Goal: Task Accomplishment & Management: Manage account settings

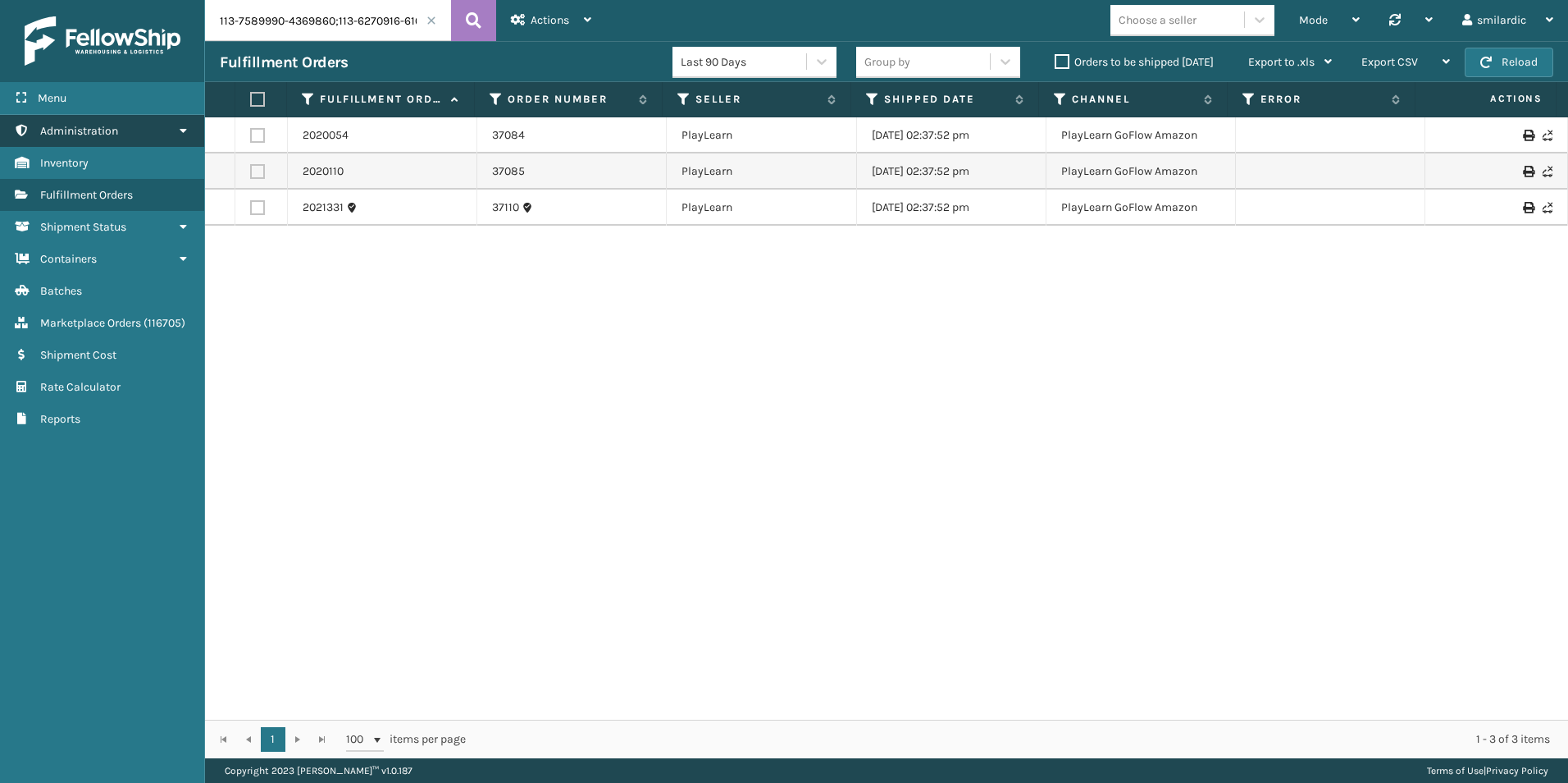
click at [109, 127] on span "Administration" at bounding box center [79, 130] width 78 height 14
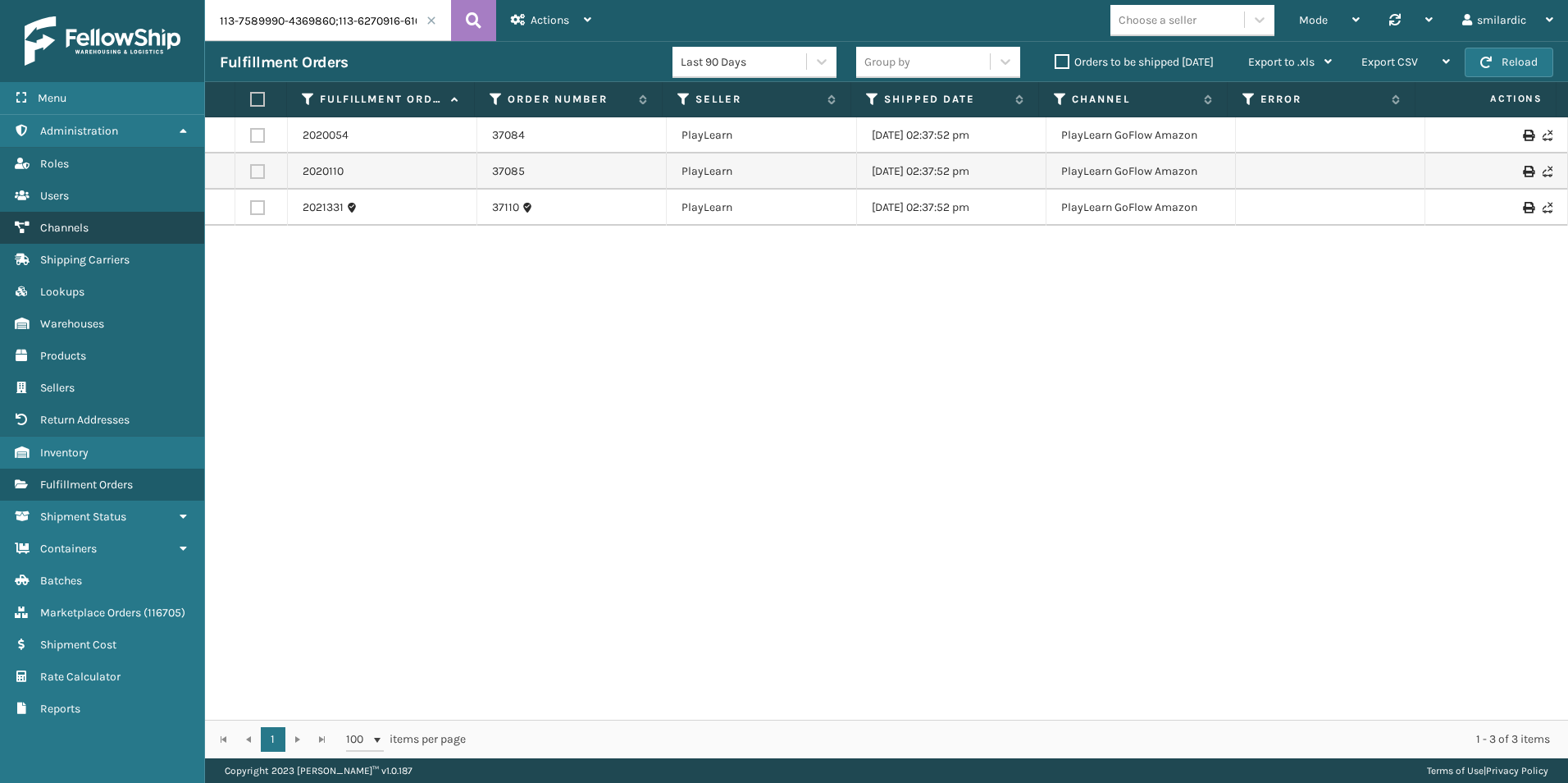
click at [87, 218] on link "Channels" at bounding box center [101, 227] width 204 height 32
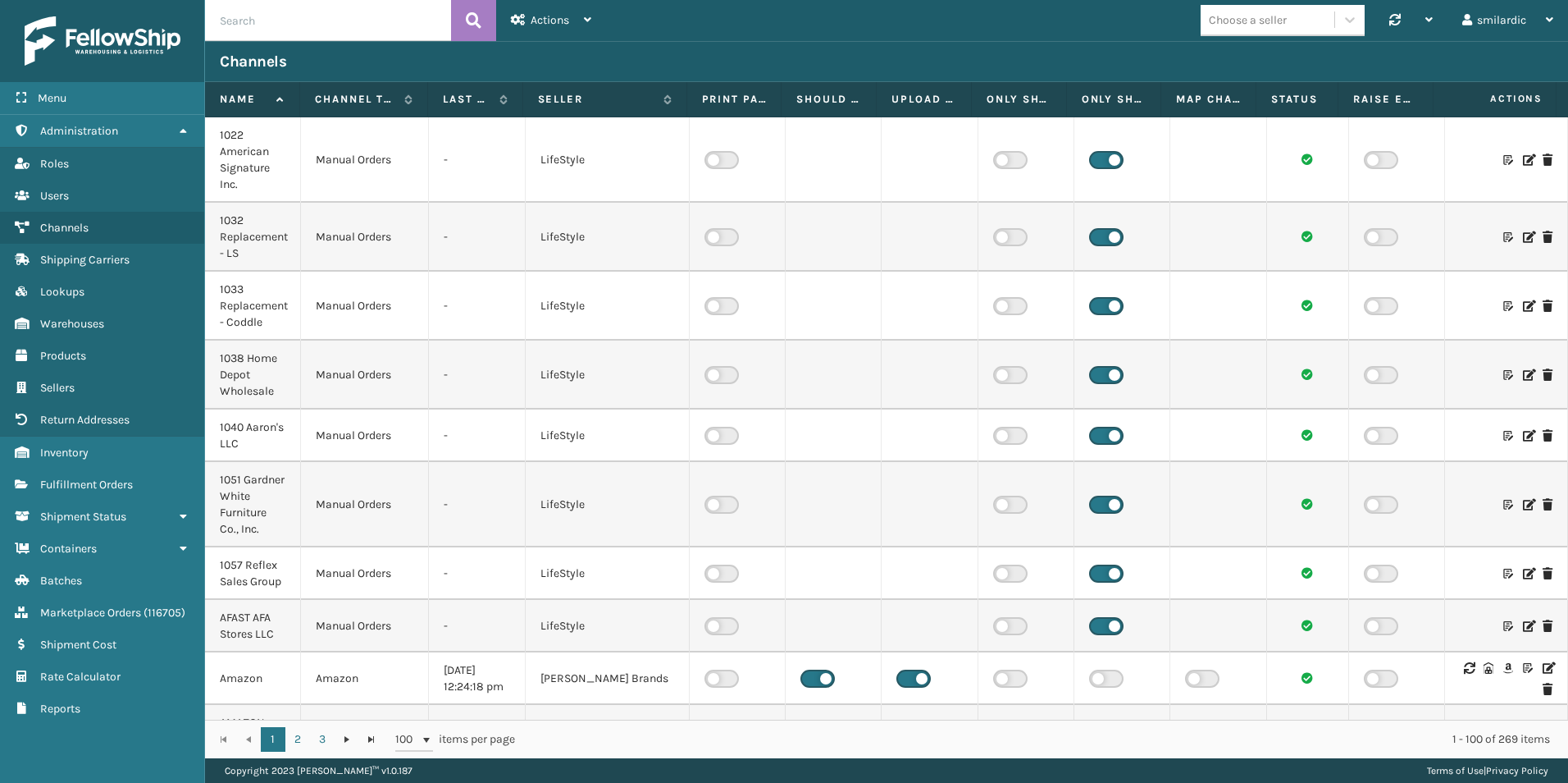
click at [322, 34] on input "text" at bounding box center [328, 20] width 246 height 41
paste input "Brightech RCL Markets [GEOGRAPHIC_DATA]"
type input "Brightech RCL Markets [GEOGRAPHIC_DATA]"
click at [476, 16] on icon at bounding box center [473, 20] width 15 height 24
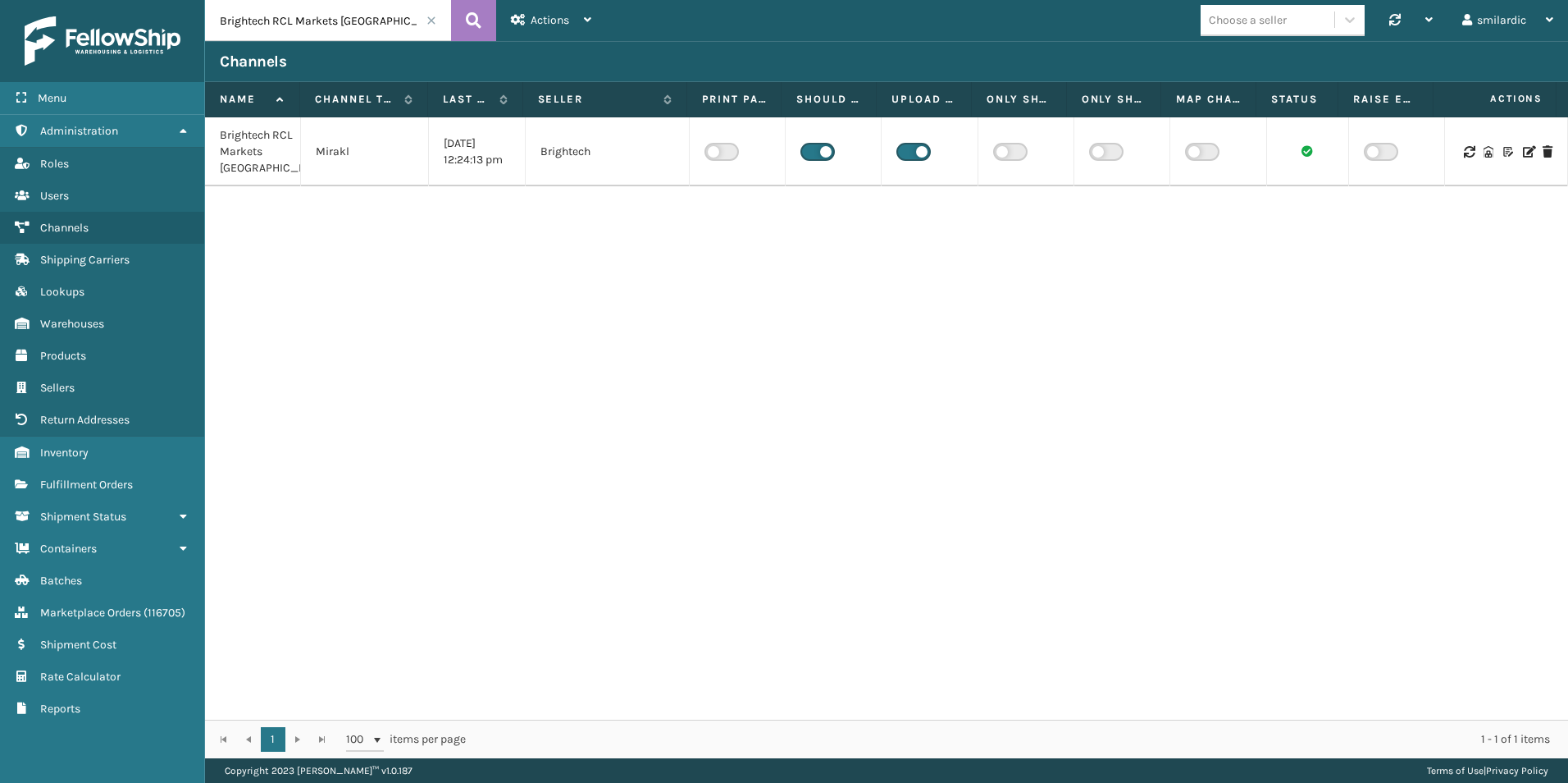
click at [1524, 158] on icon at bounding box center [1528, 151] width 10 height 12
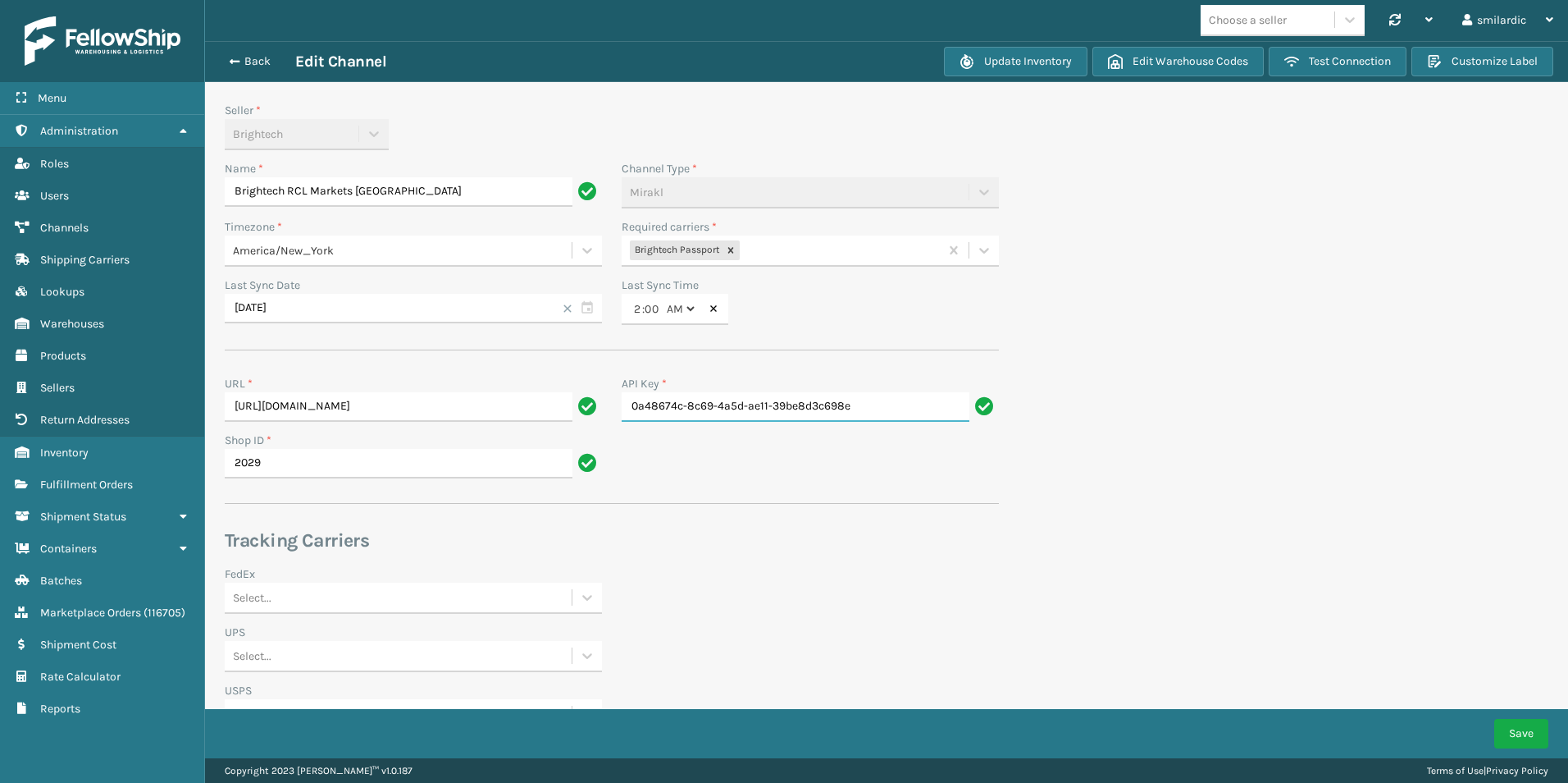
drag, startPoint x: 751, startPoint y: 404, endPoint x: 746, endPoint y: 392, distance: 13.0
click at [751, 404] on input "0a48674c-8c69-4a5d-ae11-39be8d3c698e" at bounding box center [795, 407] width 348 height 30
click at [733, 366] on div "Seller * Brightech Name * Brightech RCL Markets Canada Channel Type * Mirakl Ti…" at bounding box center [611, 478] width 774 height 752
click at [452, 109] on div "Seller *" at bounding box center [413, 110] width 378 height 17
click at [325, 285] on div "Last Sync Date" at bounding box center [413, 285] width 378 height 17
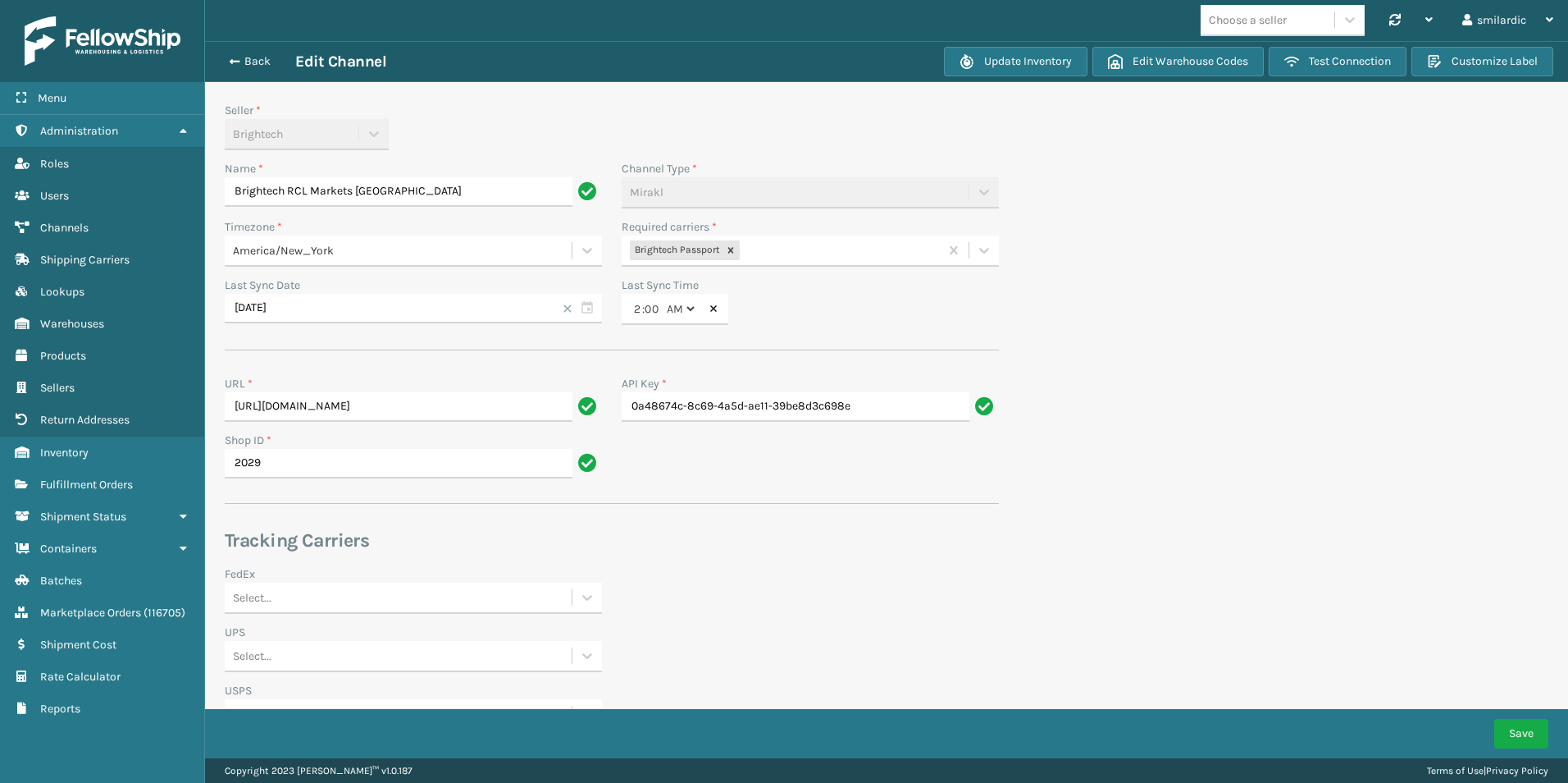
click at [323, 283] on div "Last Sync Date" at bounding box center [413, 285] width 378 height 17
click at [1022, 203] on section "Back Edit Channel Update Inventory Edit Warehouse Codes Test Connection Customi…" at bounding box center [886, 481] width 1363 height 882
click at [773, 131] on div "Seller * Brightech" at bounding box center [611, 130] width 794 height 58
click at [397, 186] on input "Brightech RCL Markets [GEOGRAPHIC_DATA]" at bounding box center [399, 192] width 348 height 30
click at [265, 58] on button "Back" at bounding box center [257, 62] width 75 height 14
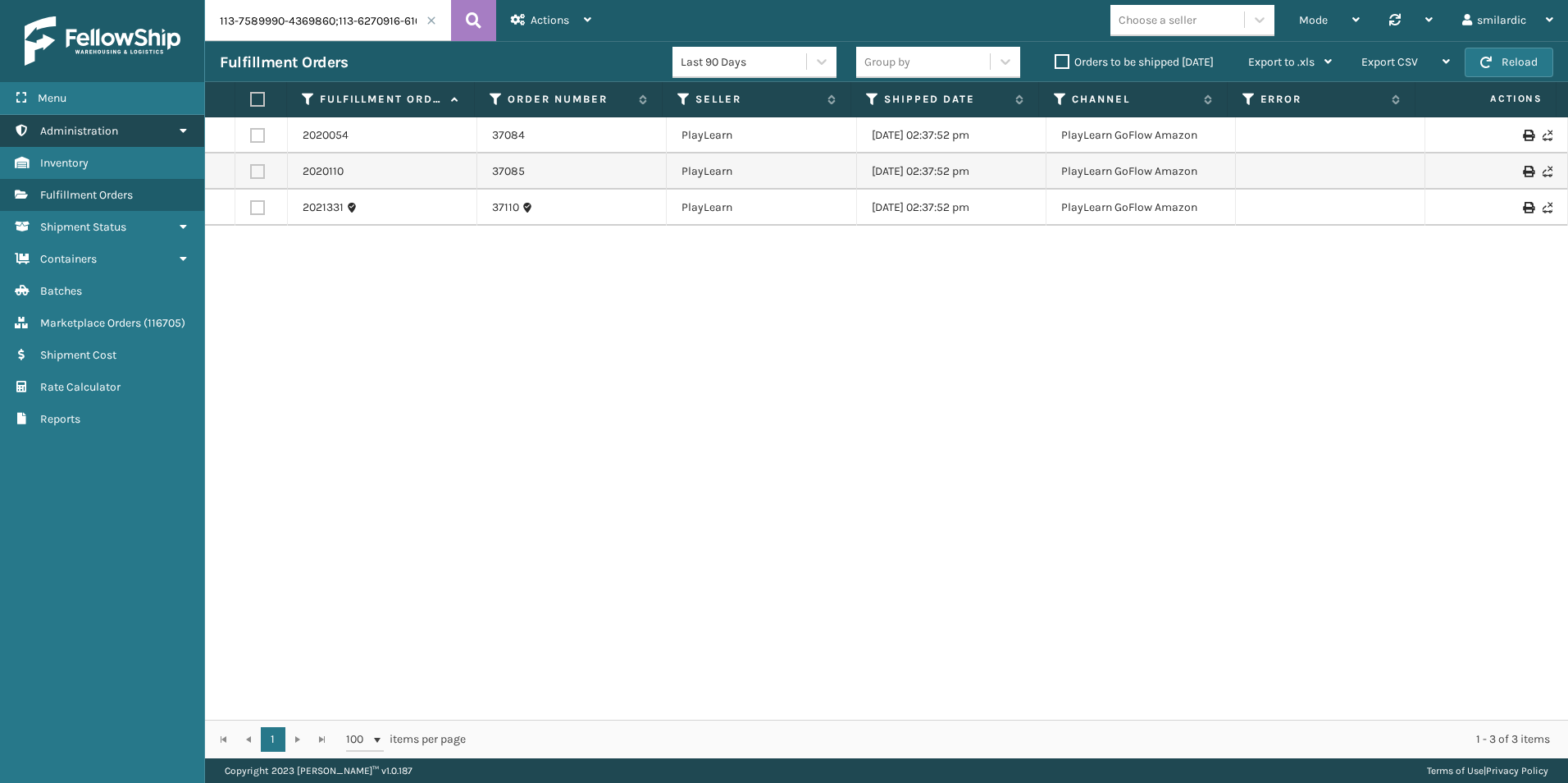
click at [102, 130] on span "Administration" at bounding box center [79, 130] width 78 height 14
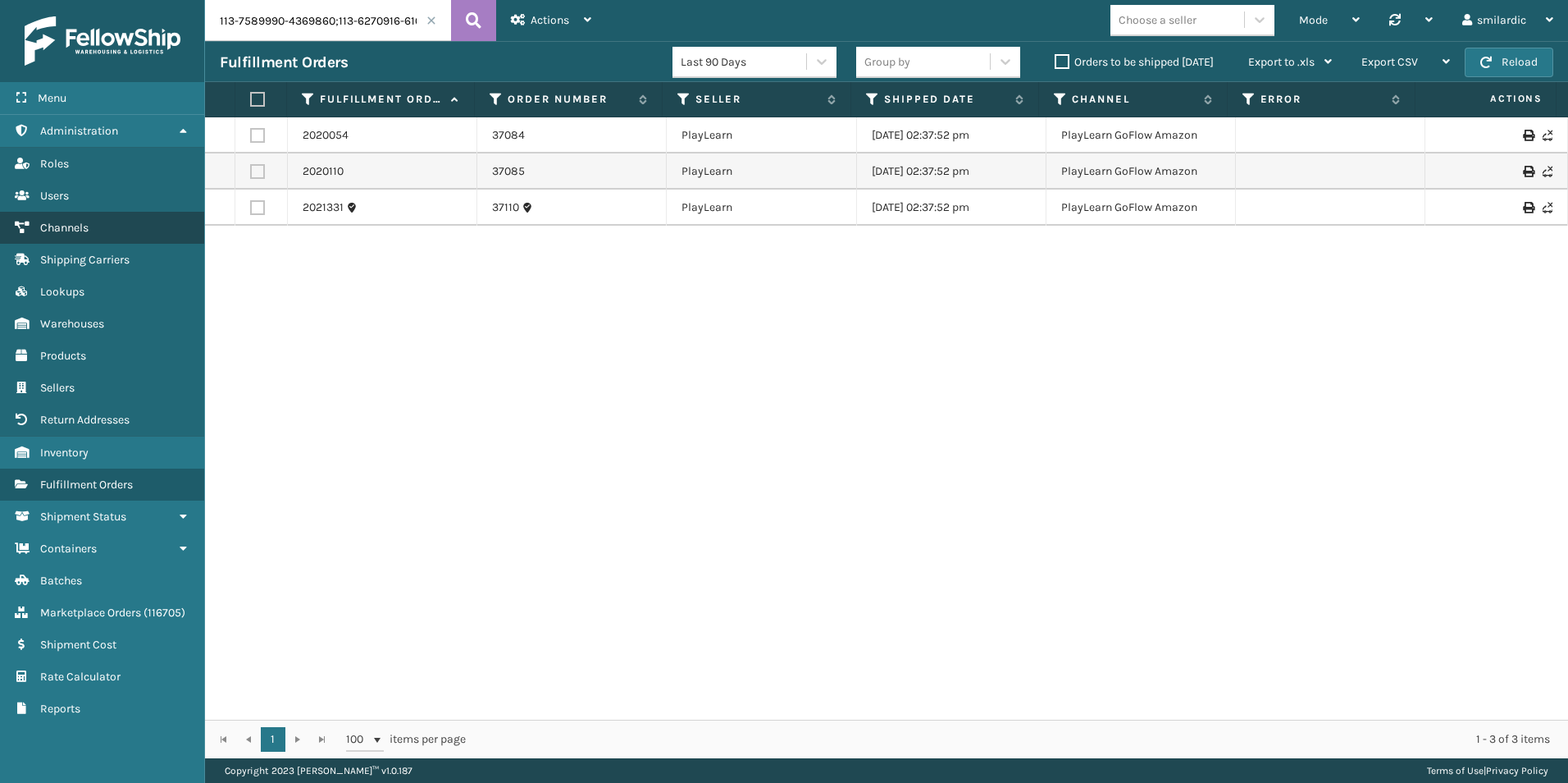
click at [75, 237] on link "Channels" at bounding box center [101, 227] width 204 height 32
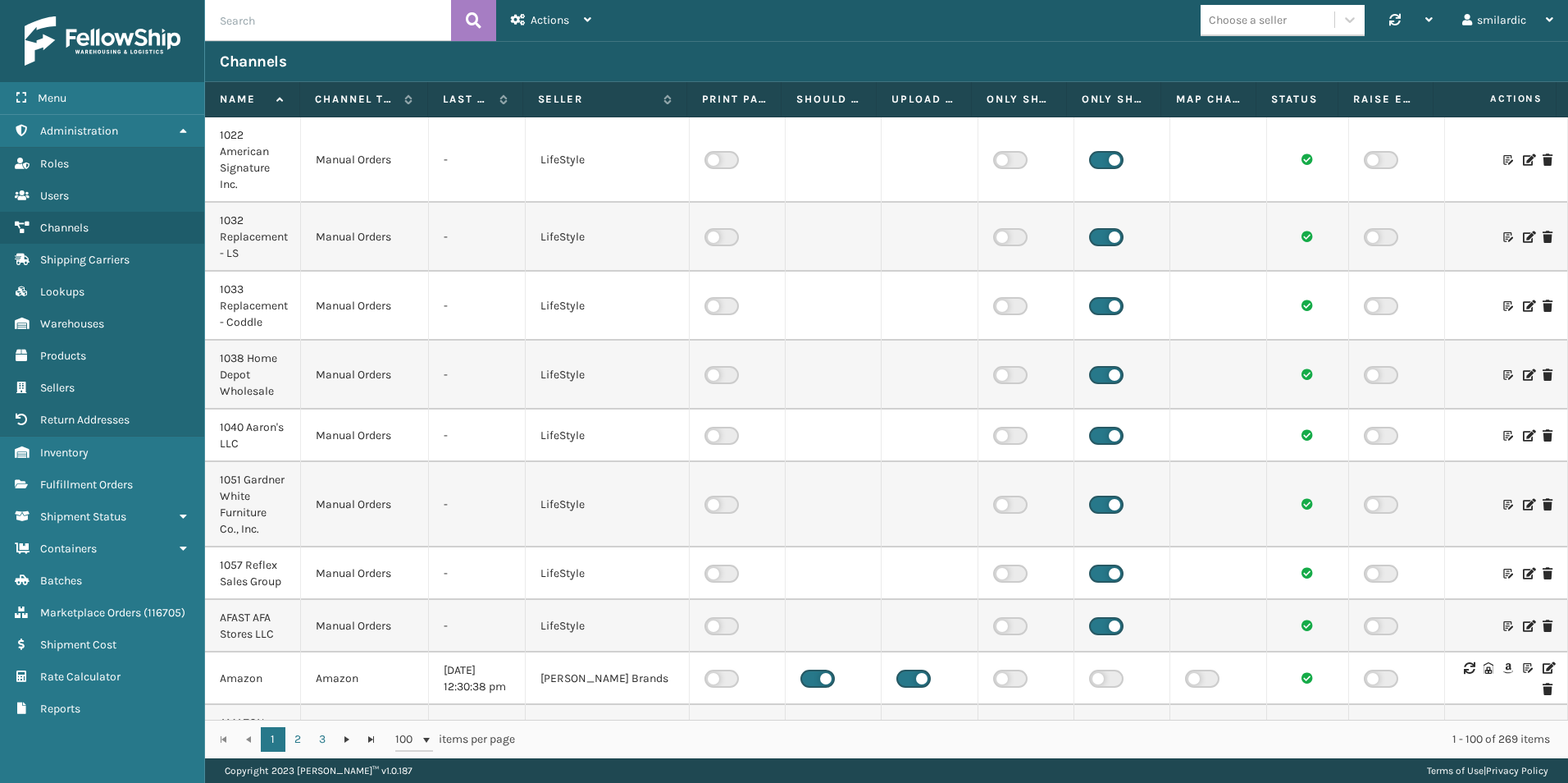
click at [291, 22] on input "text" at bounding box center [328, 20] width 246 height 41
paste input "Brightech RCL Markets [GEOGRAPHIC_DATA]"
type input "Brightech RCL Markets [GEOGRAPHIC_DATA]"
click at [476, 24] on icon at bounding box center [473, 20] width 15 height 24
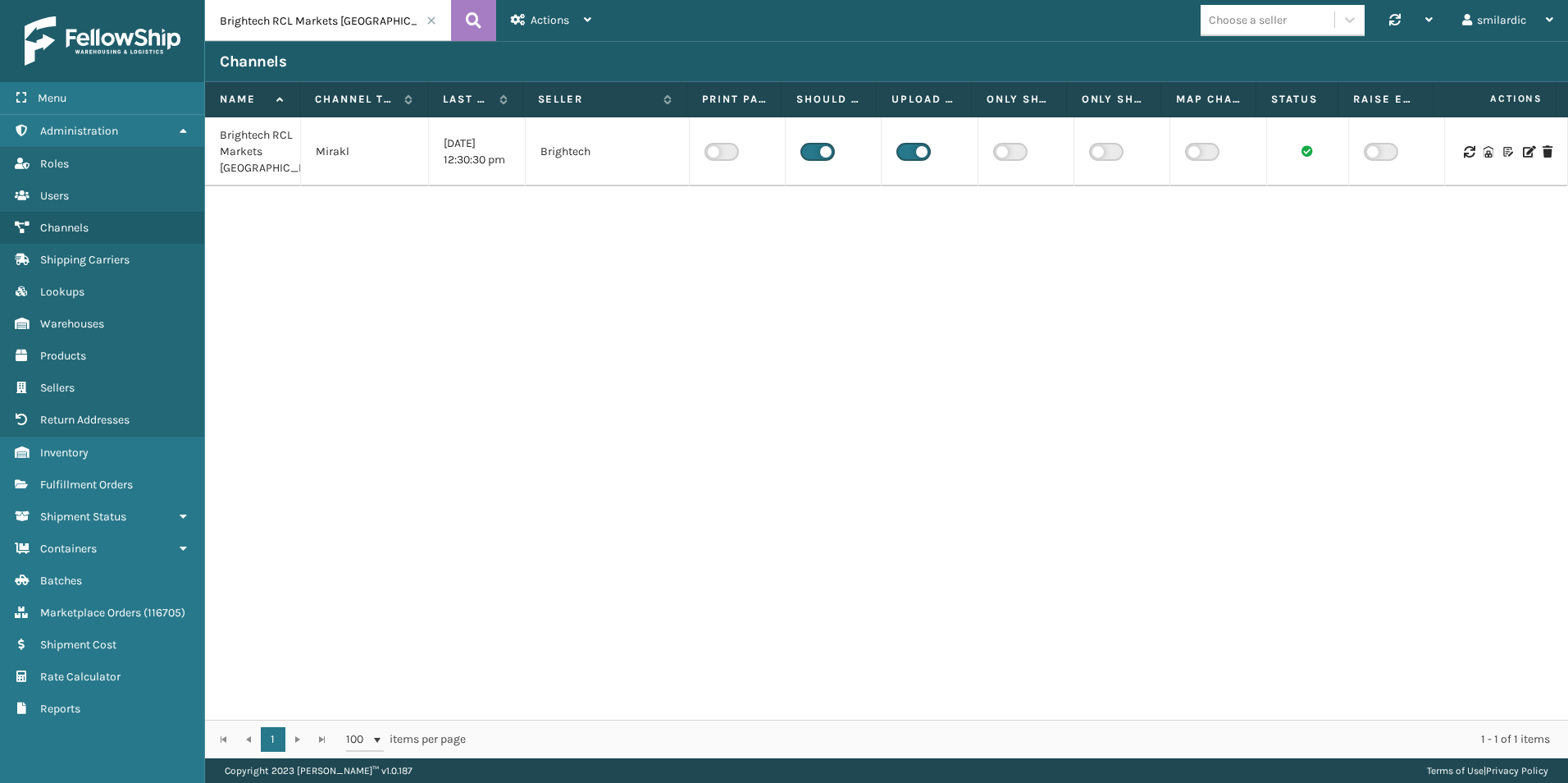
click at [611, 303] on div "Brightech RCL Markets Canada Mirakl 08/27/2025 12:30:30 pm Brightech" at bounding box center [886, 418] width 1363 height 603
click at [795, 264] on div "Brightech RCL Markets Canada Mirakl 08/27/2025 12:30:30 pm Brightech" at bounding box center [886, 418] width 1363 height 603
click at [734, 257] on div "Brightech RCL Markets Canada Mirakl 08/27/2025 12:30:30 pm Brightech" at bounding box center [886, 418] width 1363 height 603
click at [347, 13] on input "Brightech RCL Markets [GEOGRAPHIC_DATA]" at bounding box center [328, 20] width 246 height 41
drag, startPoint x: 296, startPoint y: 5, endPoint x: 725, endPoint y: 208, distance: 474.6
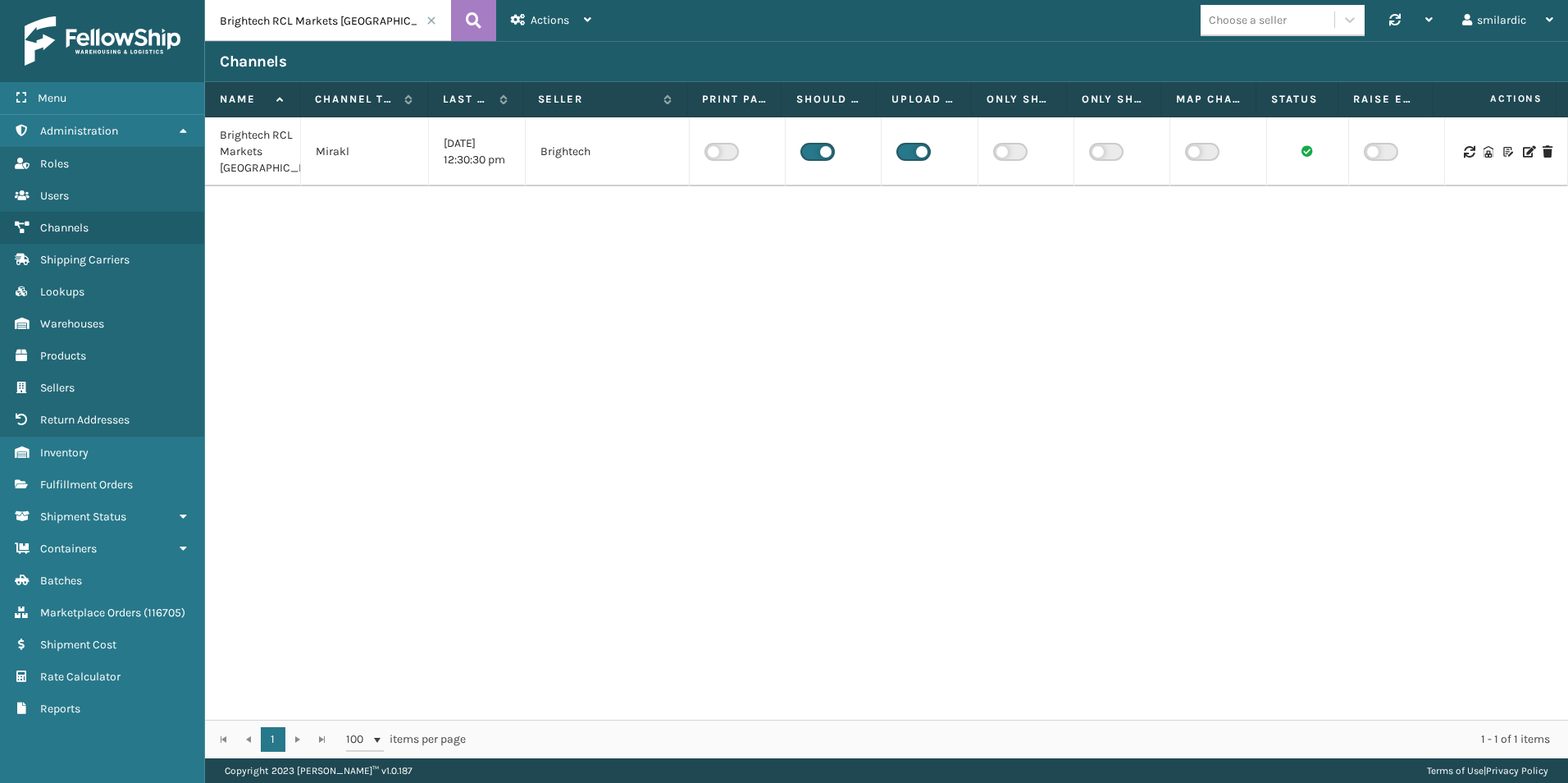
click at [725, 208] on div "Brightech RCL Markets Canada Mirakl 08/27/2025 12:30:30 pm Brightech" at bounding box center [886, 418] width 1363 height 603
click at [392, 332] on div "Brightech RCL Markets Canada Mirakl 08/27/2025 12:30:30 pm Brightech" at bounding box center [886, 418] width 1363 height 603
click at [1524, 156] on icon at bounding box center [1528, 151] width 10 height 12
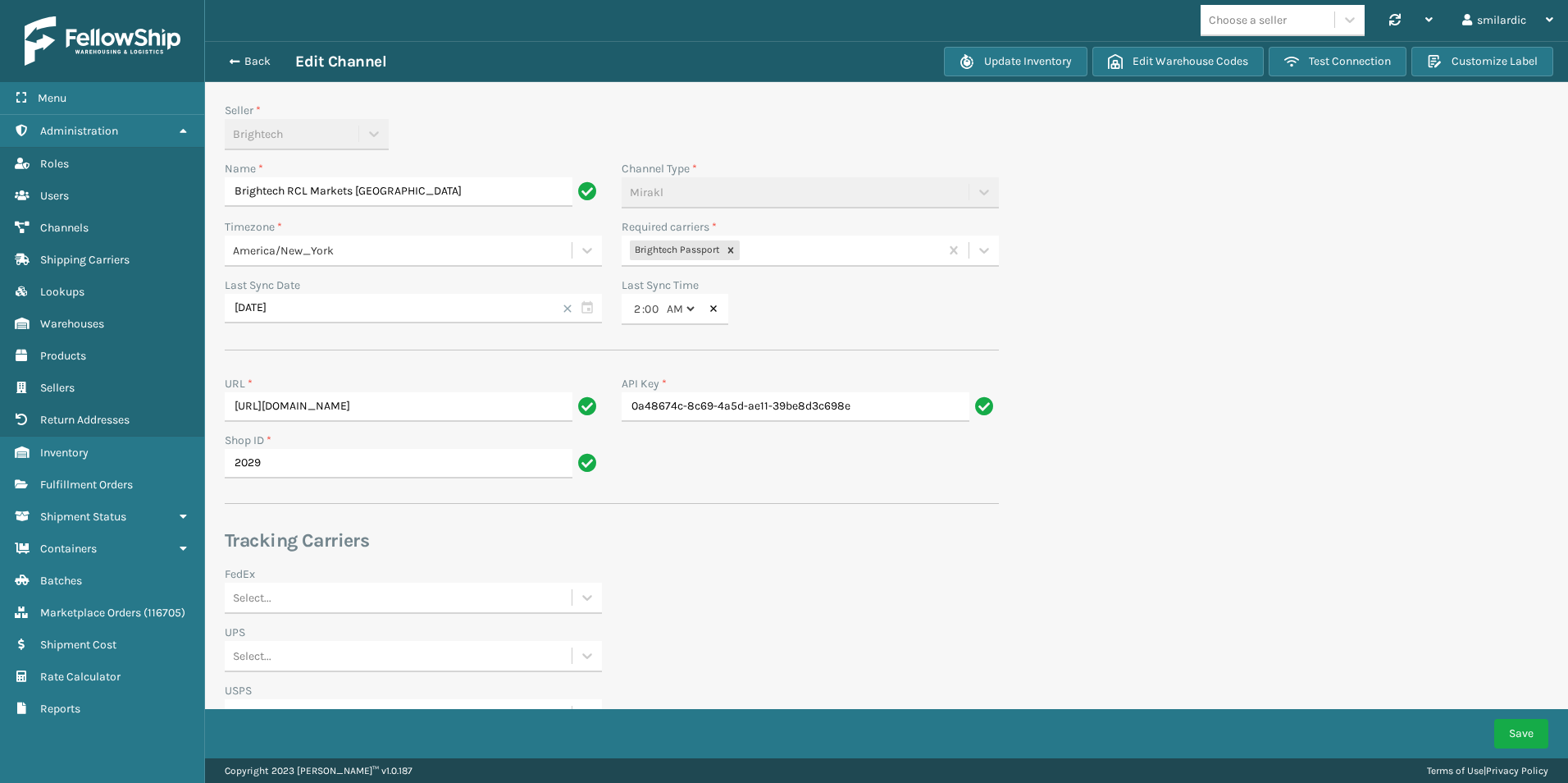
click at [816, 242] on div "Brightech Passport" at bounding box center [780, 251] width 317 height 27
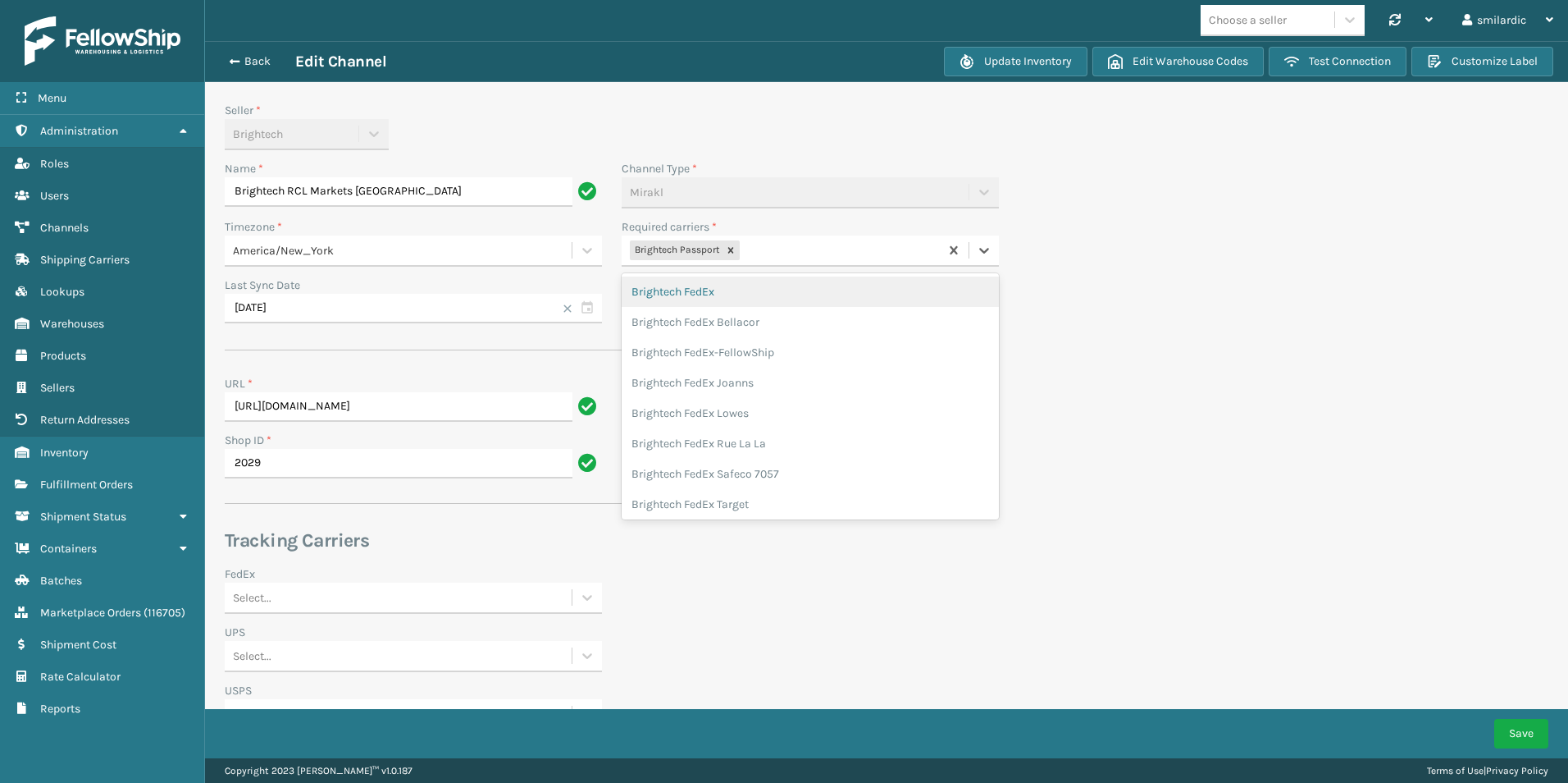
click at [803, 250] on div "Brightech Passport" at bounding box center [780, 251] width 317 height 27
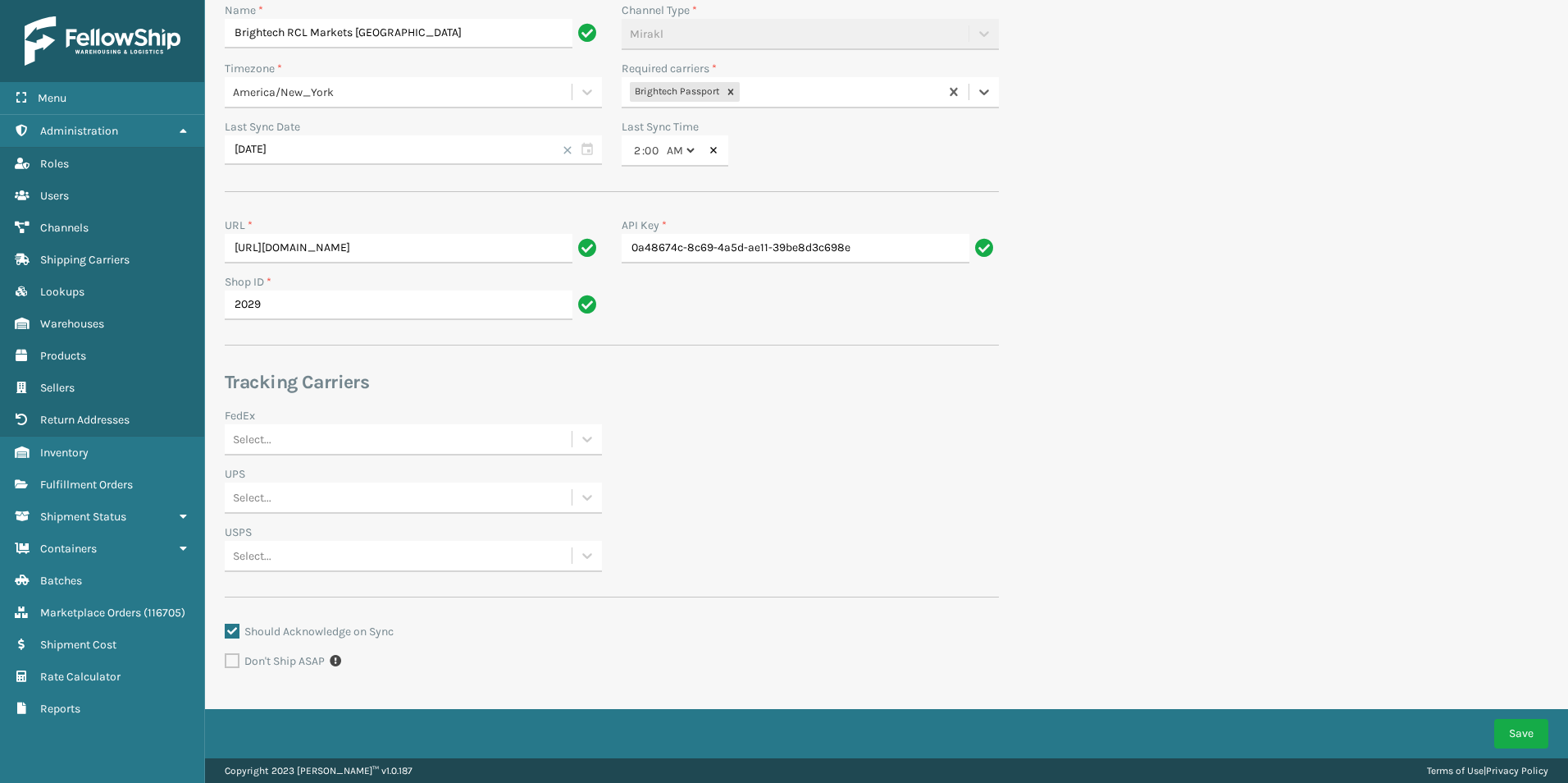
scroll to position [165, 0]
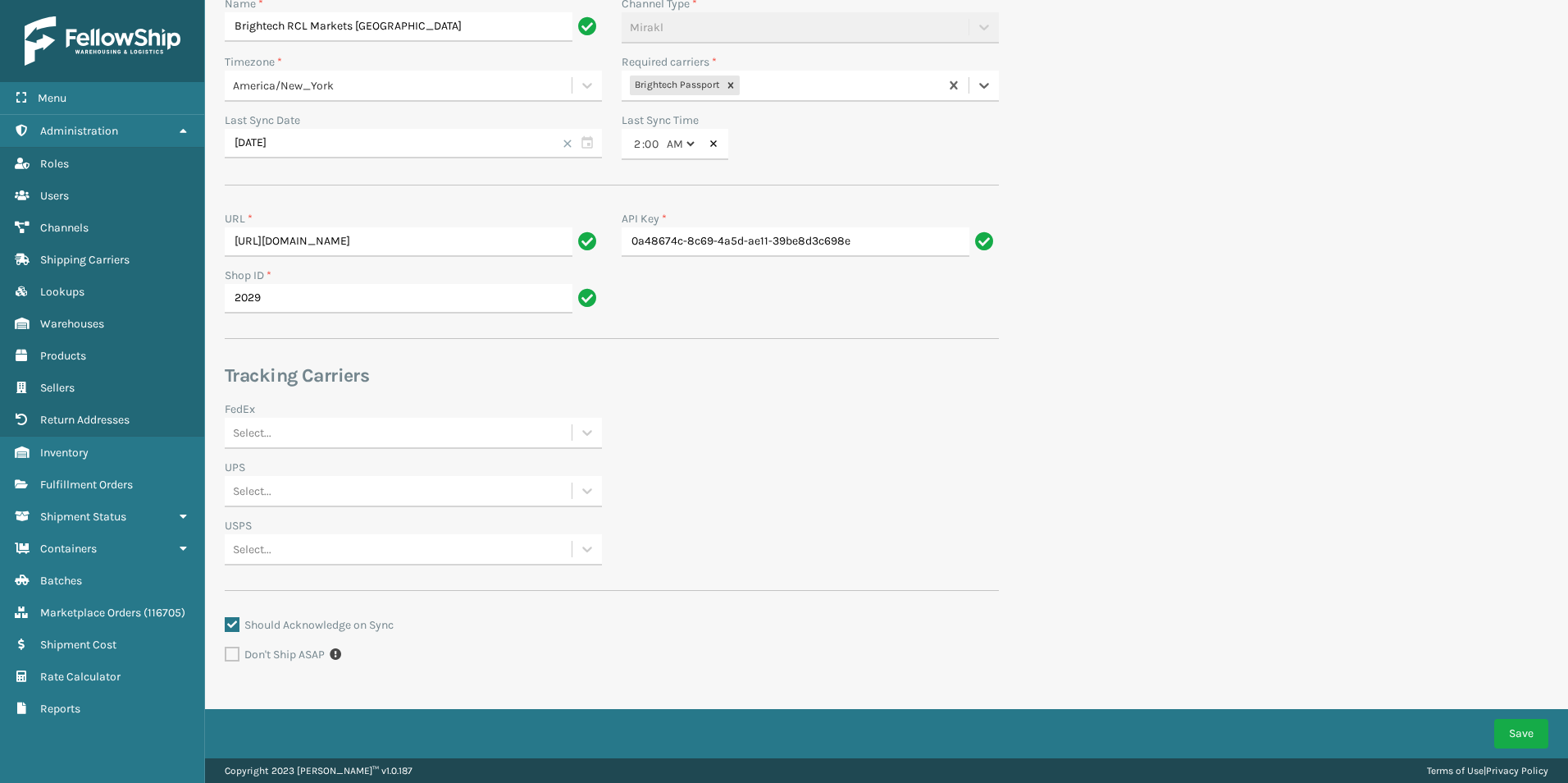
click at [708, 402] on div "FedEx Select..." at bounding box center [611, 430] width 794 height 58
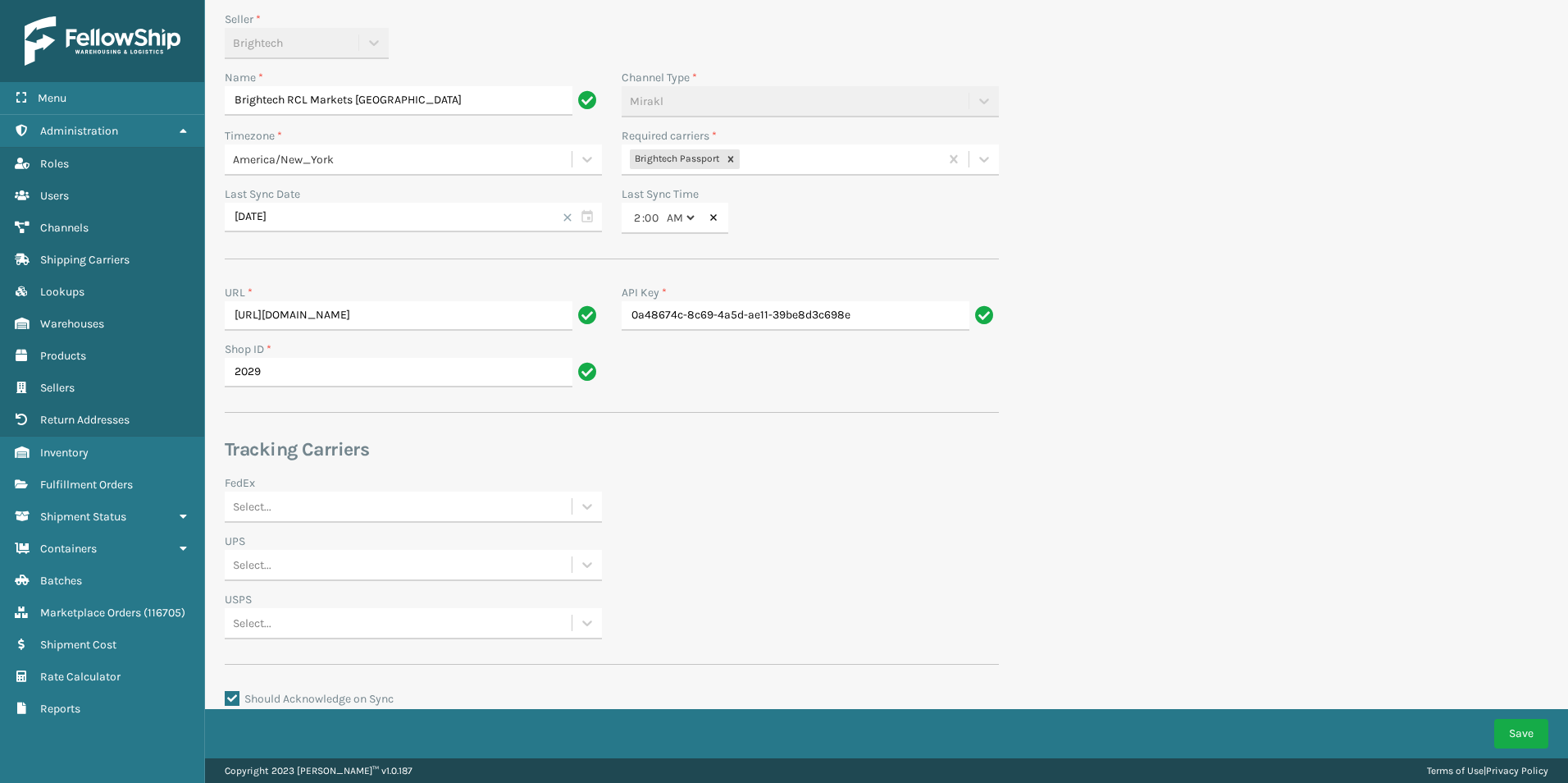
scroll to position [0, 0]
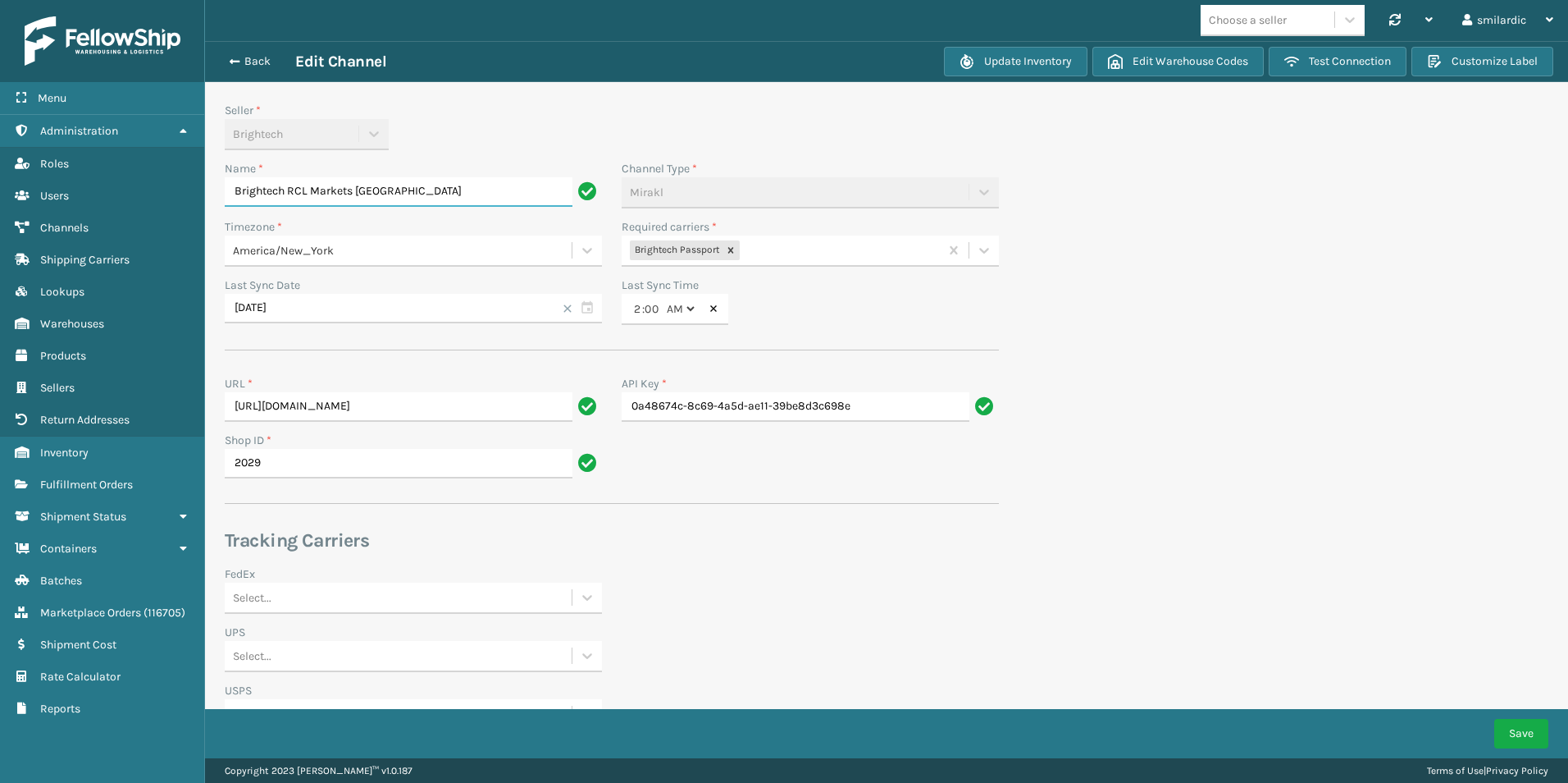
click at [364, 193] on input "Brightech RCL Markets Canada" at bounding box center [399, 192] width 348 height 30
click at [430, 133] on div "Seller * Brightech" at bounding box center [413, 125] width 378 height 48
click at [265, 56] on button "Back" at bounding box center [257, 62] width 75 height 14
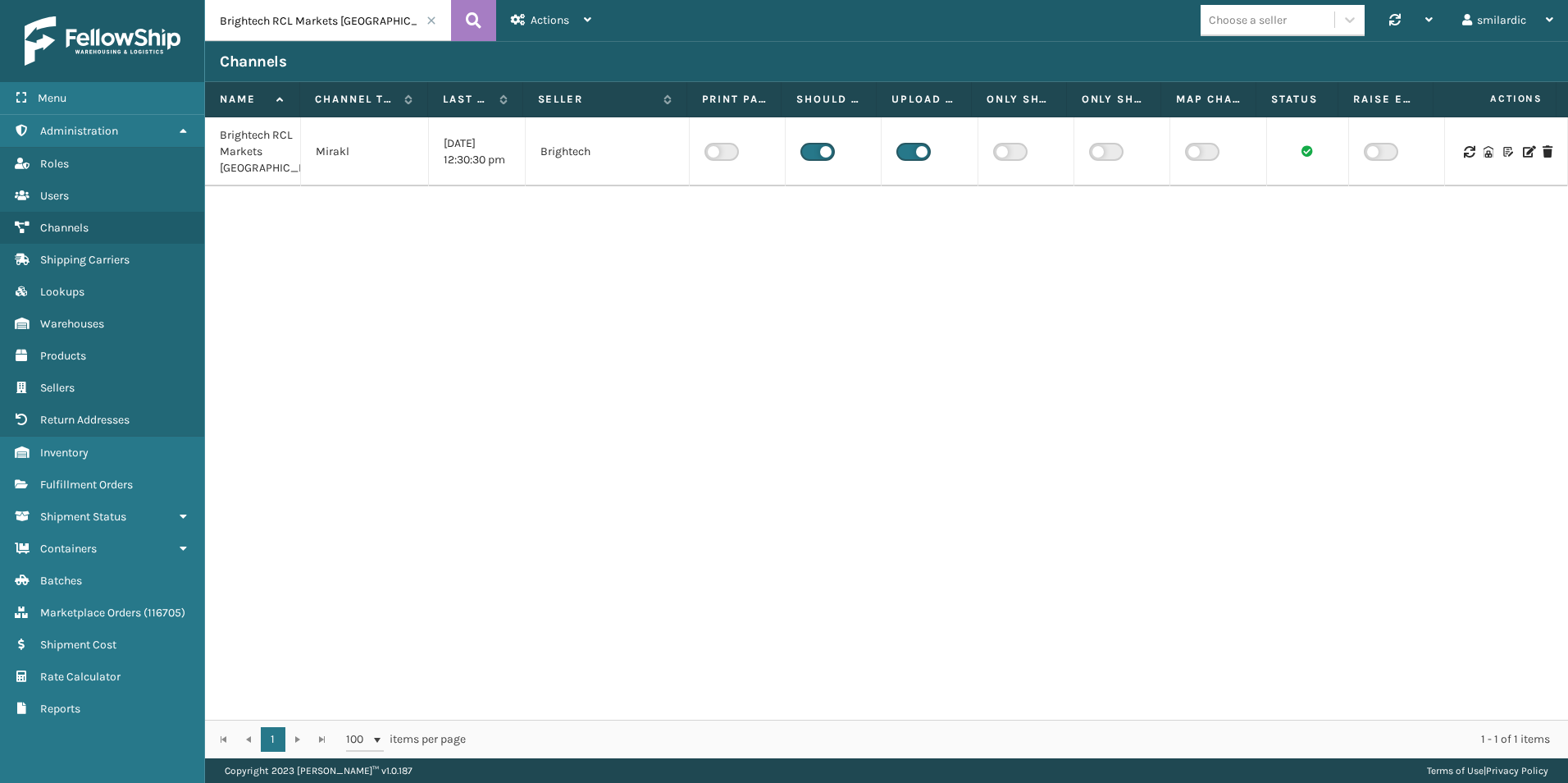
click at [914, 160] on label at bounding box center [914, 152] width 34 height 18
click at [908, 153] on input "checkbox" at bounding box center [902, 149] width 11 height 11
click at [1362, 735] on div "Successfully updated 'Brightech RCL Markets Canada' Channel." at bounding box center [1431, 726] width 197 height 34
click at [344, 16] on input "Brightech RCL Markets Canada" at bounding box center [328, 20] width 246 height 41
click at [1524, 158] on icon at bounding box center [1528, 151] width 10 height 12
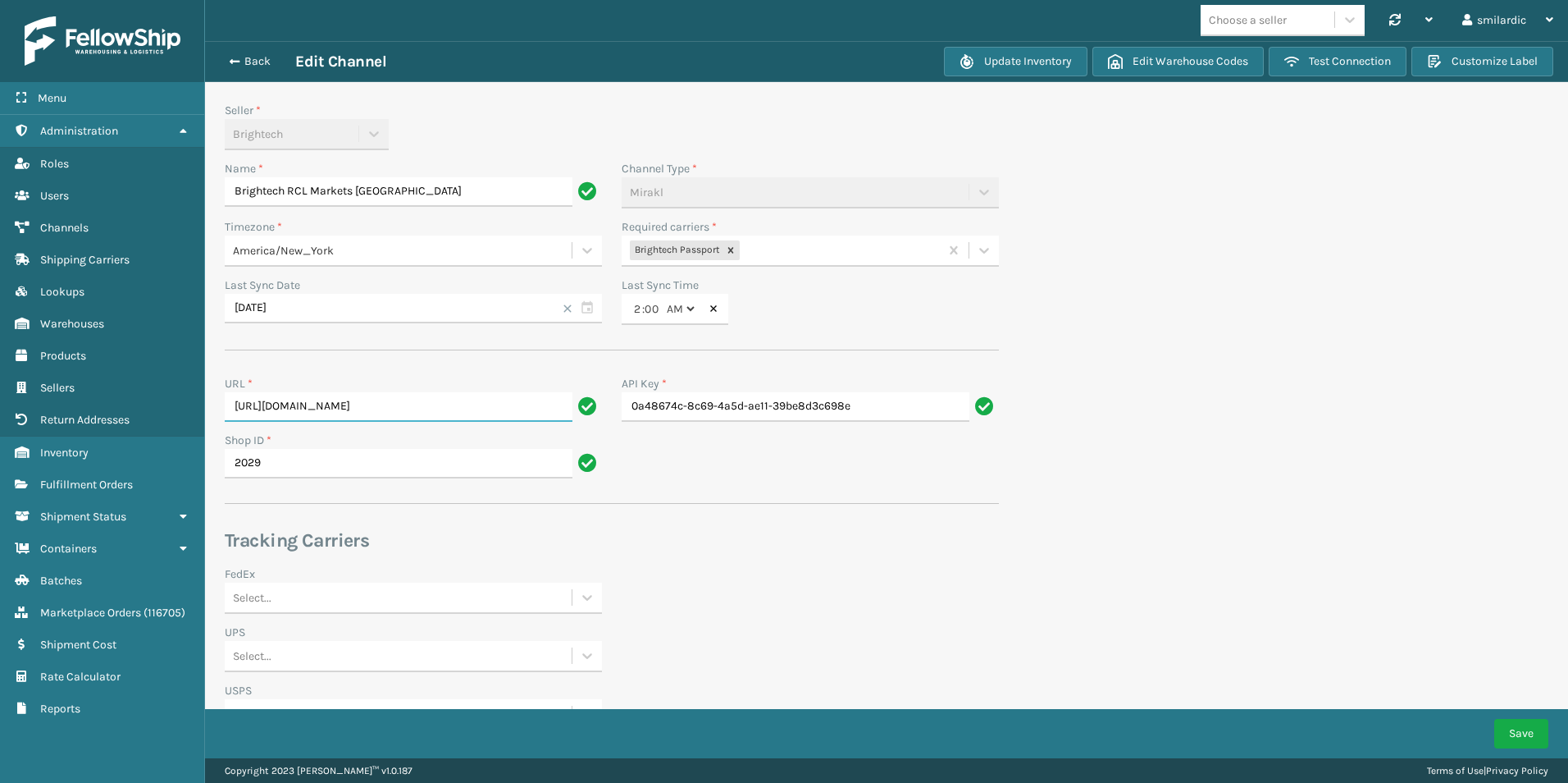
click at [427, 411] on input "https://reitmansca-prod.mirakl.net" at bounding box center [399, 407] width 348 height 30
click at [482, 356] on div "Seller * Brightech Name * Brightech RCL Markets Canada Channel Type * Mirakl Ti…" at bounding box center [611, 478] width 774 height 752
click at [268, 51] on div "Back Edit Channel Update Inventory Edit Warehouse Codes Test Connection Customi…" at bounding box center [886, 61] width 1363 height 41
drag, startPoint x: 257, startPoint y: 57, endPoint x: 351, endPoint y: 102, distance: 104.2
click at [256, 57] on button "Back" at bounding box center [257, 62] width 75 height 14
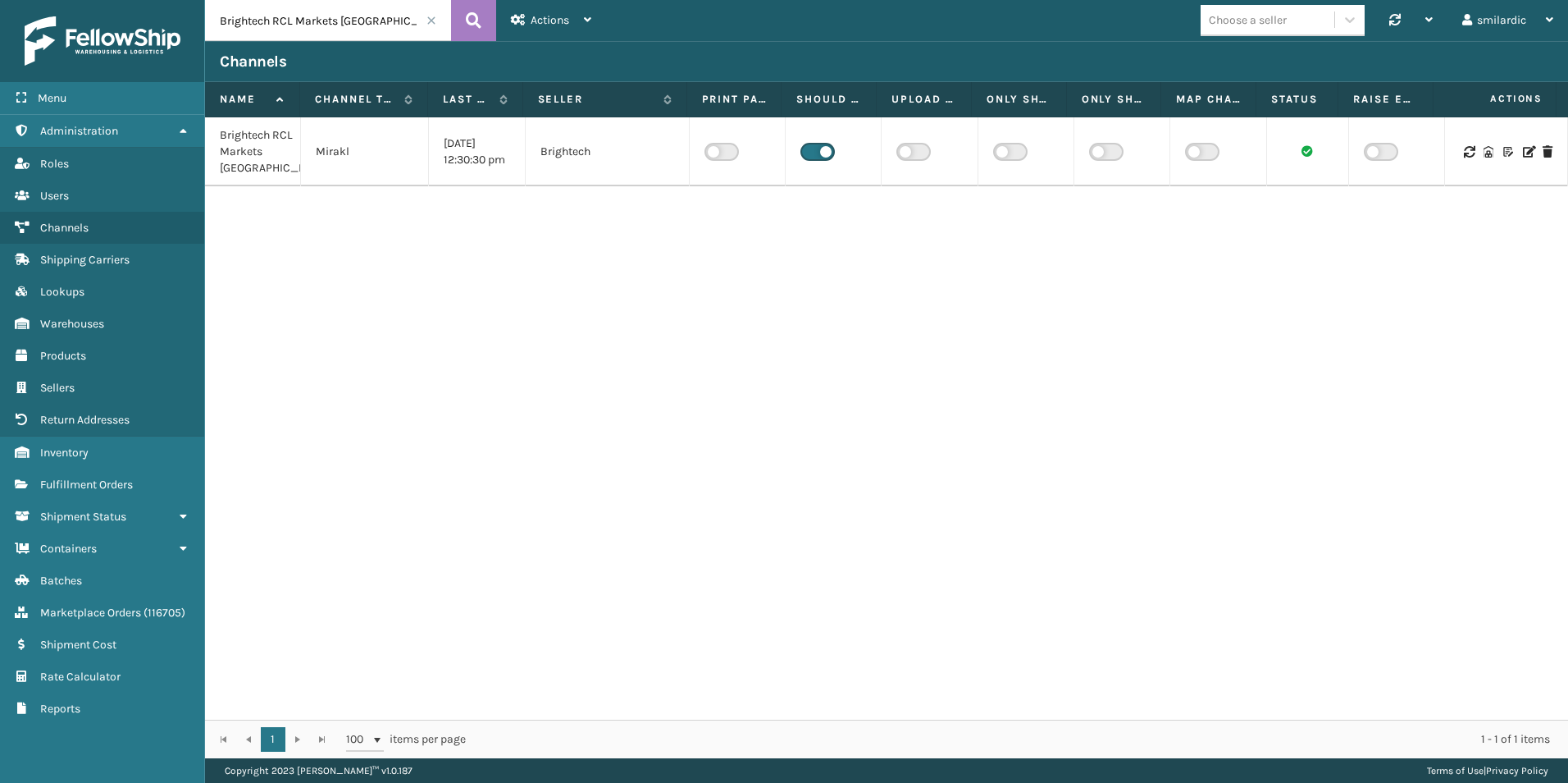
click at [817, 153] on label at bounding box center [818, 152] width 34 height 18
click at [812, 153] on input "checkbox" at bounding box center [806, 149] width 11 height 11
click at [1298, 753] on div "notification timer" at bounding box center [1298, 753] width 0 height 5
click at [934, 401] on div "Brightech RCL Markets Canada Mirakl 08/27/2025 12:30:30 pm Brightech" at bounding box center [886, 418] width 1363 height 603
click at [561, 367] on div "Brightech RCL Markets Canada Mirakl 08/27/2025 12:30:30 pm Brightech" at bounding box center [886, 418] width 1363 height 603
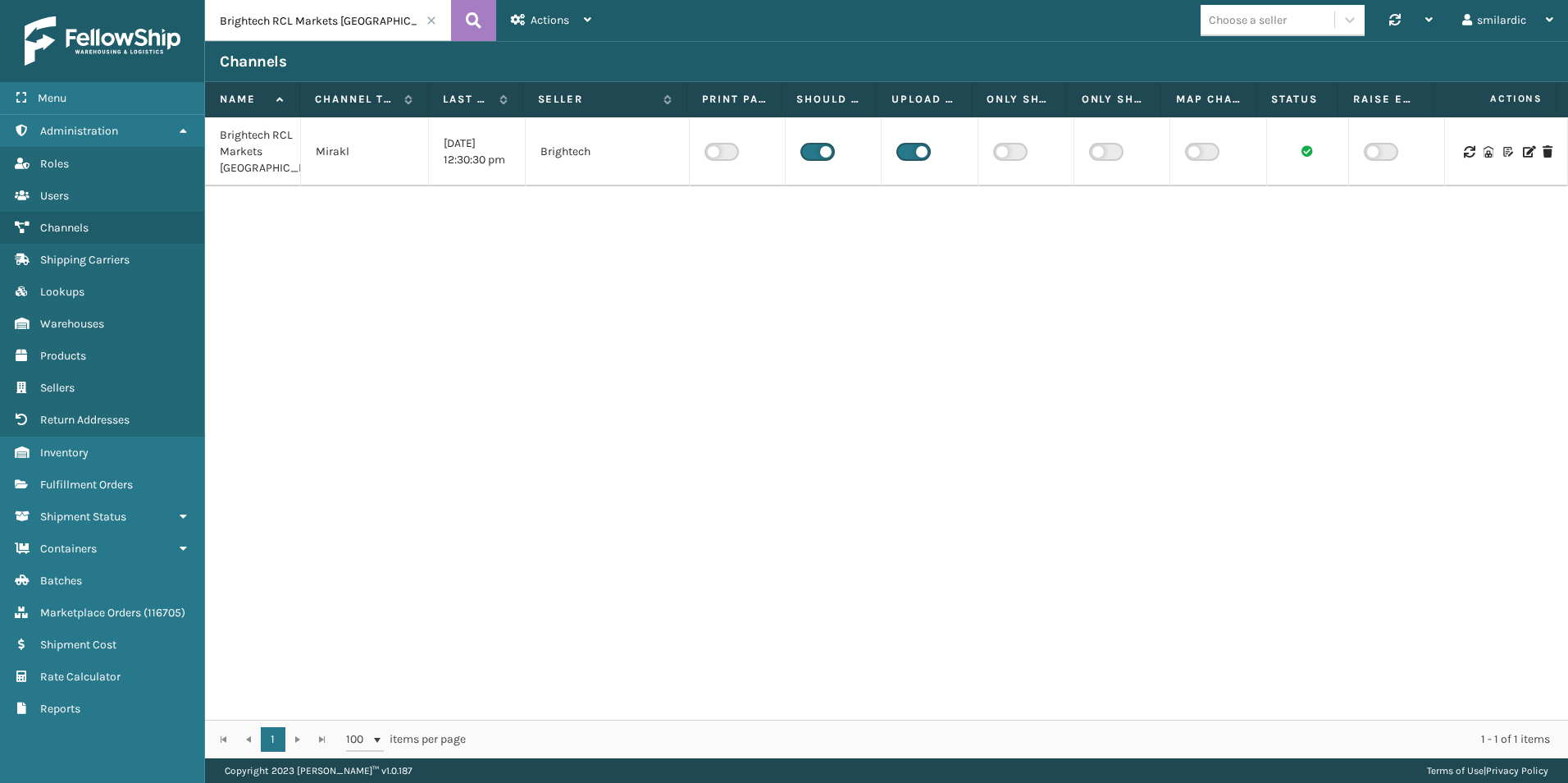
click at [314, 11] on input "Brightech RCL Markets [GEOGRAPHIC_DATA]" at bounding box center [328, 20] width 246 height 41
click at [101, 616] on span "Marketplace Orders" at bounding box center [90, 612] width 101 height 14
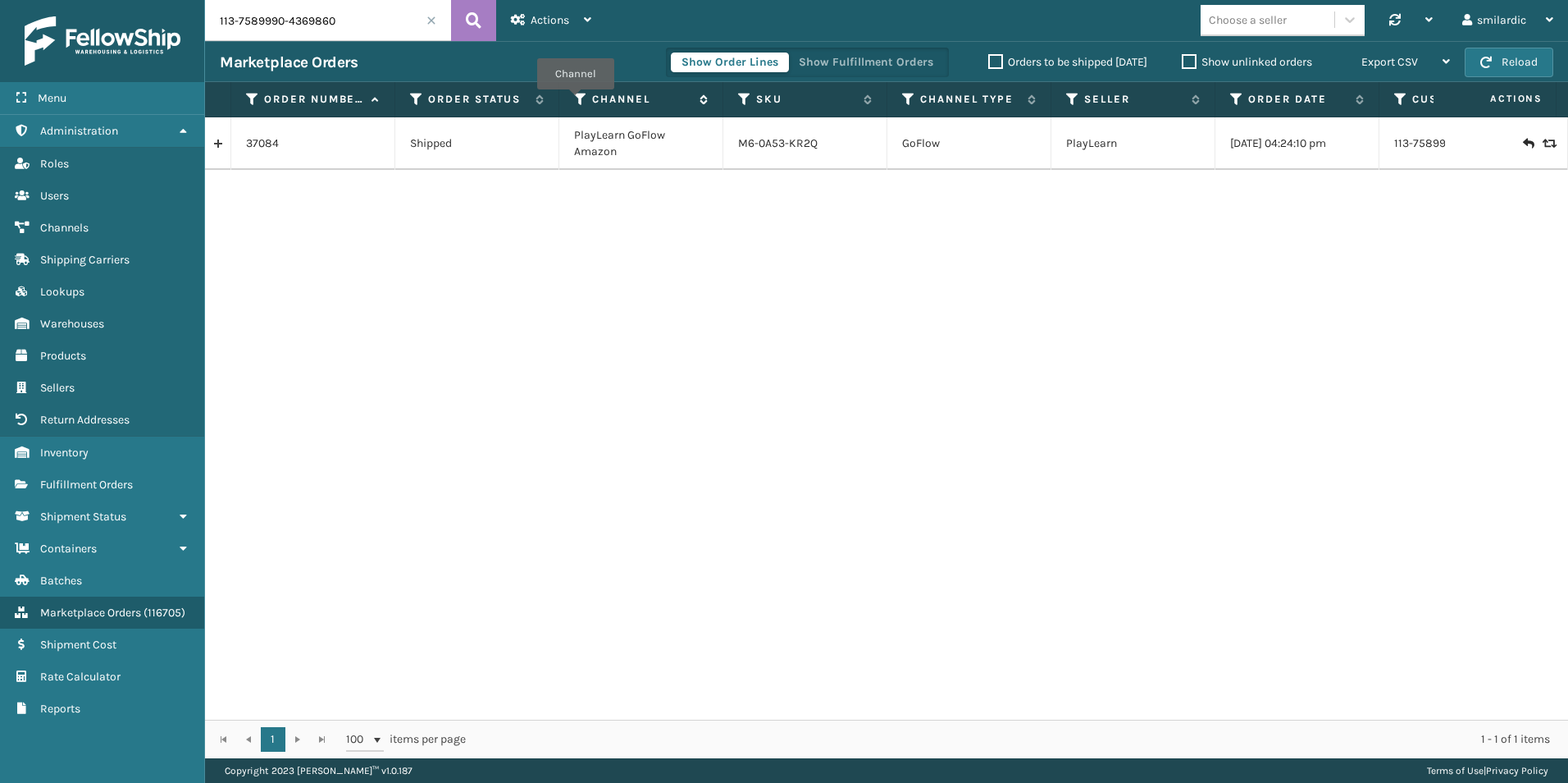
click at [577, 102] on icon at bounding box center [581, 99] width 13 height 14
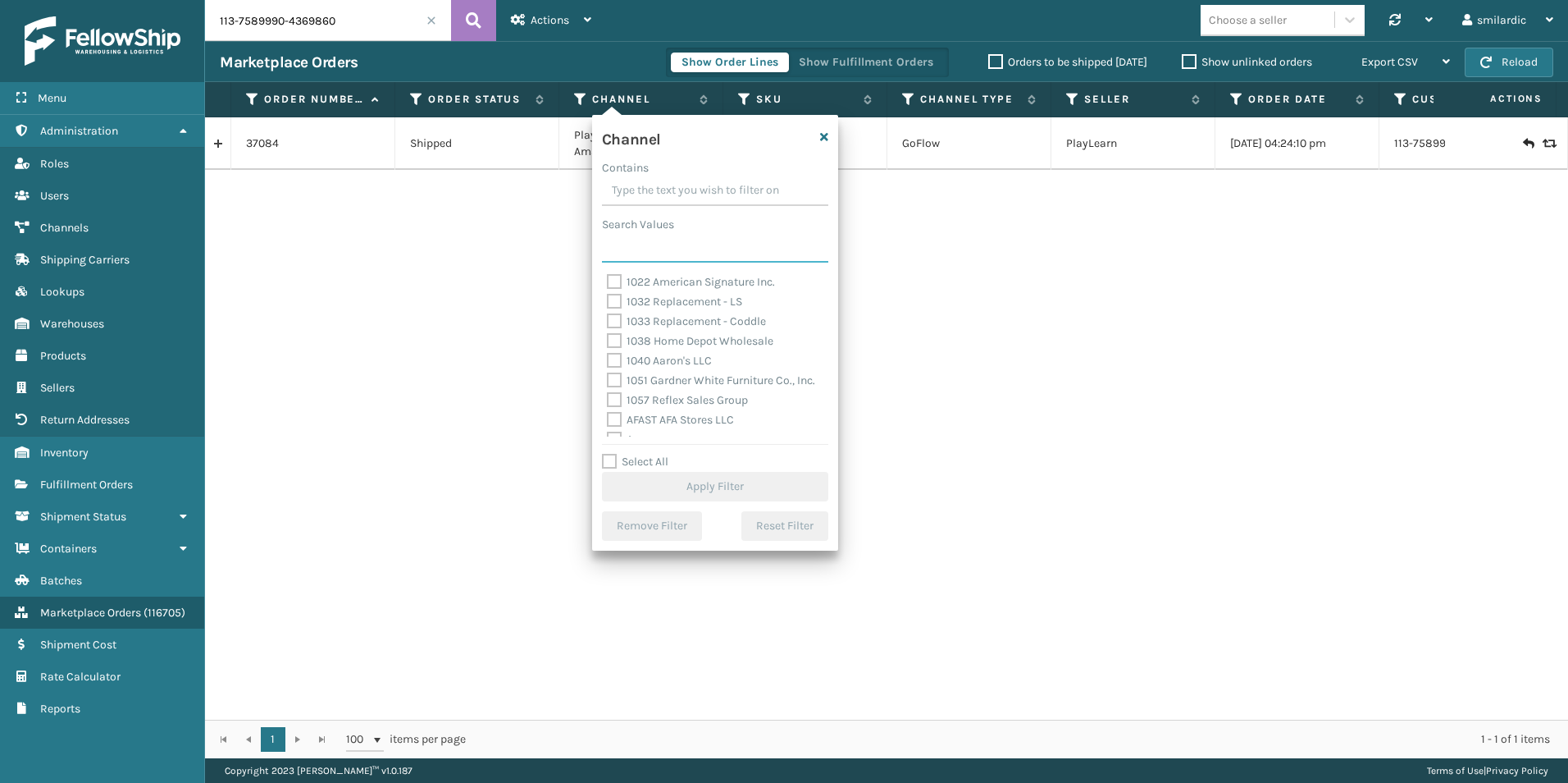
click at [698, 256] on input "Search Values" at bounding box center [716, 247] width 226 height 30
paste input "Brightech RCL Markets [GEOGRAPHIC_DATA]"
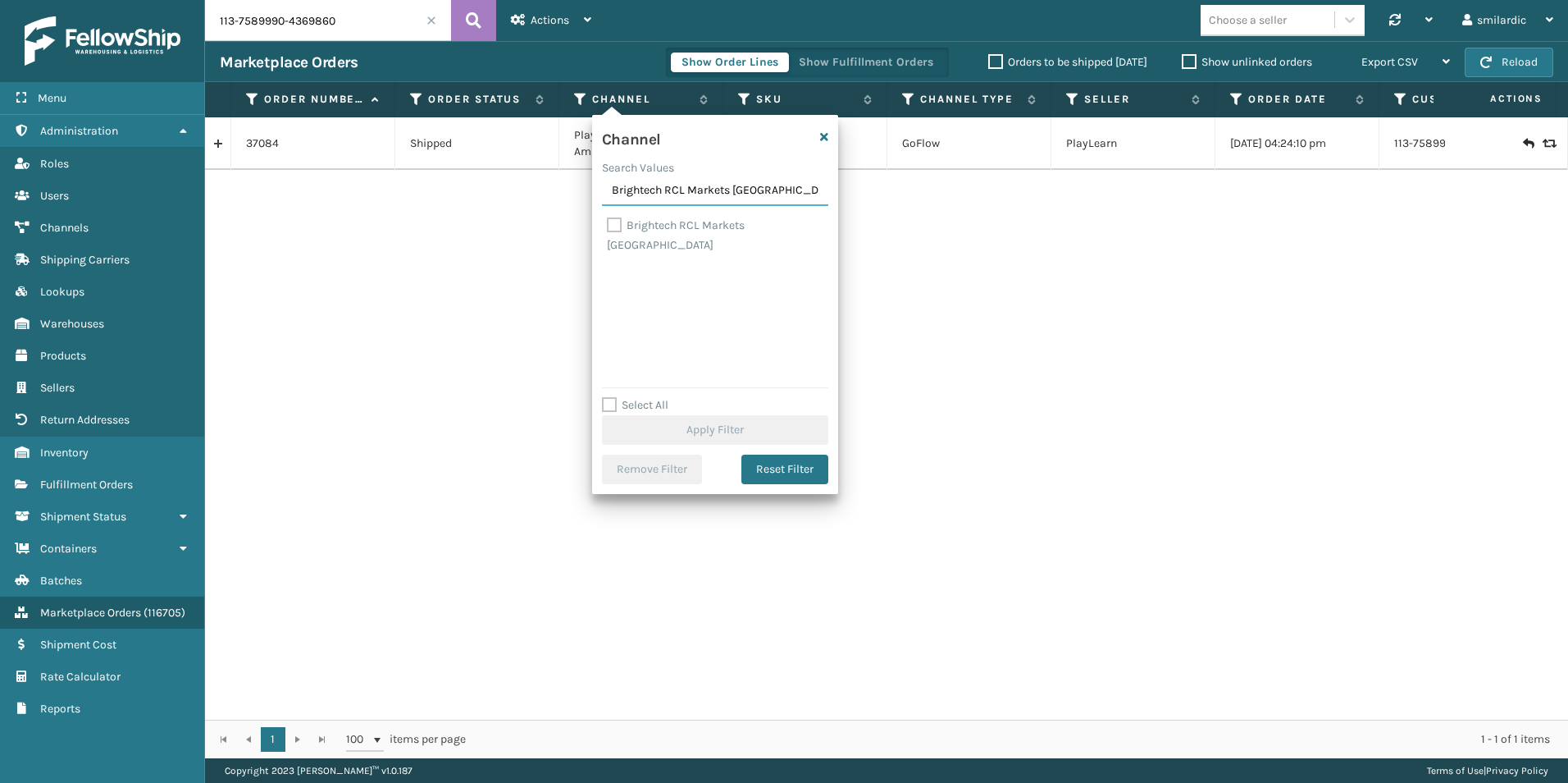
type input "Brightech RCL Markets [GEOGRAPHIC_DATA]"
click at [659, 232] on div "Brightech RCL Markets [GEOGRAPHIC_DATA]" at bounding box center [715, 235] width 216 height 39
click at [664, 223] on label "Brightech RCL Markets [GEOGRAPHIC_DATA]" at bounding box center [676, 235] width 138 height 34
click at [608, 223] on input "Brightech RCL Markets [GEOGRAPHIC_DATA]" at bounding box center [607, 221] width 1 height 11
checkbox input "true"
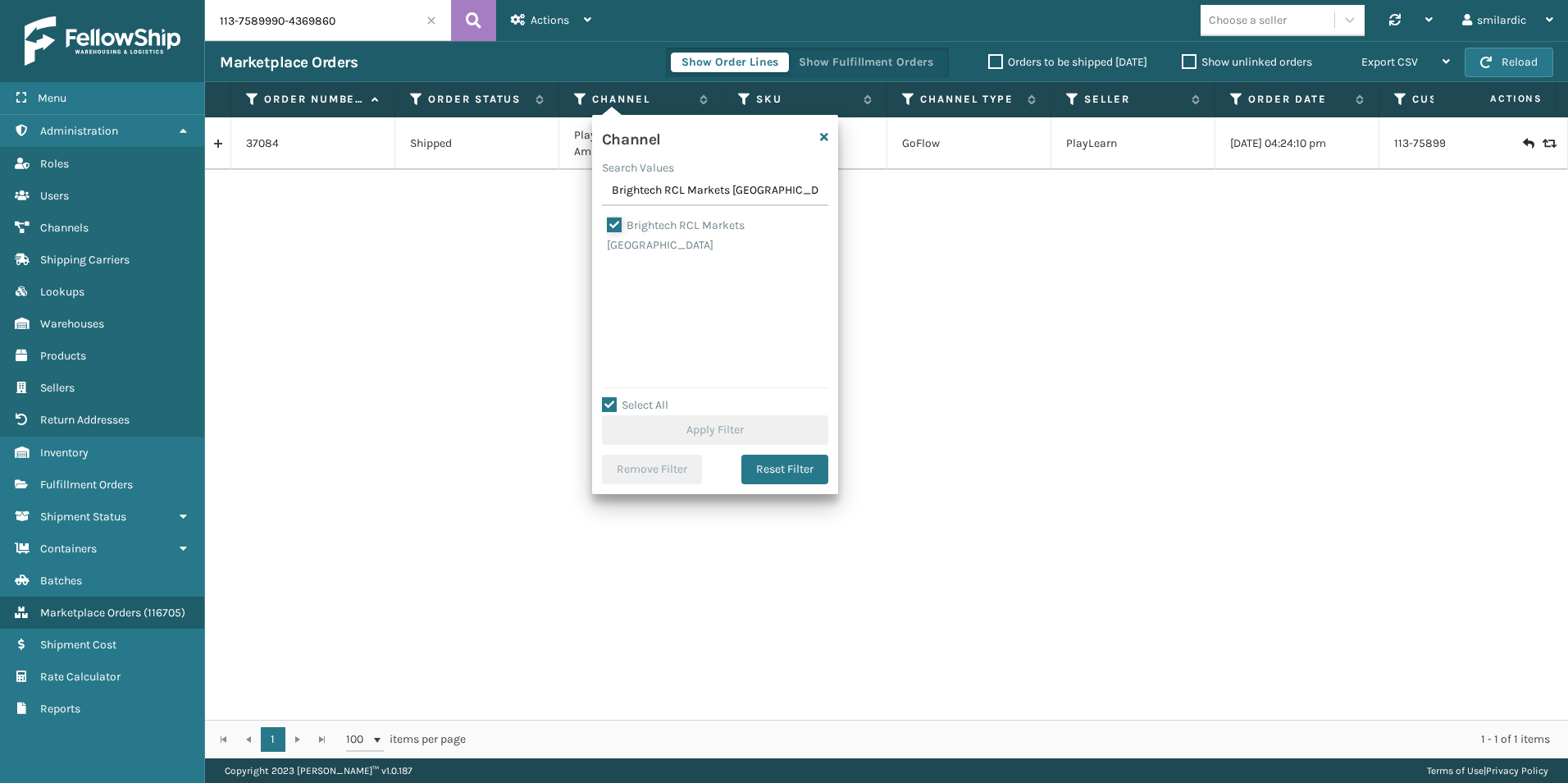
checkbox input "true"
click at [676, 427] on button "Apply Filter" at bounding box center [716, 430] width 226 height 30
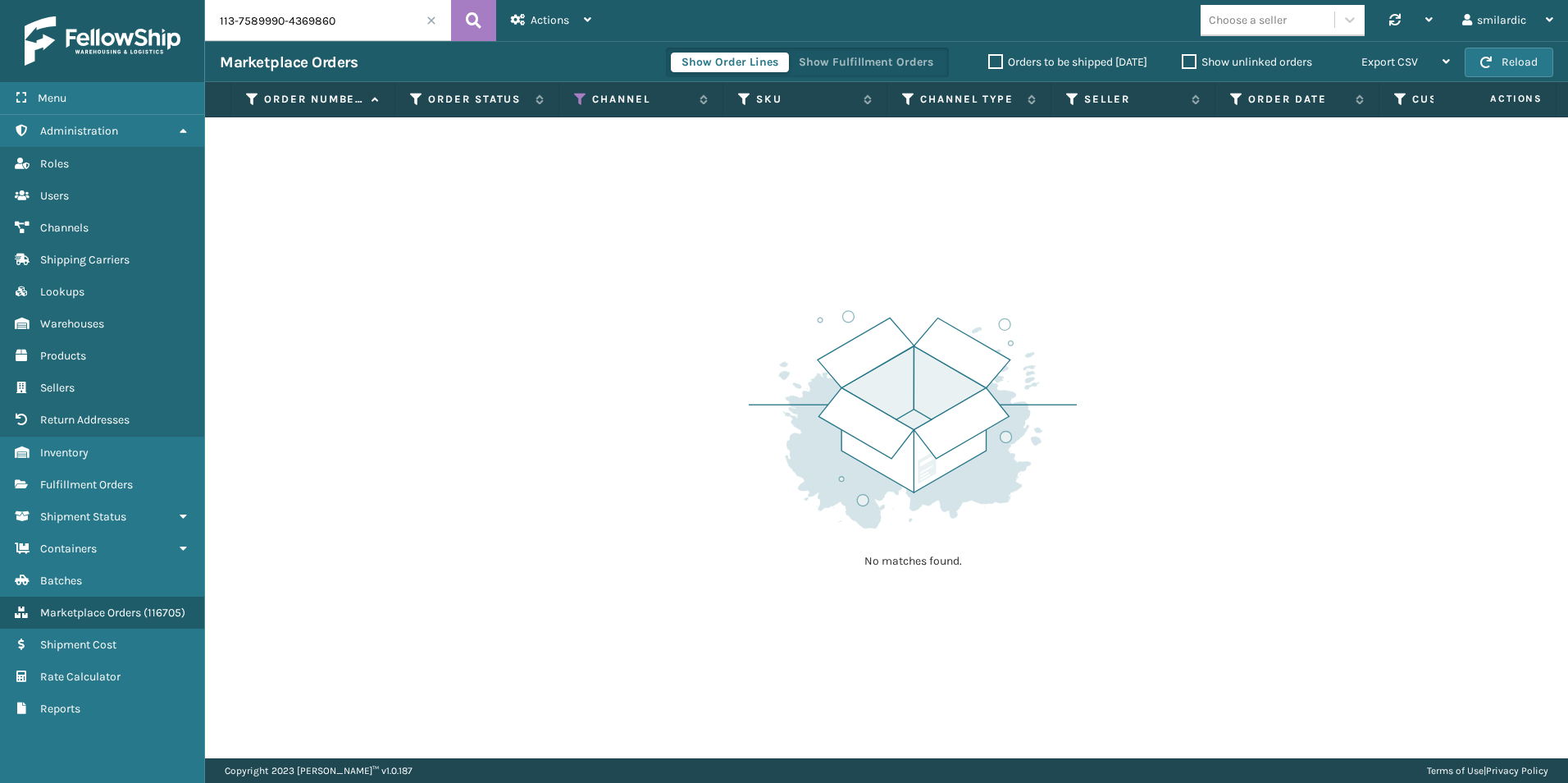
click at [428, 19] on span at bounding box center [431, 20] width 10 height 10
click at [1024, 63] on label "Orders to be shipped [DATE]" at bounding box center [1068, 62] width 159 height 14
click at [989, 63] on input "Orders to be shipped [DATE]" at bounding box center [988, 58] width 1 height 11
click at [1013, 60] on label "Orders to be shipped [DATE]" at bounding box center [1068, 62] width 159 height 14
click at [989, 60] on input "Orders to be shipped [DATE]" at bounding box center [988, 58] width 1 height 11
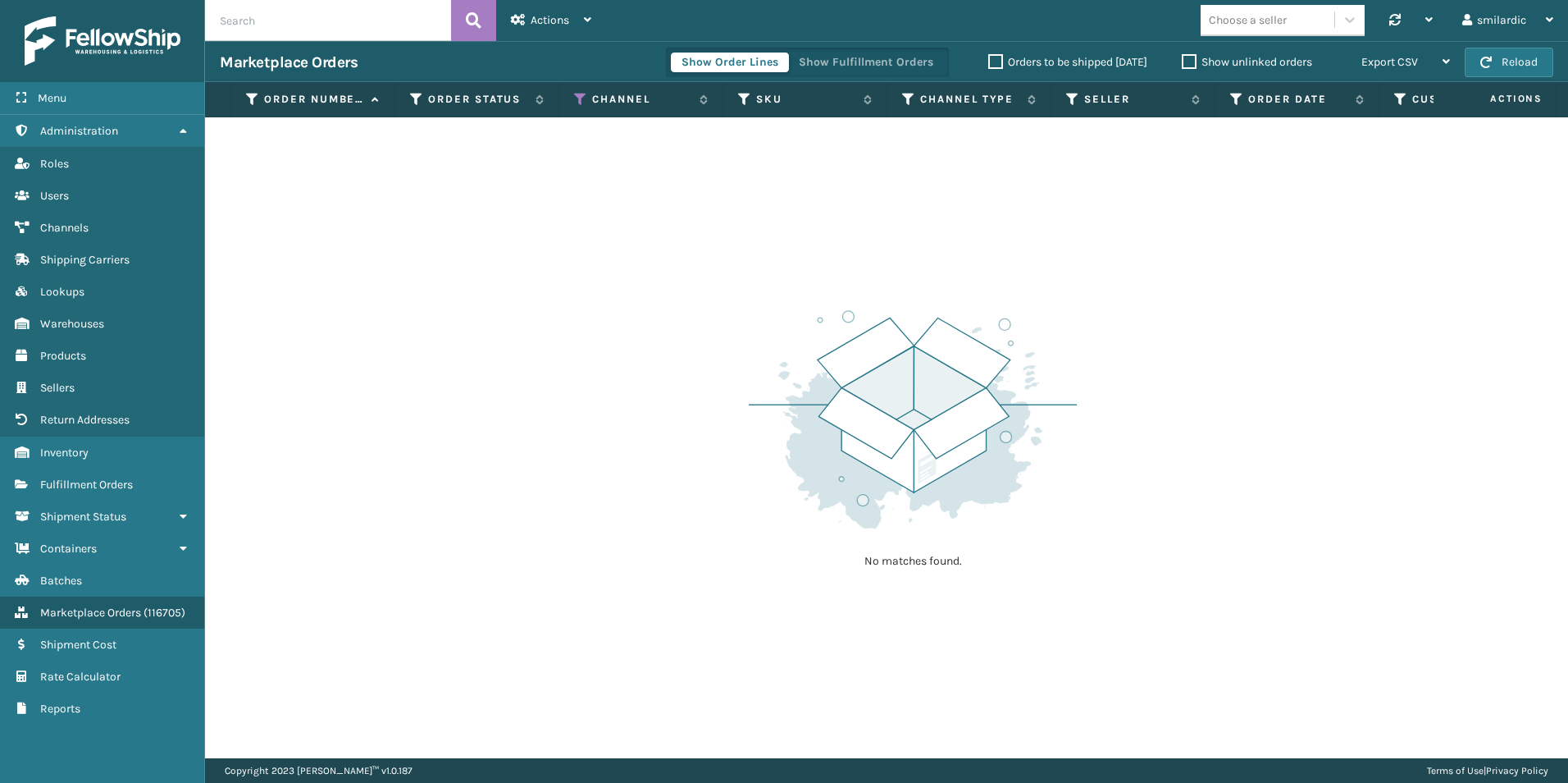
click at [583, 232] on div "No matches found." at bounding box center [886, 437] width 1363 height 641
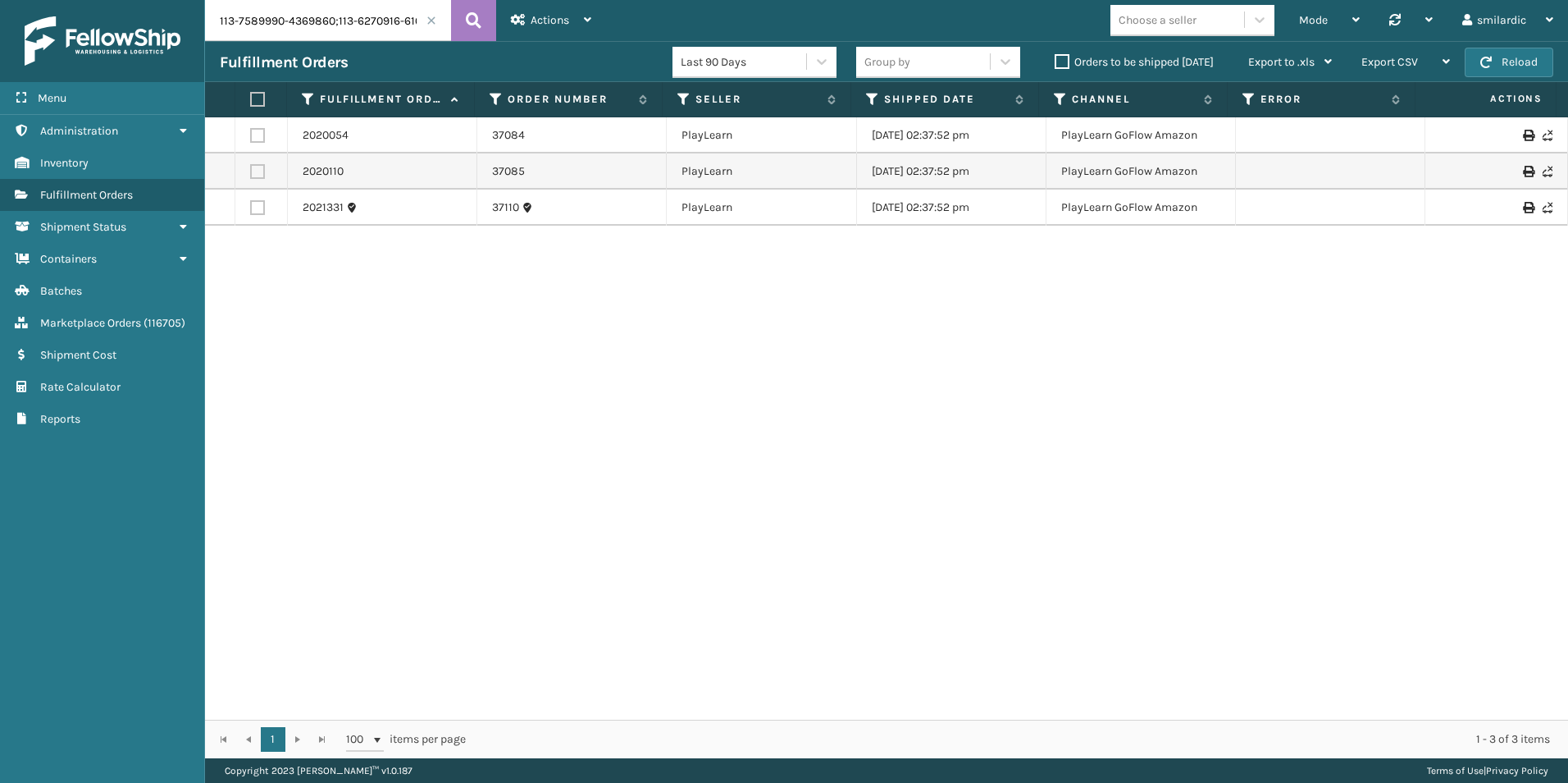
click at [303, 31] on input "113-7589990-4369860;113-6270916-6106617;111-4255143-9917833" at bounding box center [328, 20] width 246 height 41
paste input "5012386"
type input "5012386"
click at [478, 12] on icon at bounding box center [473, 20] width 15 height 24
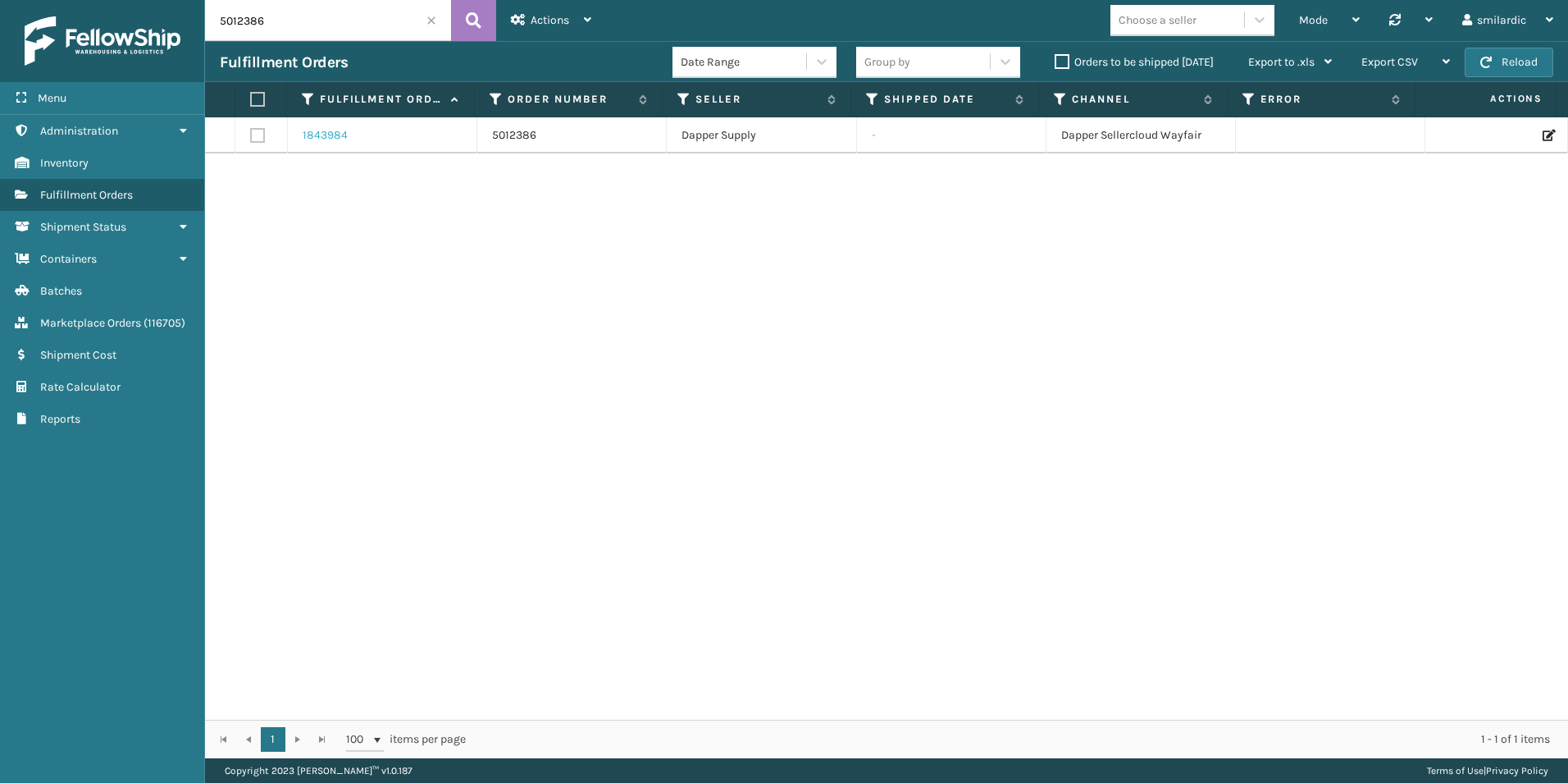
click at [340, 140] on link "1843984" at bounding box center [325, 135] width 45 height 16
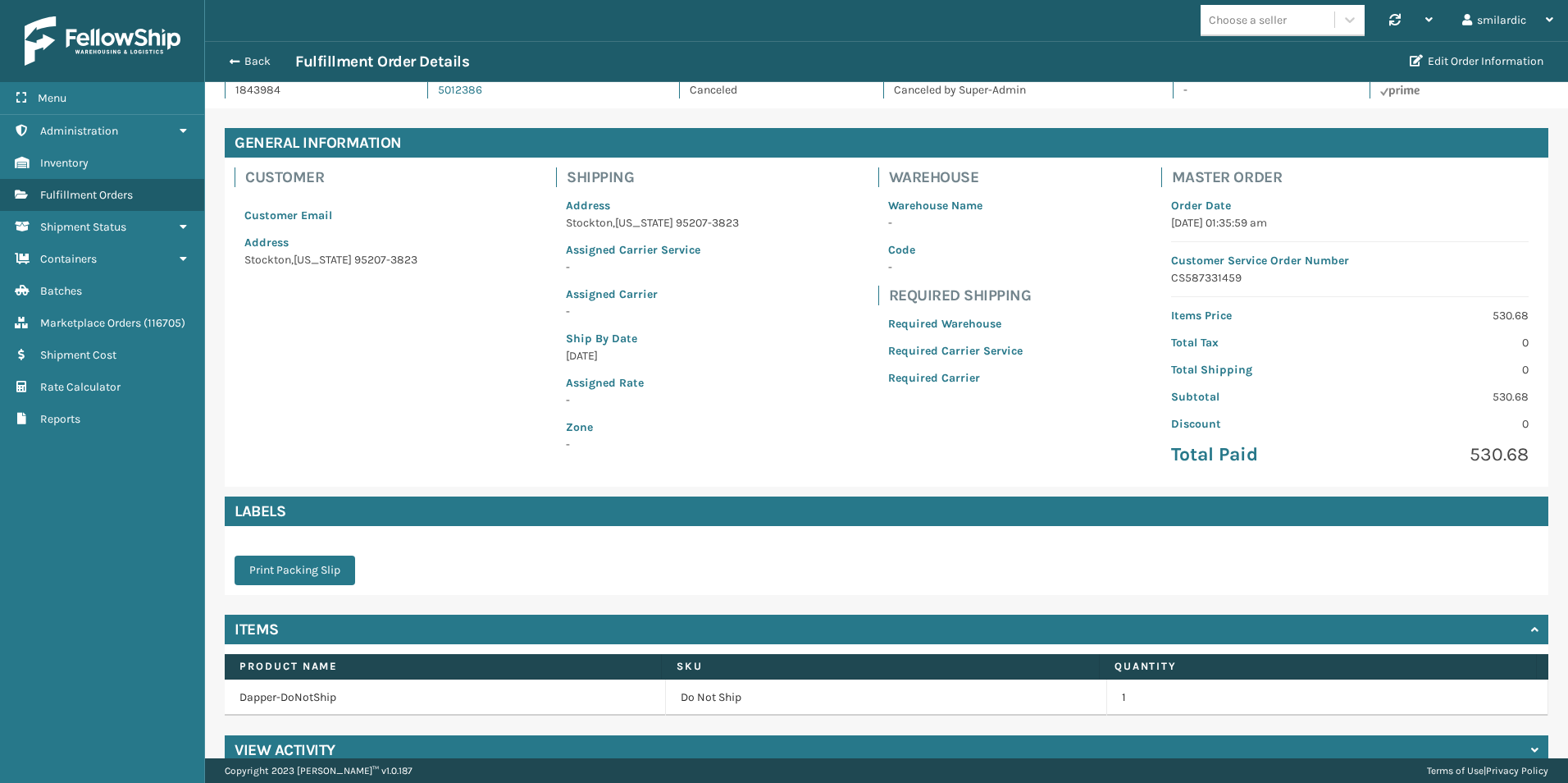
scroll to position [56, 0]
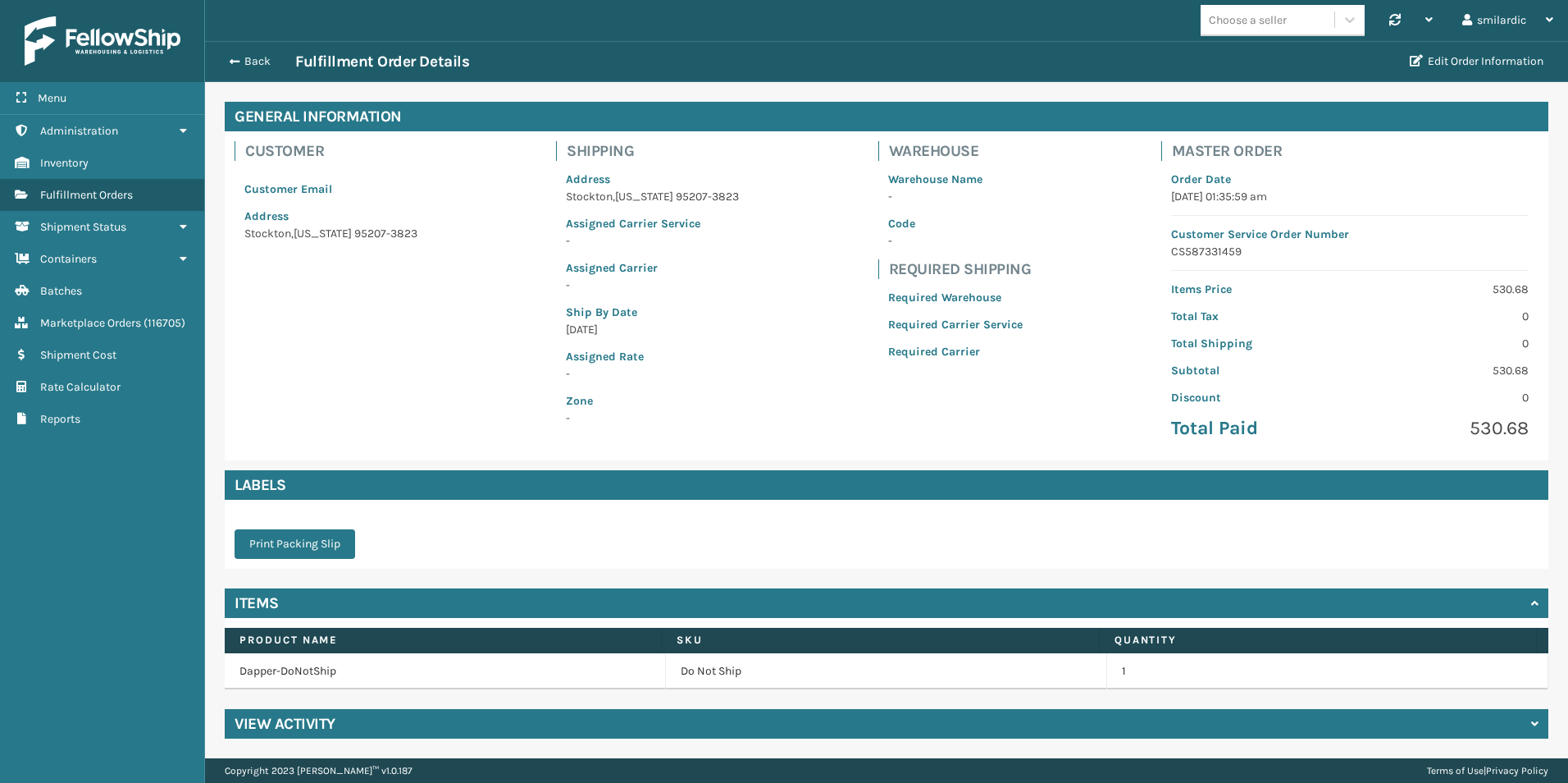
click at [521, 724] on div "View Activity" at bounding box center [887, 723] width 1324 height 30
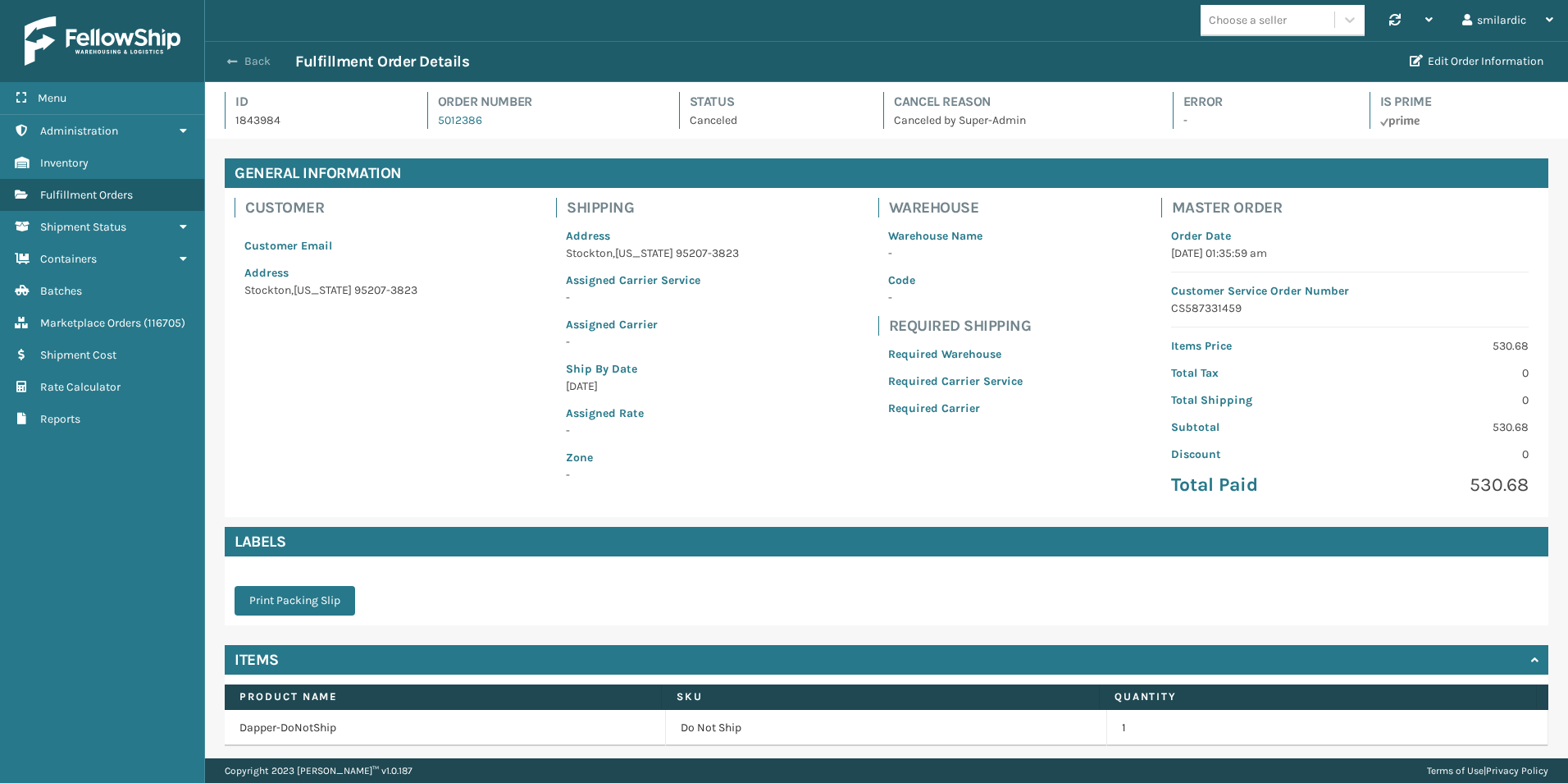
click at [243, 59] on button "Back" at bounding box center [257, 62] width 75 height 14
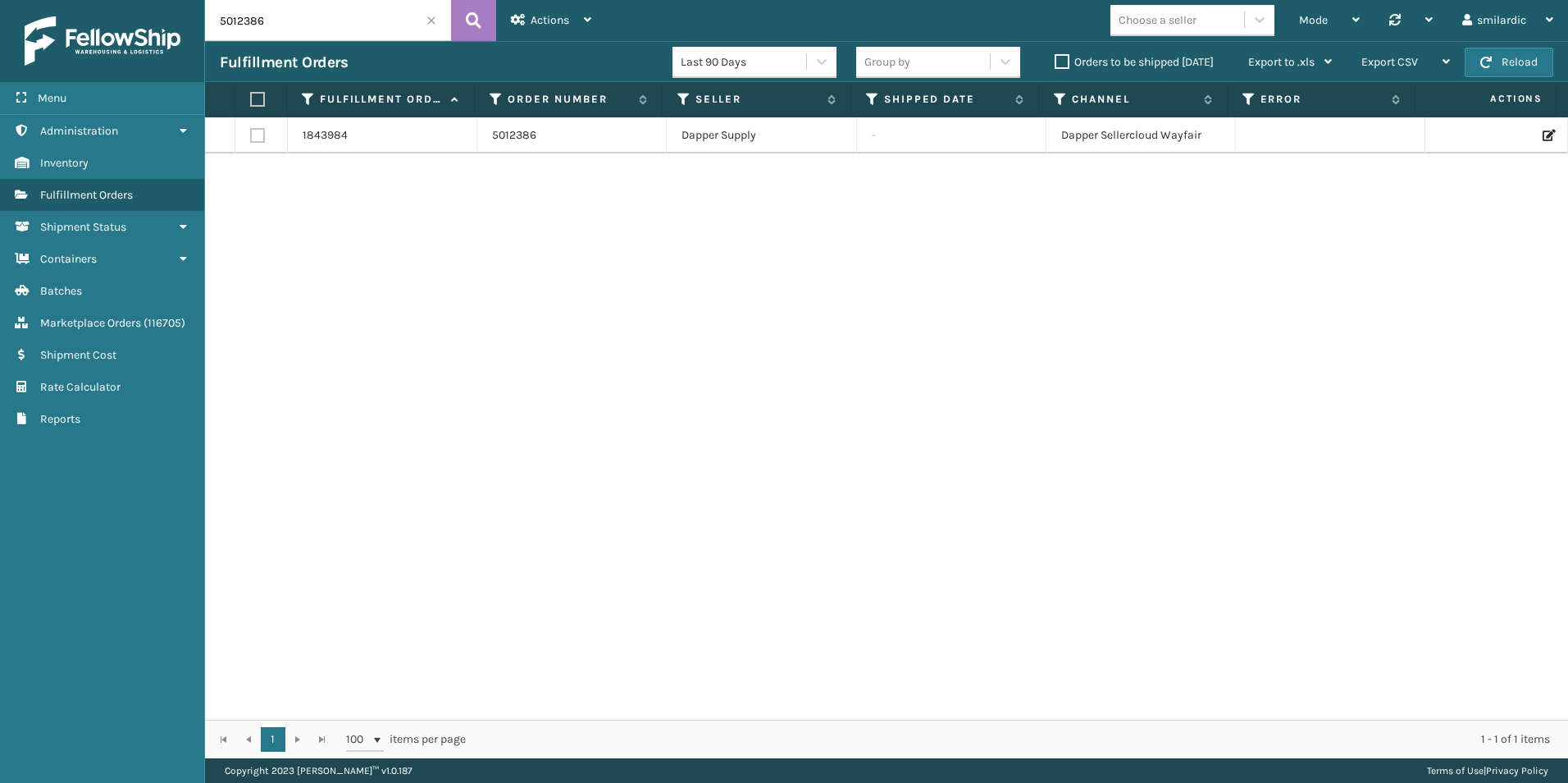
click at [356, 23] on input "5012386" at bounding box center [328, 20] width 246 height 41
paste input "6944677"
type input "6944677"
click at [474, 24] on icon at bounding box center [473, 20] width 15 height 24
click at [323, 135] on link "1925357" at bounding box center [323, 135] width 43 height 16
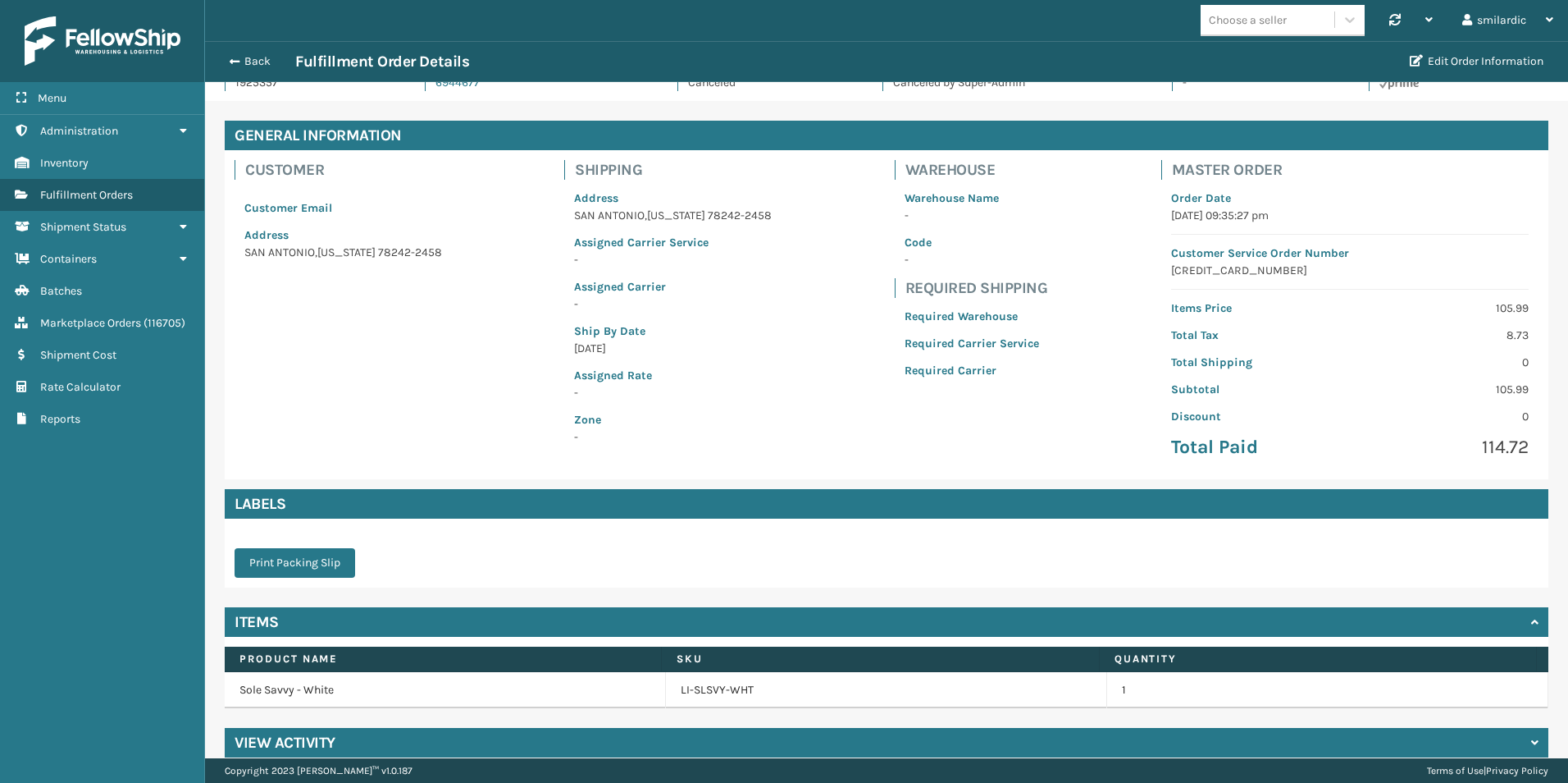
scroll to position [56, 0]
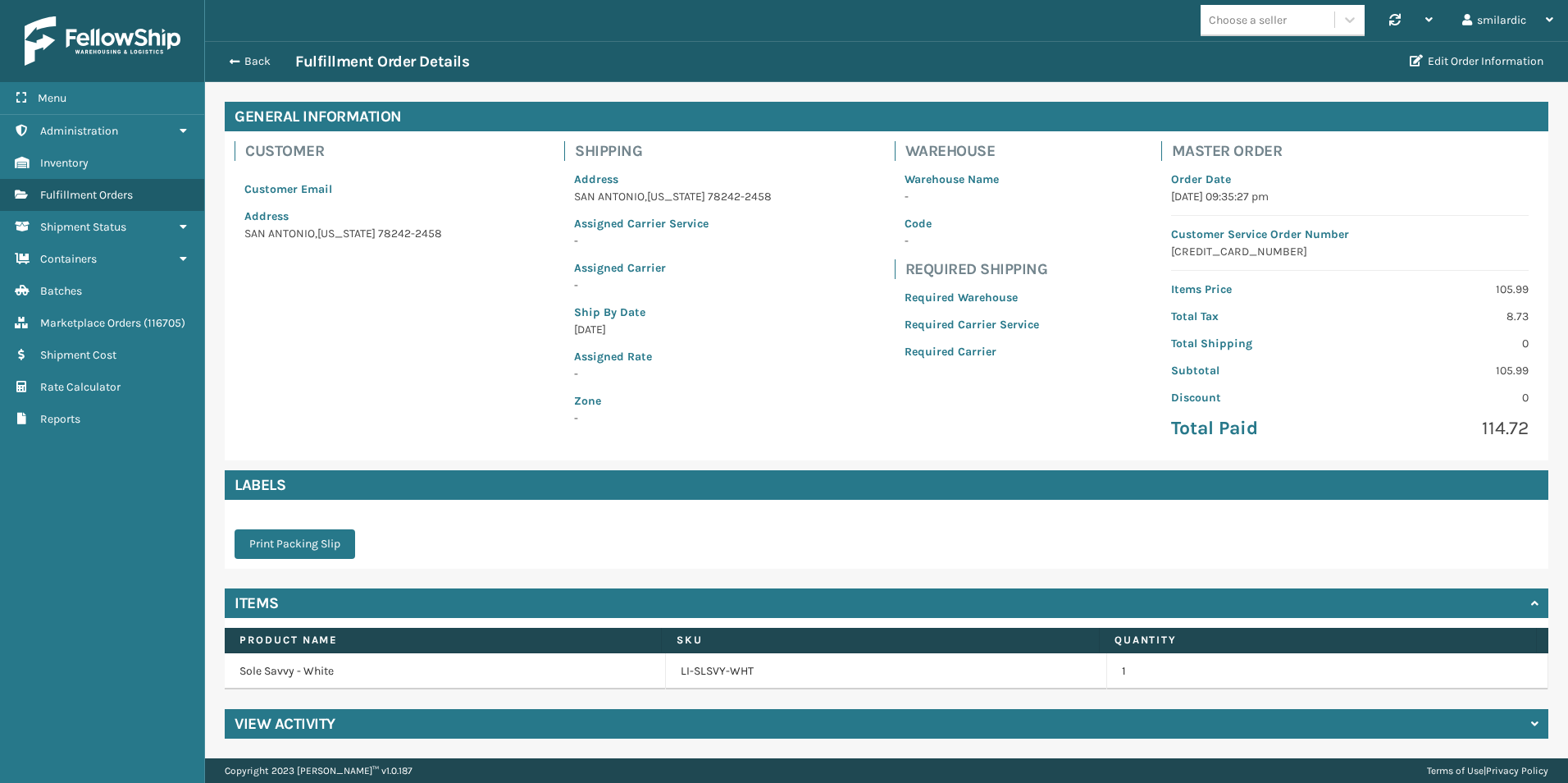
click at [575, 730] on div "View Activity" at bounding box center [887, 723] width 1324 height 30
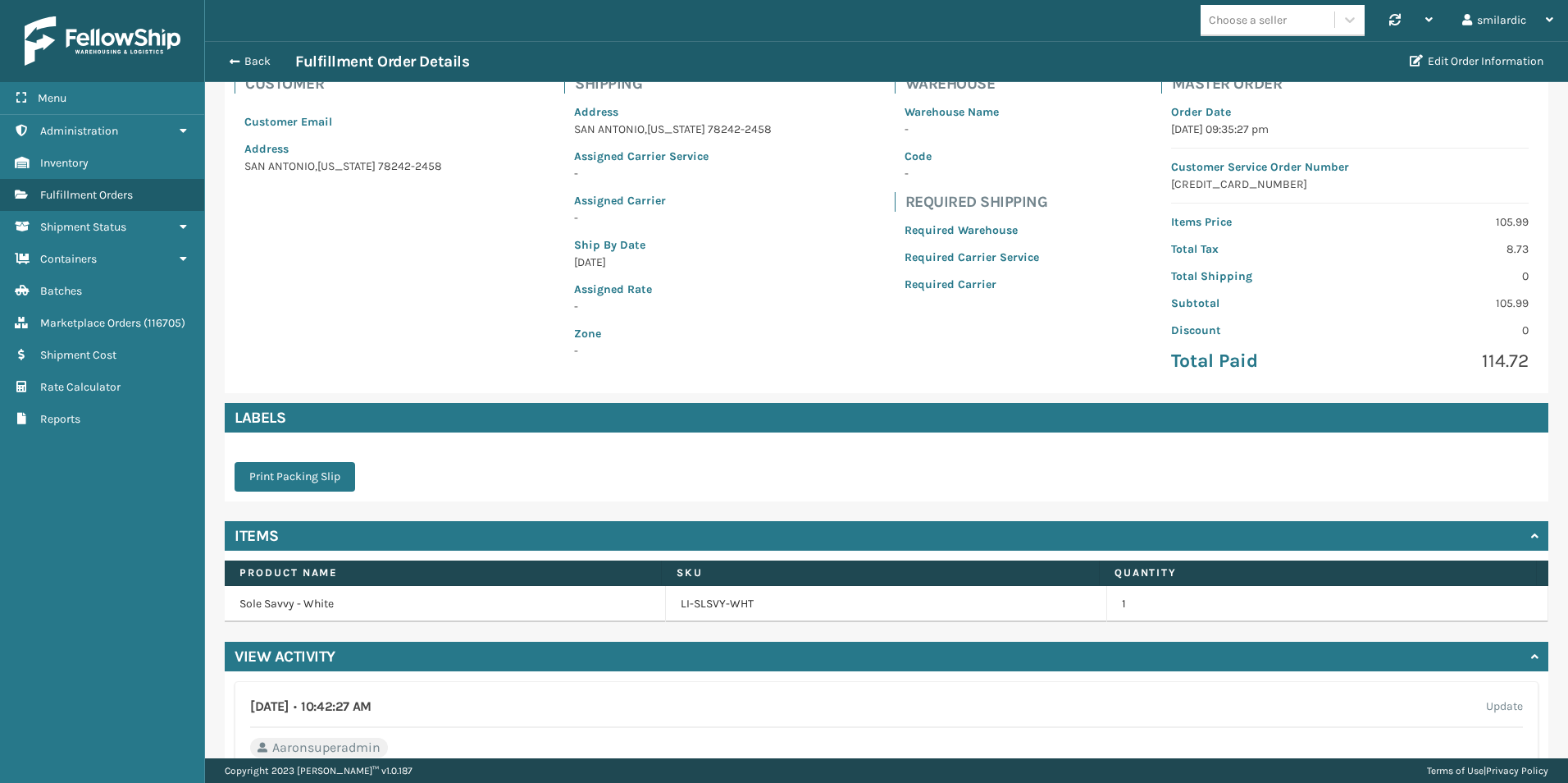
scroll to position [164, 0]
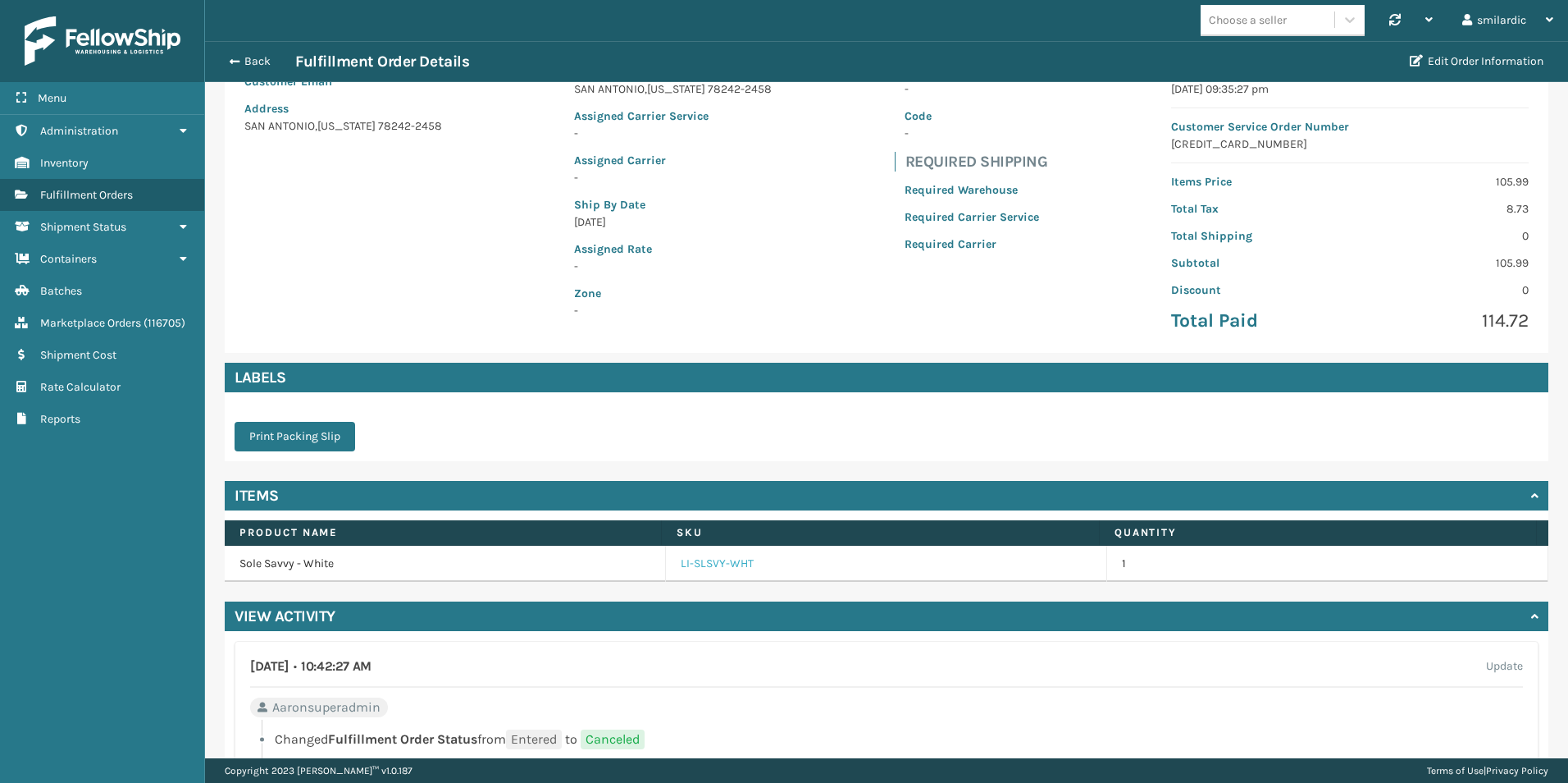
click at [691, 564] on link "LI-SLSVY-WHT" at bounding box center [717, 564] width 73 height 16
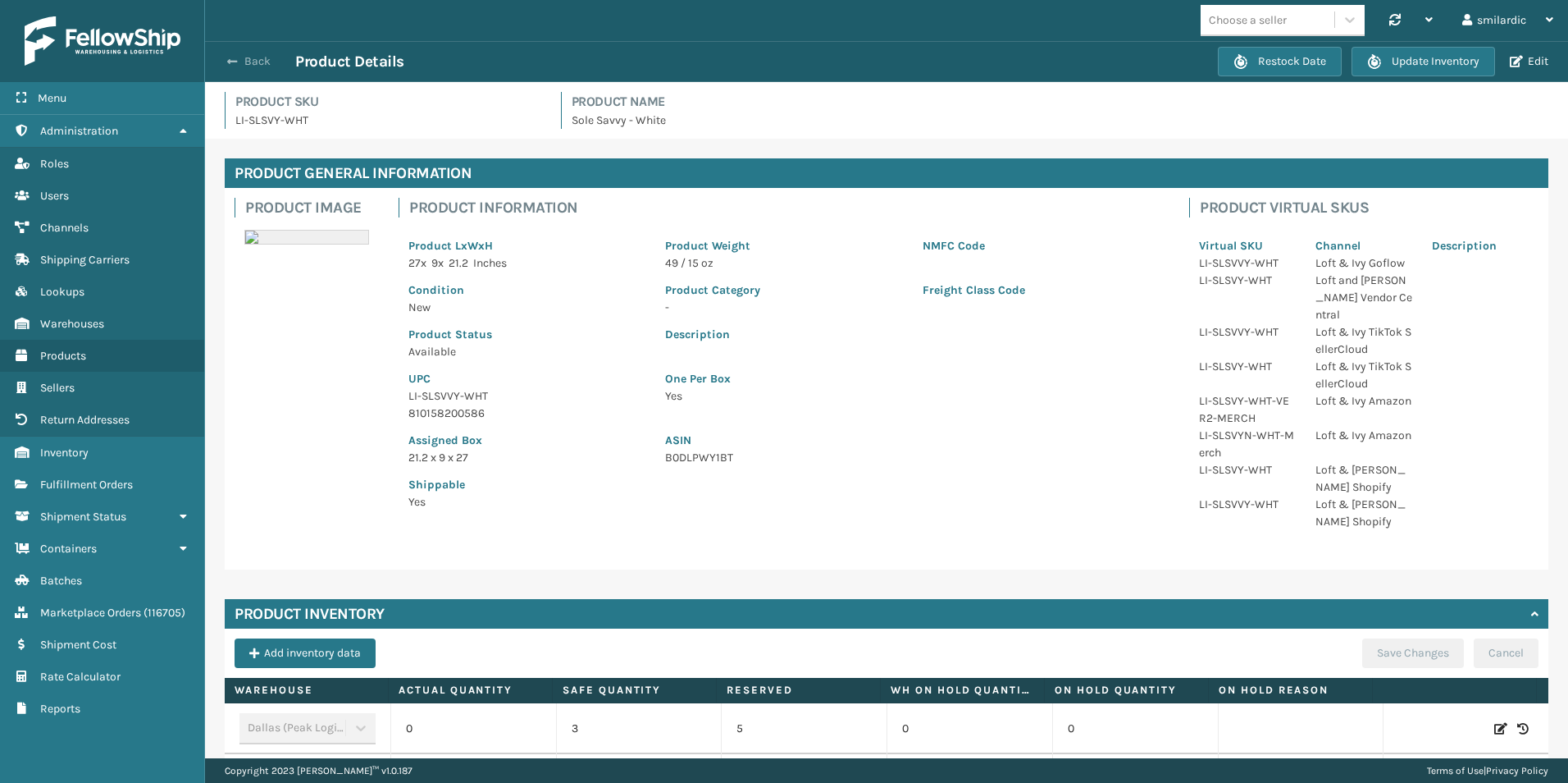
click at [245, 62] on button "Back" at bounding box center [257, 62] width 75 height 14
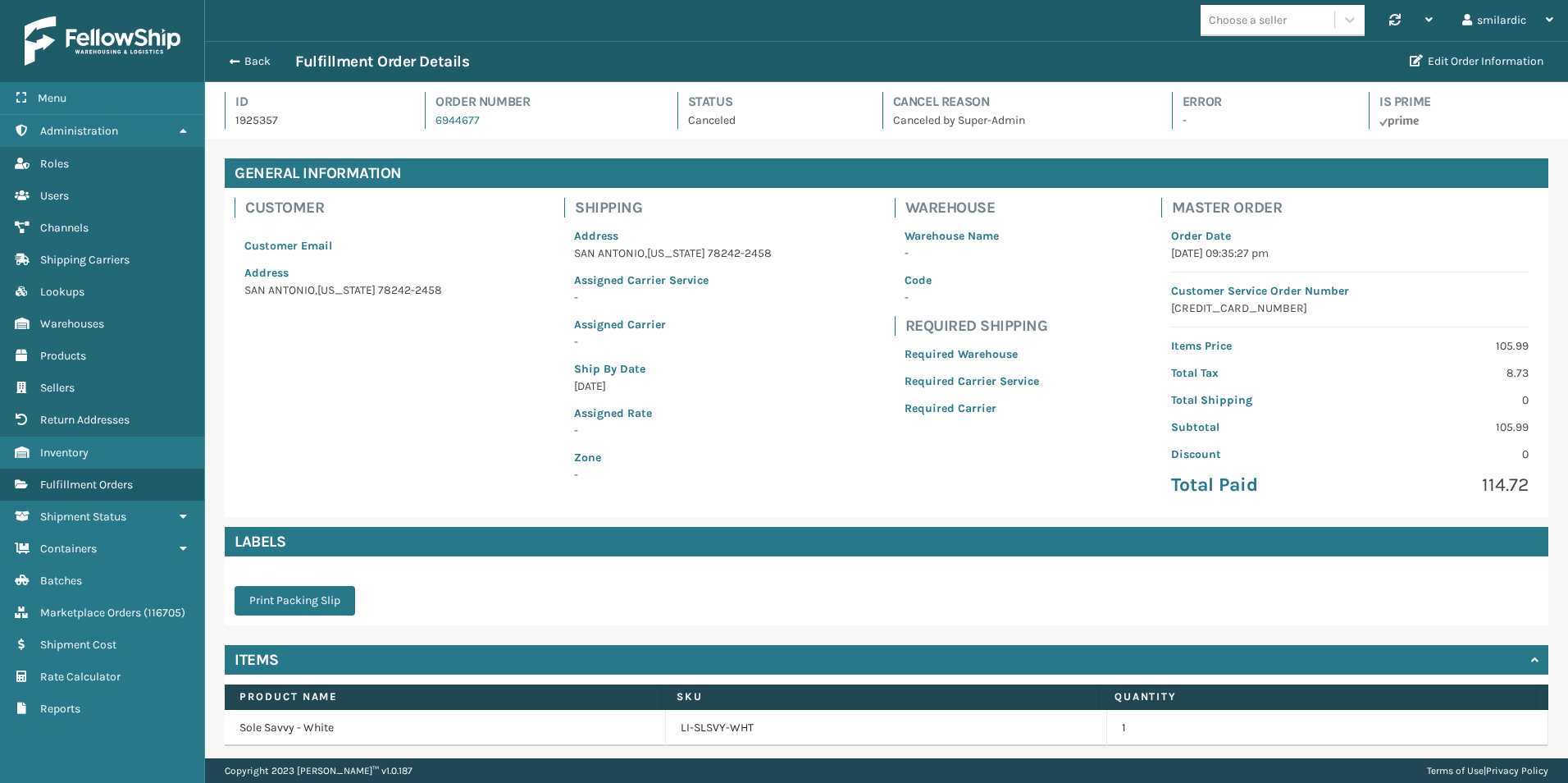
scroll to position [39, 1363]
click at [111, 223] on link "Channels" at bounding box center [101, 227] width 204 height 32
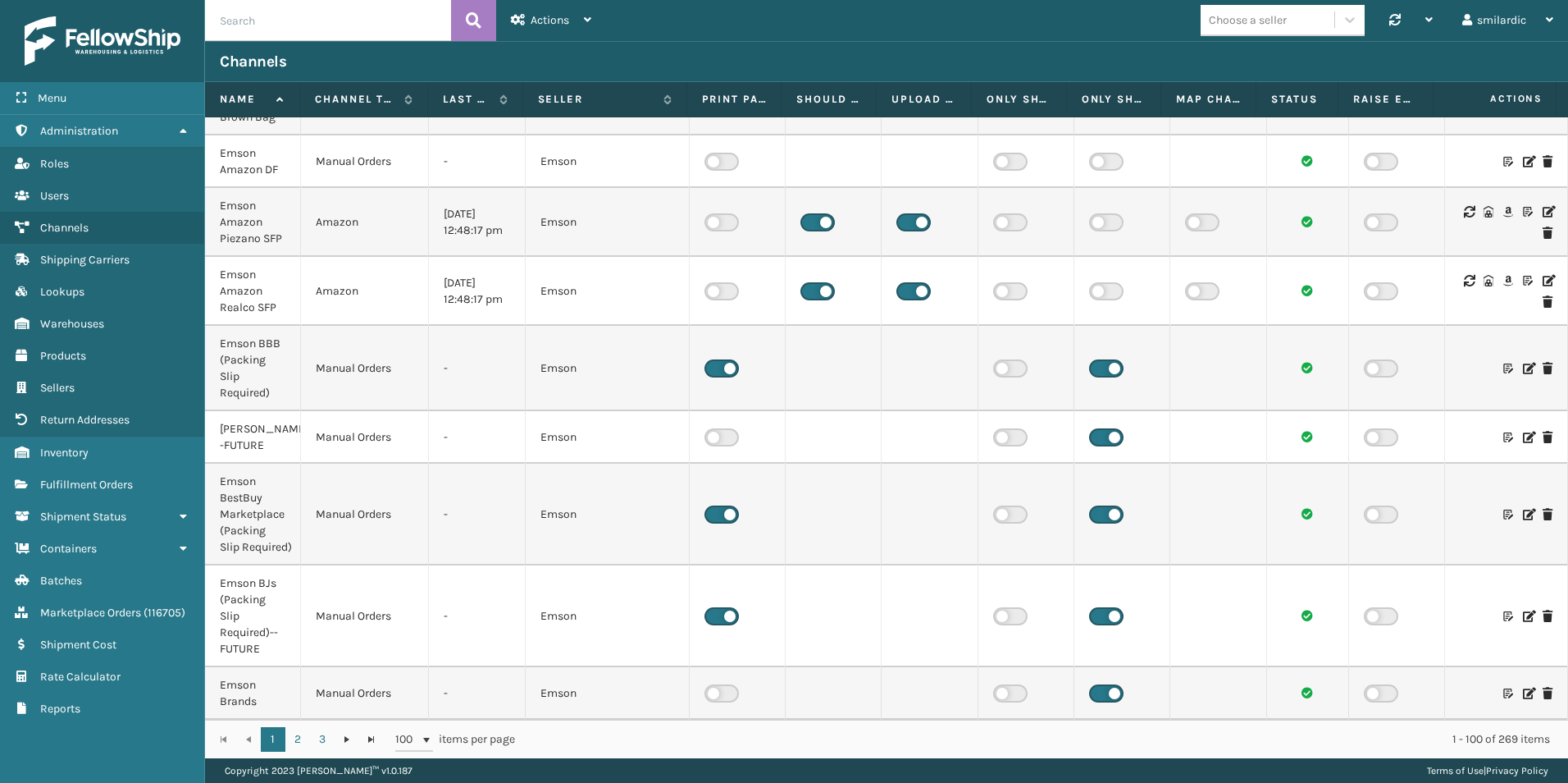
scroll to position [5804, 0]
click at [326, 737] on link "3" at bounding box center [322, 739] width 24 height 24
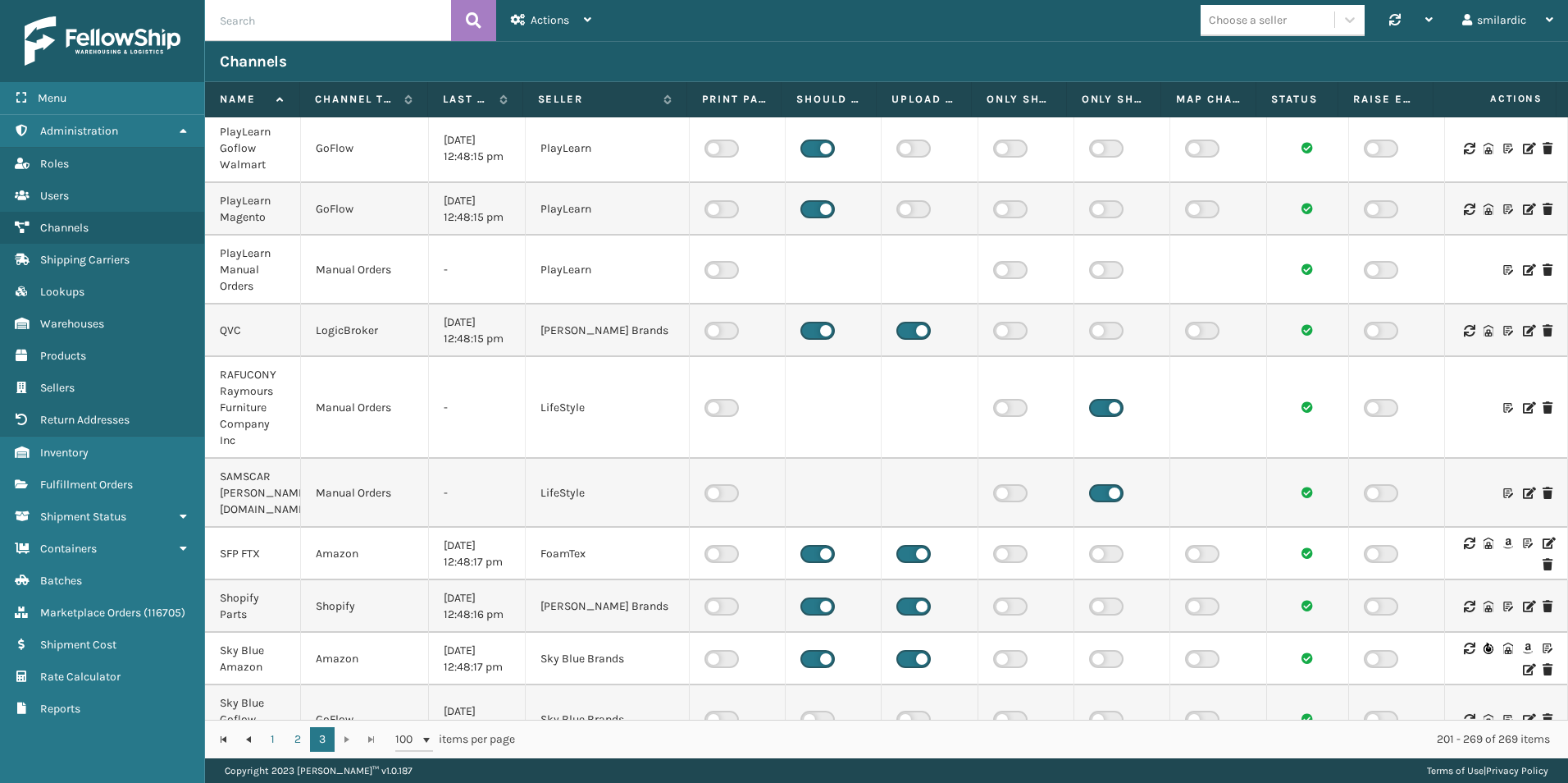
scroll to position [2905, 0]
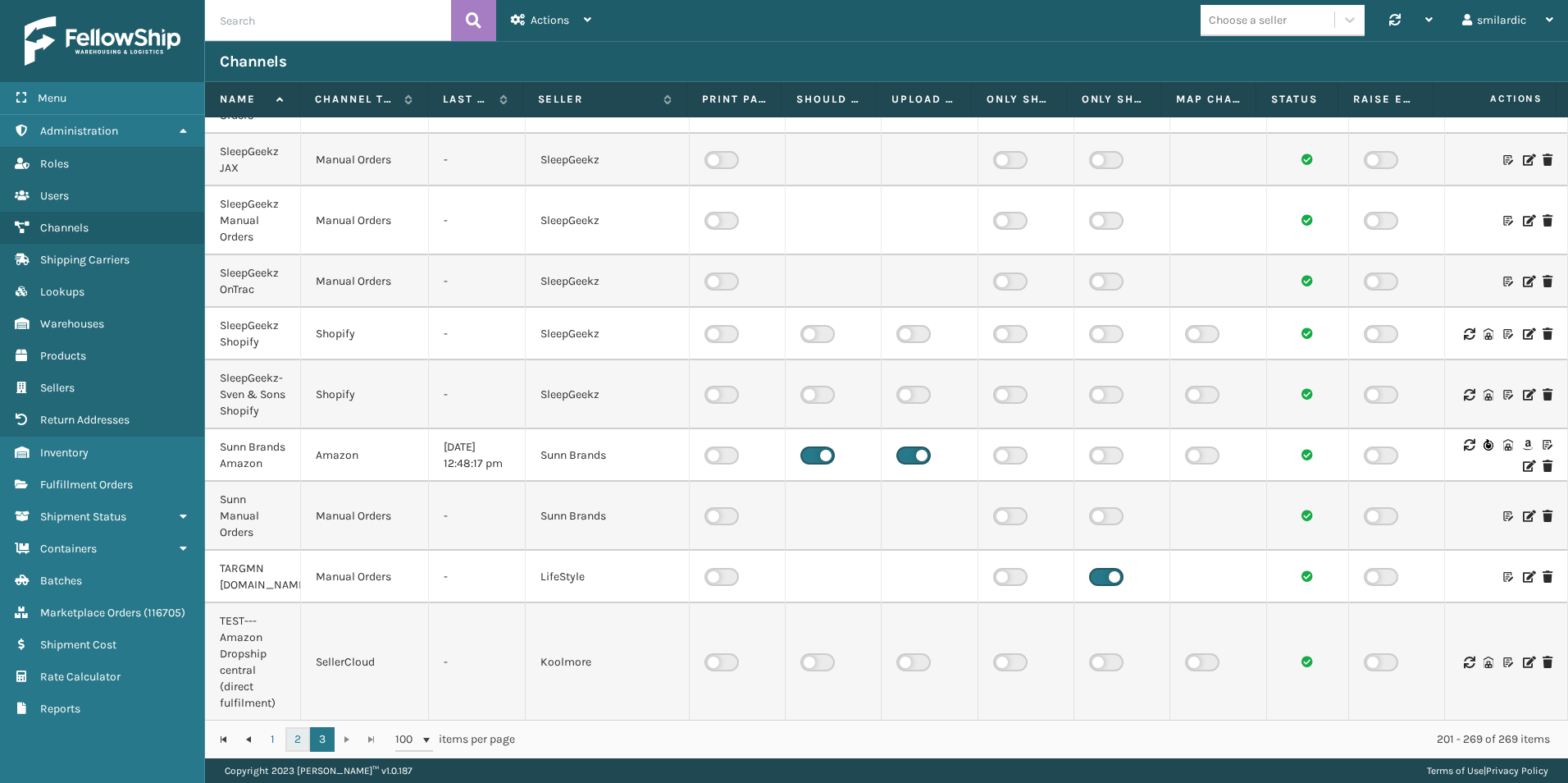
click at [293, 746] on link "2" at bounding box center [297, 739] width 24 height 24
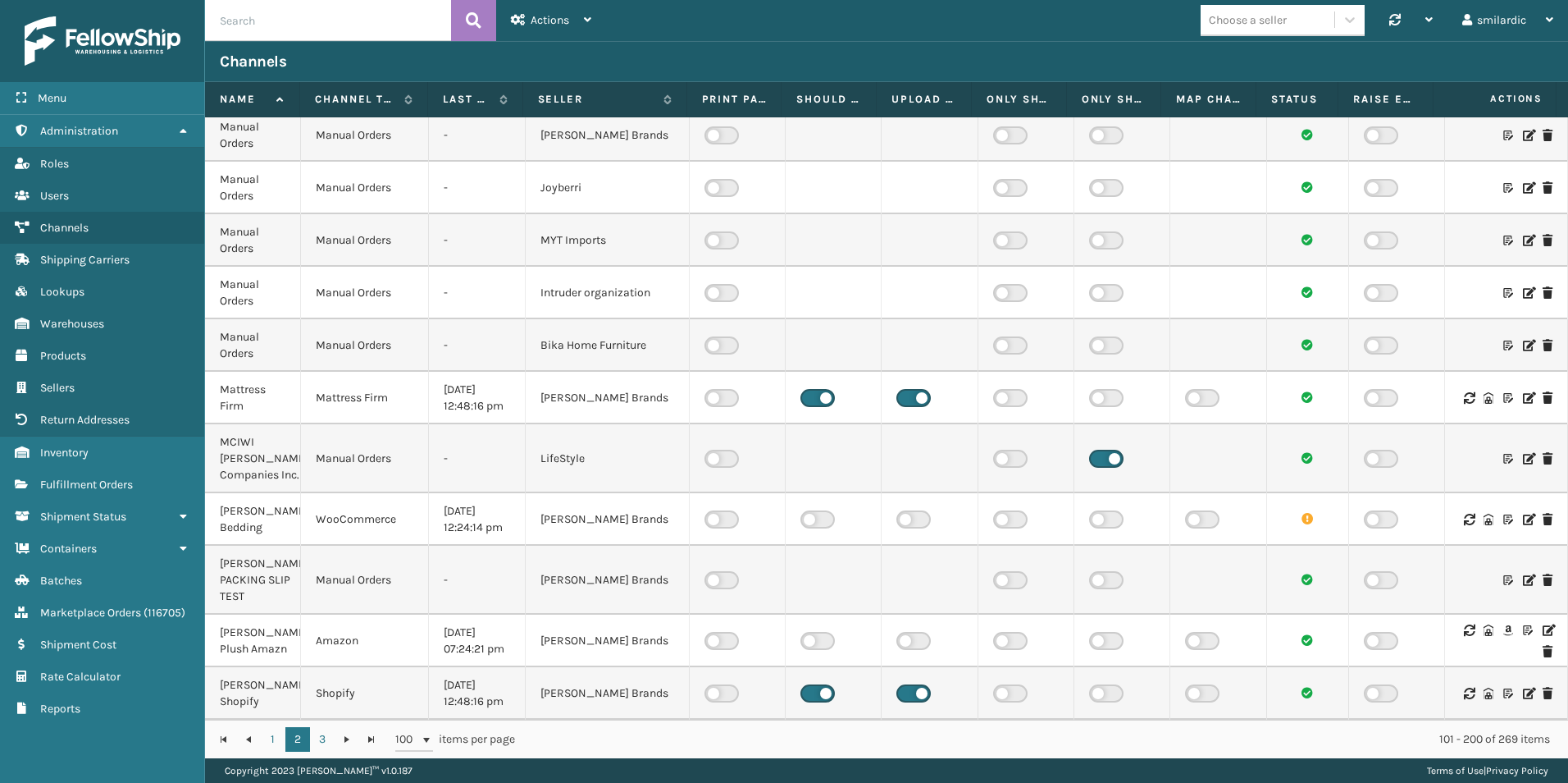
scroll to position [6470, 0]
click at [364, 32] on input "text" at bounding box center [328, 20] width 246 height 41
type input "mirakl"
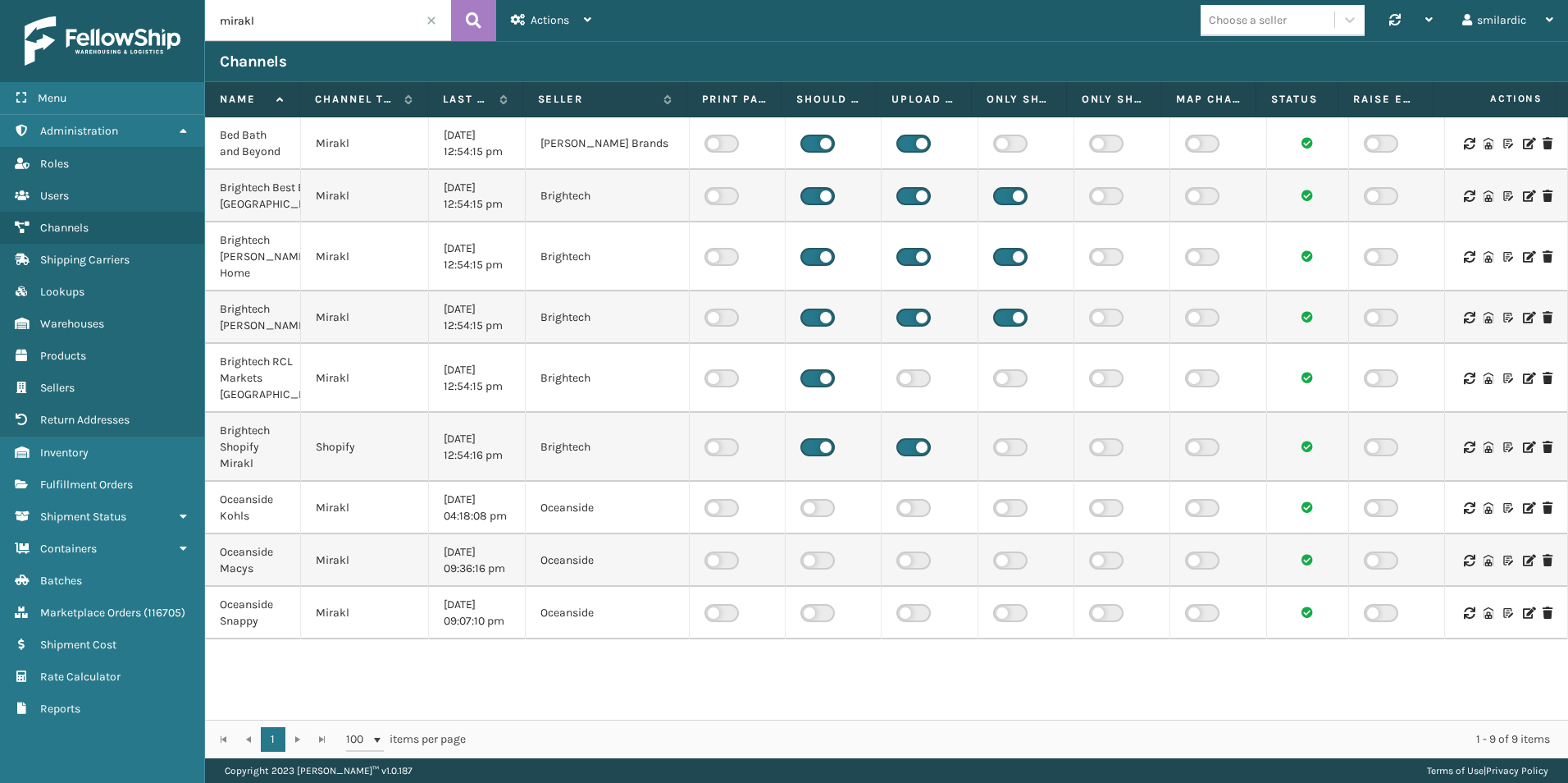
click at [1524, 324] on icon at bounding box center [1528, 317] width 10 height 12
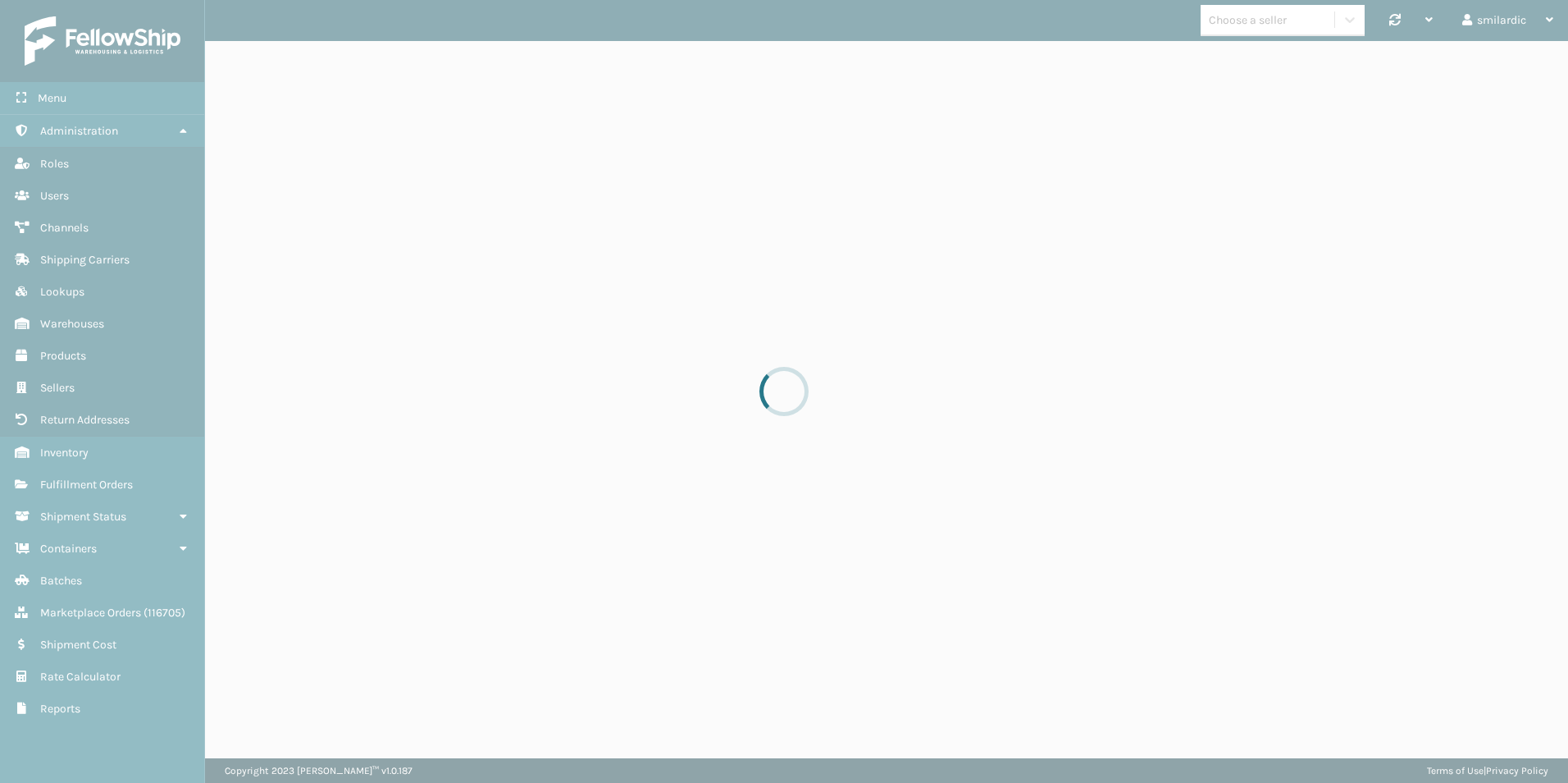
select select "pm"
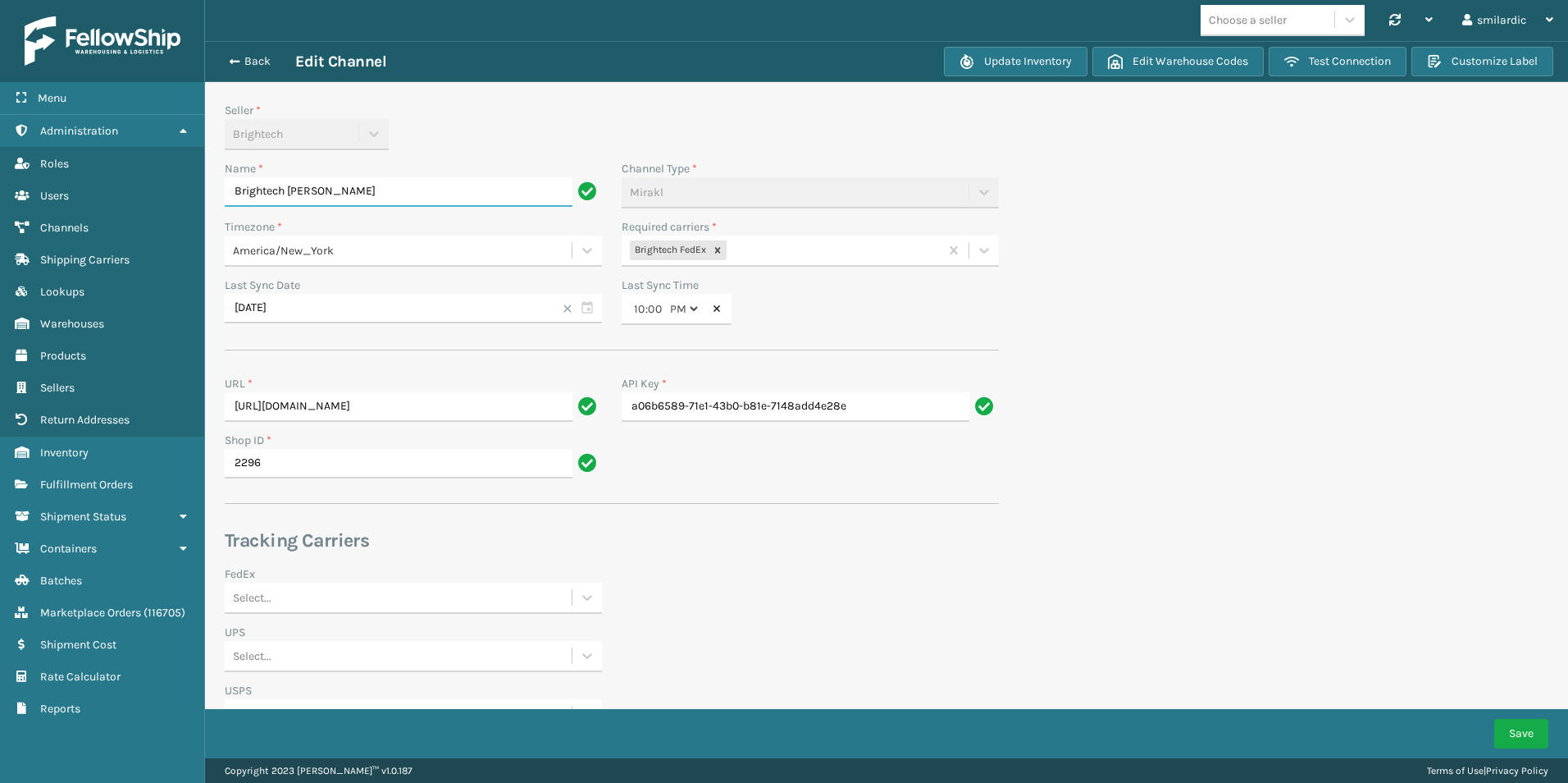
click at [424, 194] on input "Brightech [PERSON_NAME]" at bounding box center [399, 192] width 348 height 30
click at [467, 125] on div "Seller * Brightech" at bounding box center [413, 125] width 378 height 48
click at [378, 193] on input "Brightech [PERSON_NAME]" at bounding box center [399, 192] width 348 height 30
click at [259, 63] on button "Back" at bounding box center [257, 62] width 75 height 14
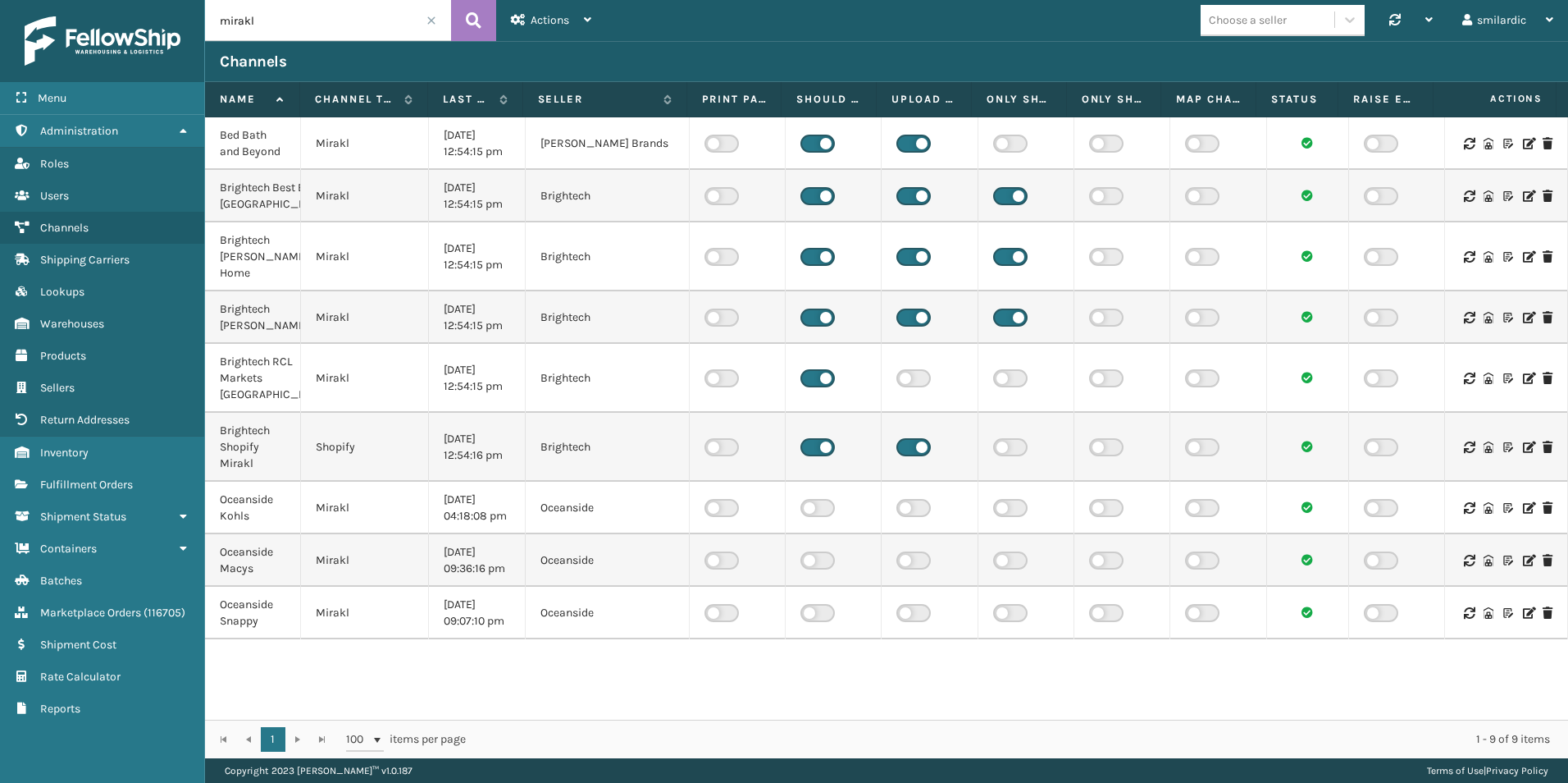
click at [312, 26] on input "mirakl" at bounding box center [328, 20] width 246 height 41
paste input "Brightech RCL Markets [GEOGRAPHIC_DATA]"
type input "mirakl"
drag, startPoint x: 271, startPoint y: 363, endPoint x: 218, endPoint y: 324, distance: 65.8
click at [218, 324] on td "Brightech [PERSON_NAME]" at bounding box center [253, 317] width 96 height 53
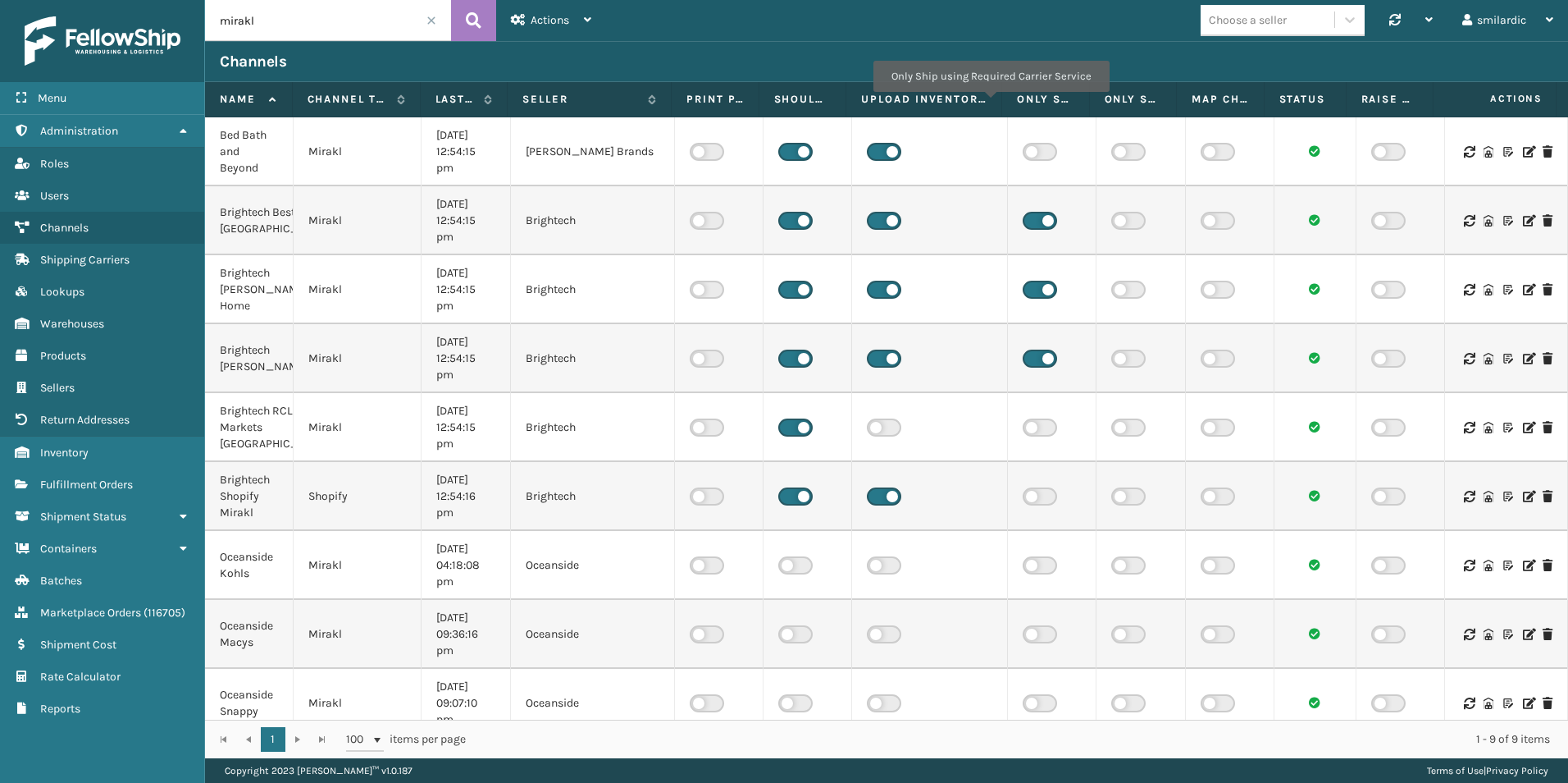
drag, startPoint x: 969, startPoint y: 101, endPoint x: 998, endPoint y: 109, distance: 30.1
click at [998, 109] on span at bounding box center [998, 255] width 5 height 344
click at [1524, 360] on icon at bounding box center [1528, 358] width 10 height 12
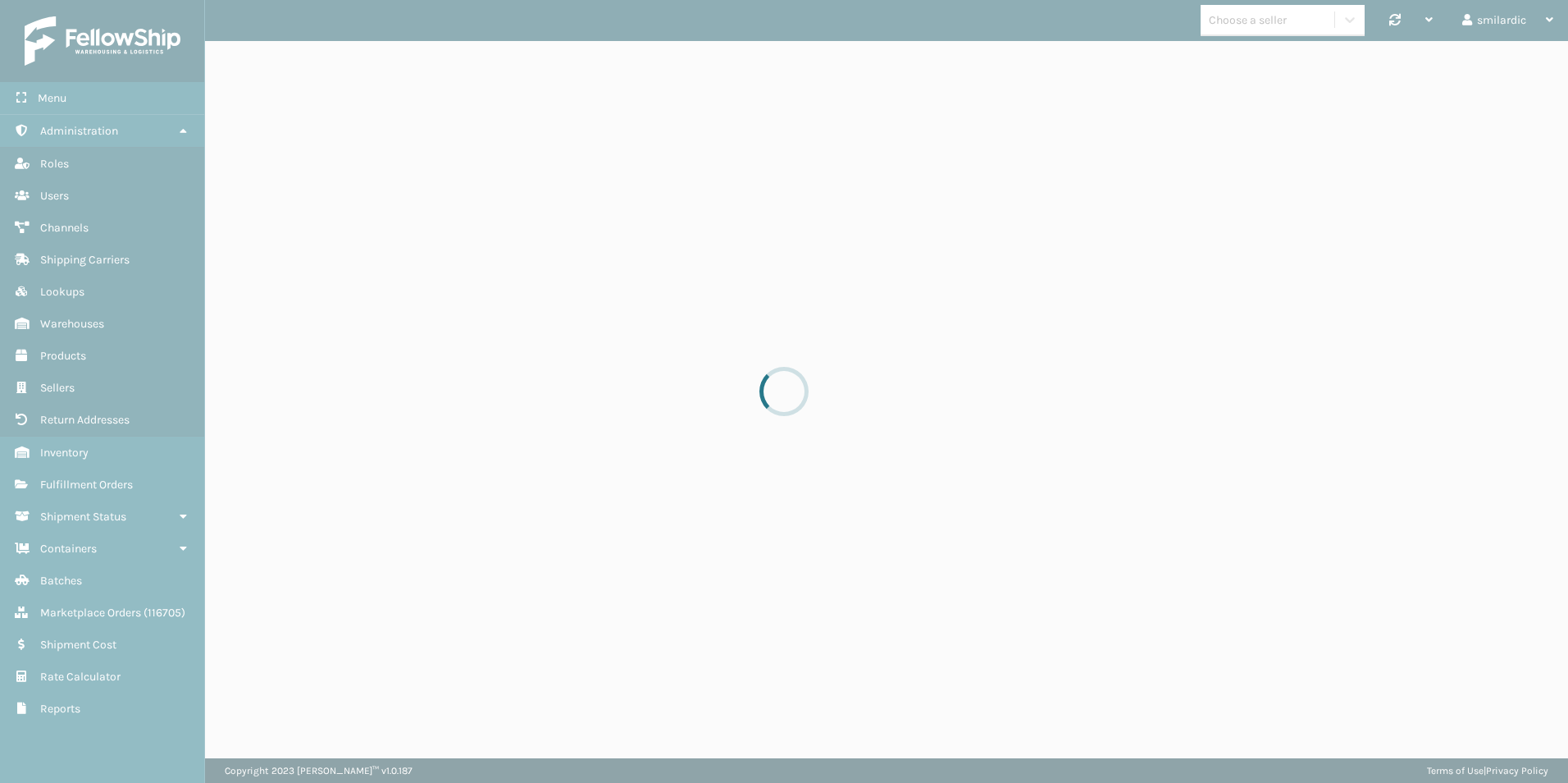
select select "pm"
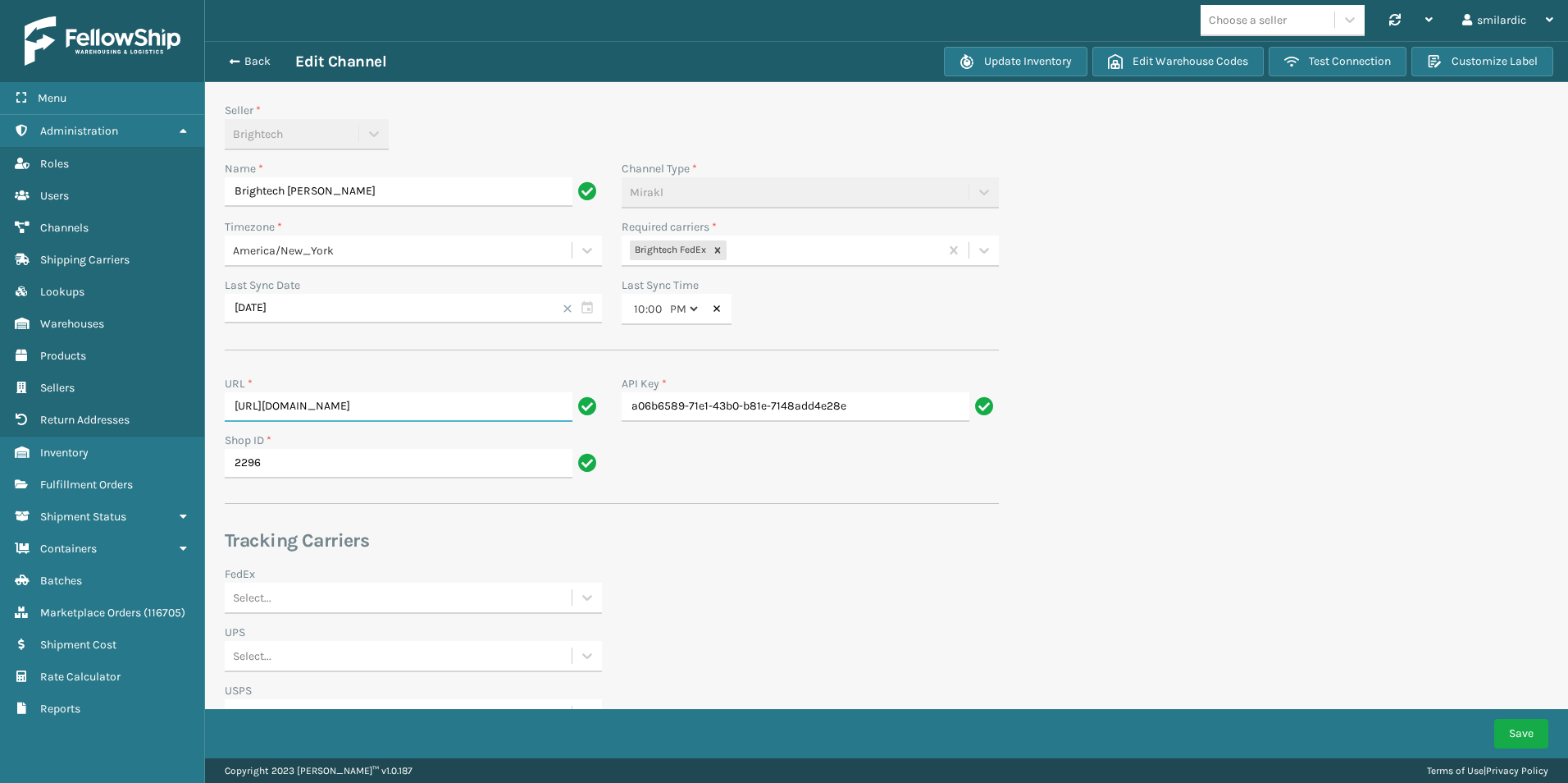
click at [438, 416] on input "https://verishopus-prod.mirakl.net" at bounding box center [399, 407] width 348 height 30
click at [1191, 359] on section "Back Edit Channel Update Inventory Edit Warehouse Codes Test Connection Customi…" at bounding box center [886, 481] width 1363 height 882
click at [463, 404] on input "https://verishopus-prod.mirakl.net" at bounding box center [399, 407] width 348 height 30
click at [244, 63] on button "Back" at bounding box center [257, 62] width 75 height 14
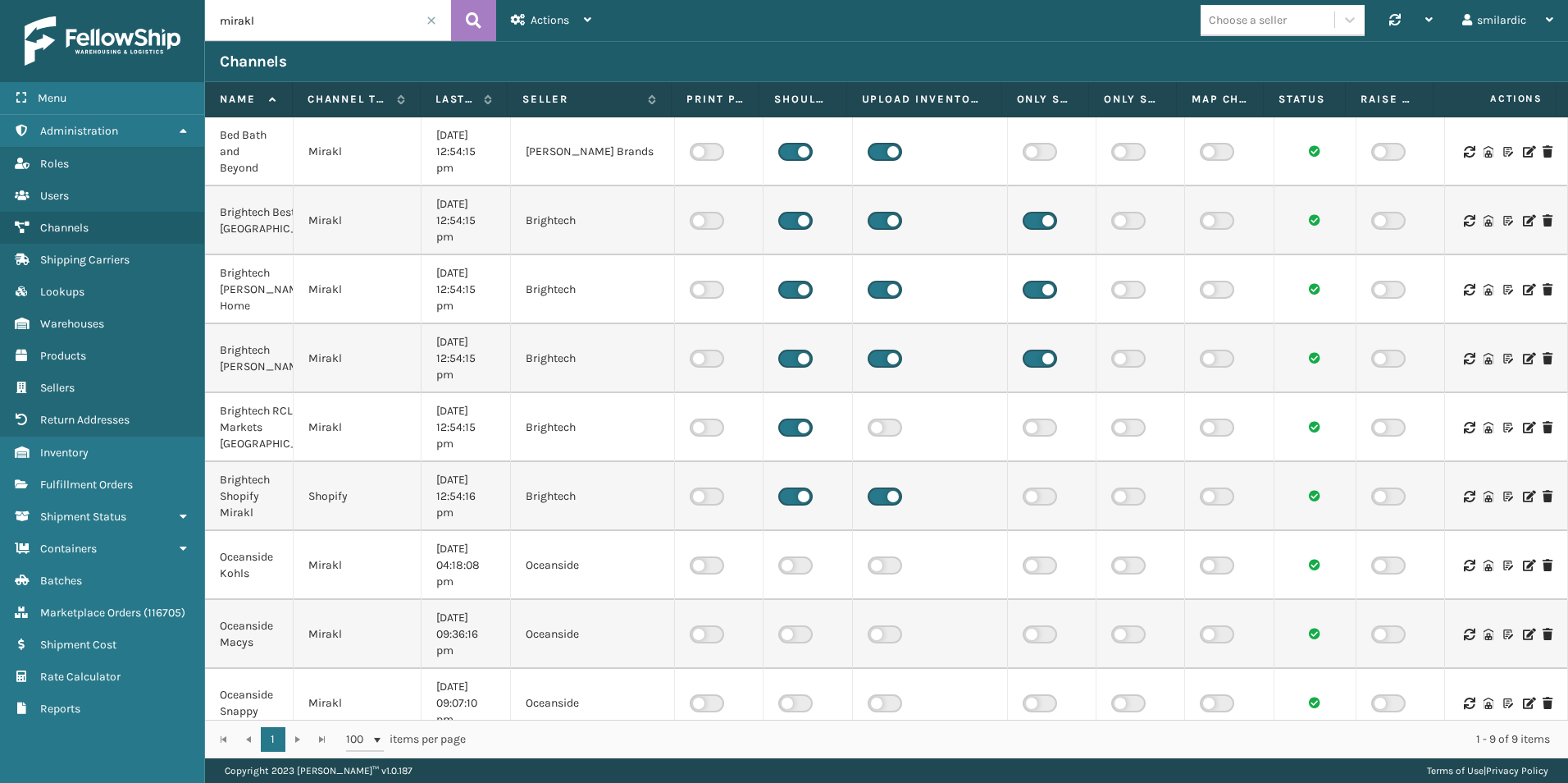
click at [298, 31] on input "mirakl" at bounding box center [328, 20] width 246 height 41
drag, startPoint x: 263, startPoint y: 290, endPoint x: 221, endPoint y: 274, distance: 44.9
click at [221, 274] on div "Brightech [PERSON_NAME] Home" at bounding box center [249, 290] width 58 height 49
copy div "Brightech Mathis"
drag, startPoint x: 268, startPoint y: 9, endPoint x: 291, endPoint y: 20, distance: 25.5
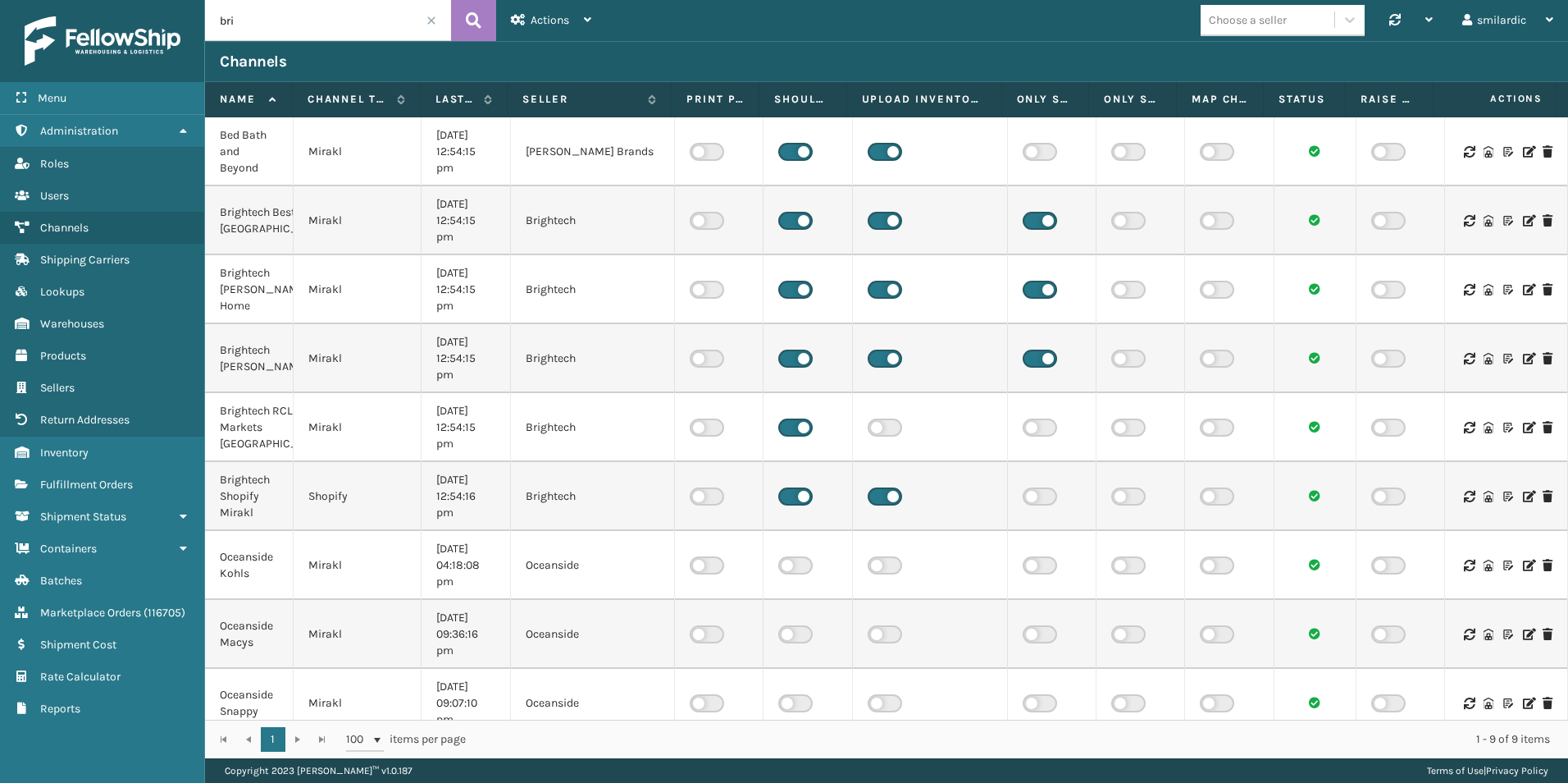
click at [264, 11] on input "bri" at bounding box center [328, 20] width 246 height 41
paste input "Brightech Mathis"
click at [479, 24] on icon at bounding box center [473, 20] width 15 height 24
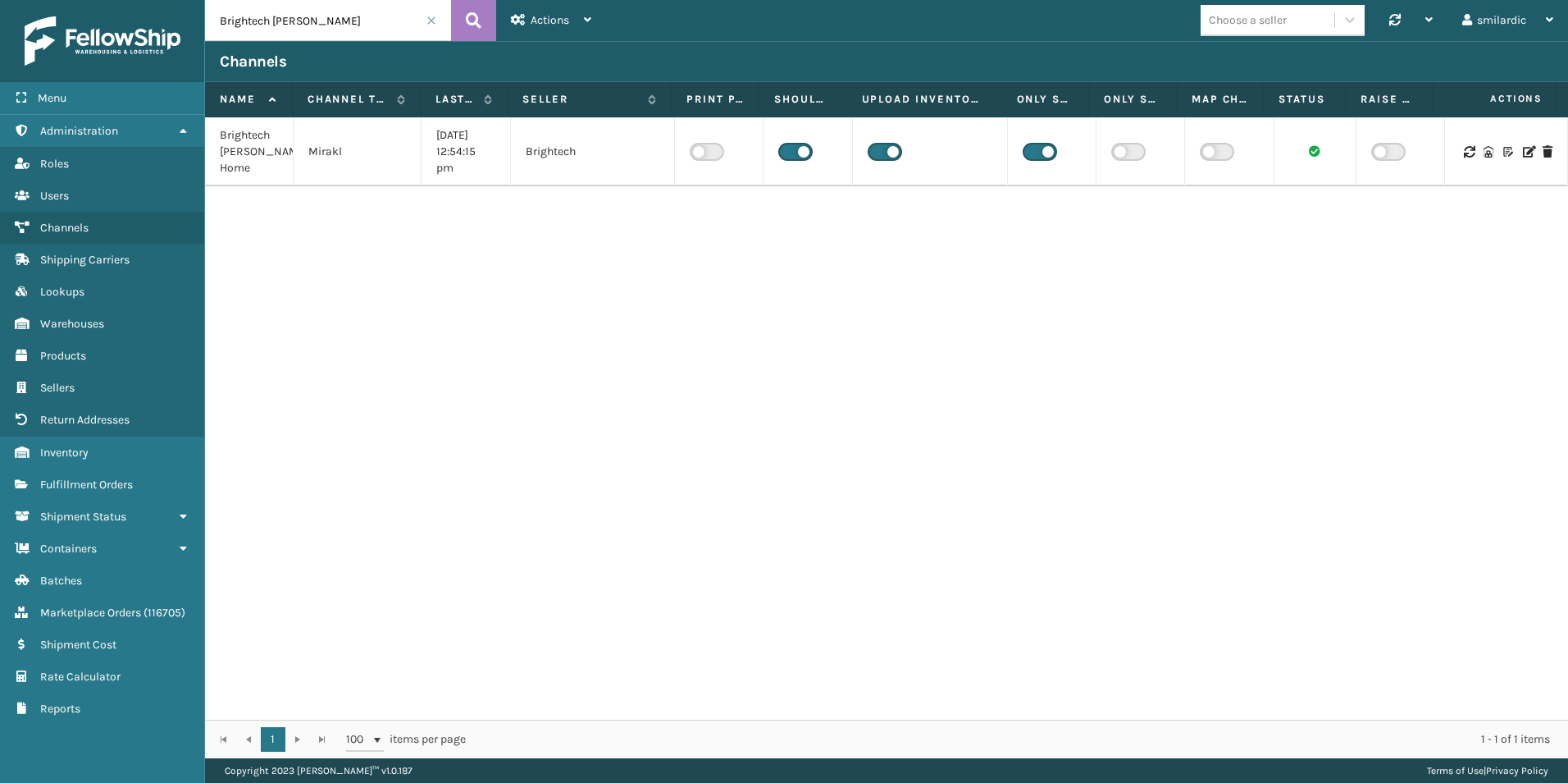
click at [313, 15] on input "Brightech Mathis" at bounding box center [328, 20] width 246 height 41
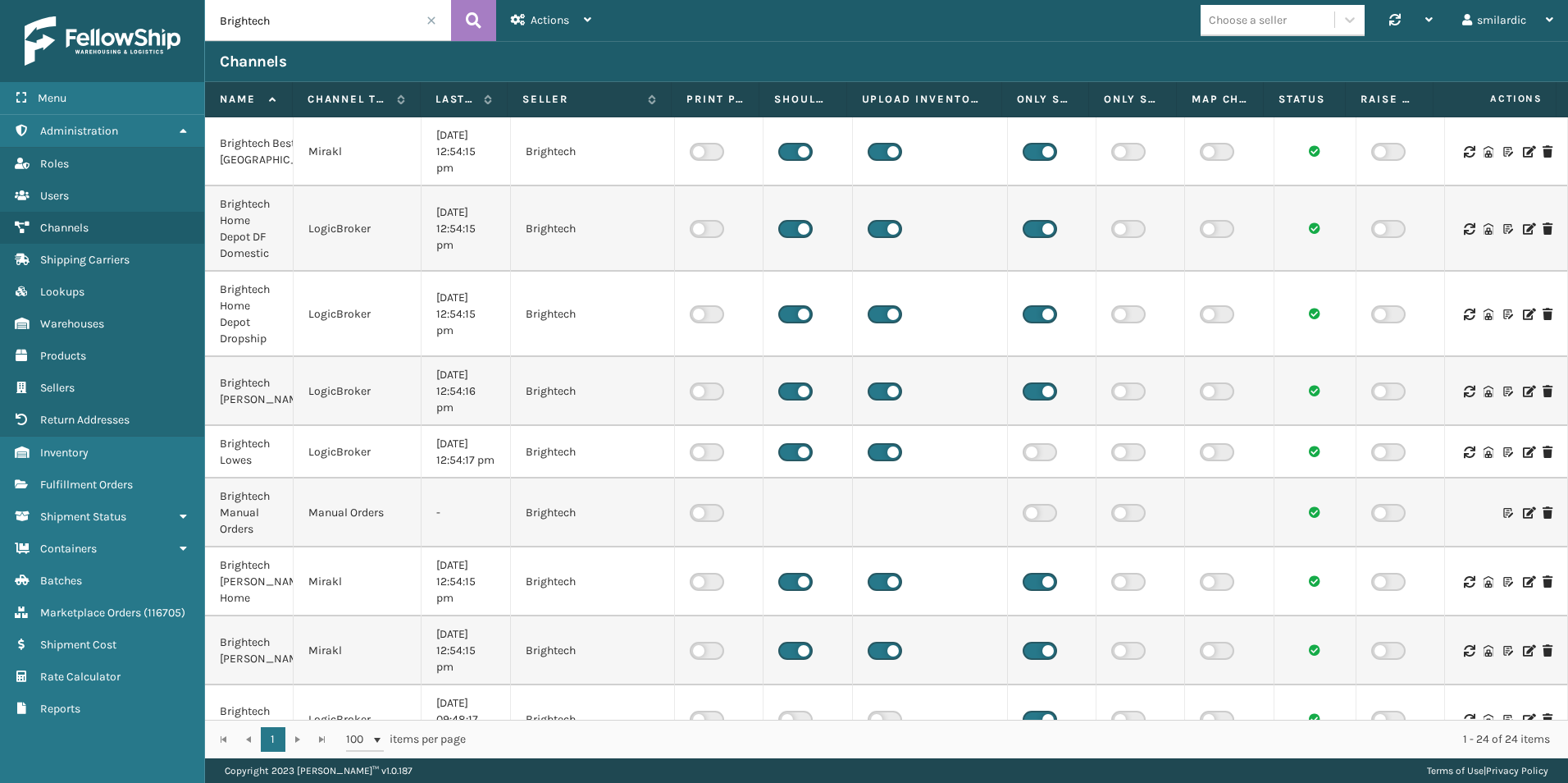
click at [323, 25] on input "Brightech" at bounding box center [328, 20] width 246 height 41
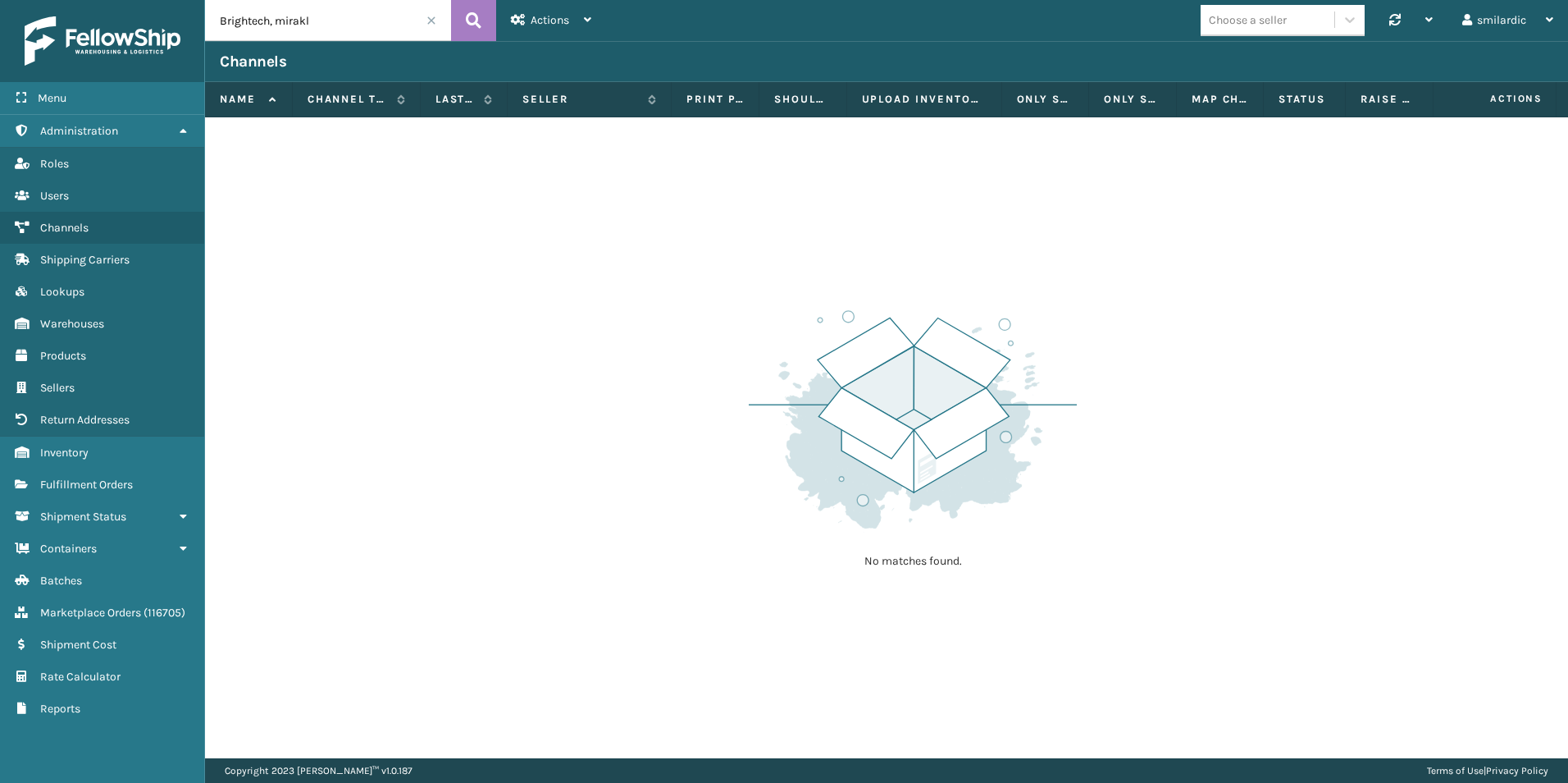
click at [323, 25] on input "Brightech, mirakl" at bounding box center [328, 20] width 246 height 41
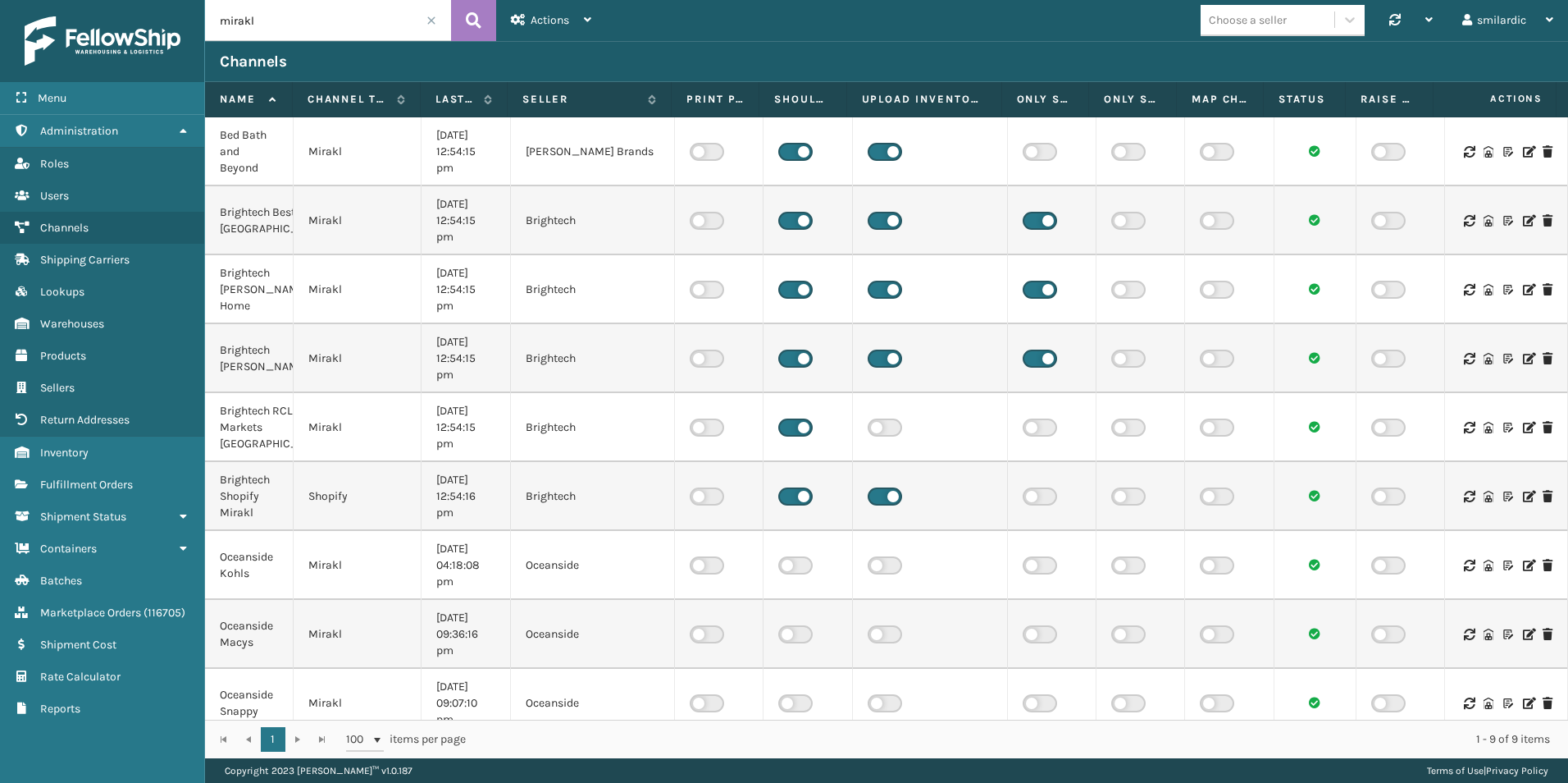
click at [342, 10] on input "mirakl" at bounding box center [328, 20] width 246 height 41
paste input "Brightech RCL Markets [GEOGRAPHIC_DATA]"
type input "Brightech RCL Markets [GEOGRAPHIC_DATA]"
click at [468, 22] on icon at bounding box center [473, 20] width 15 height 24
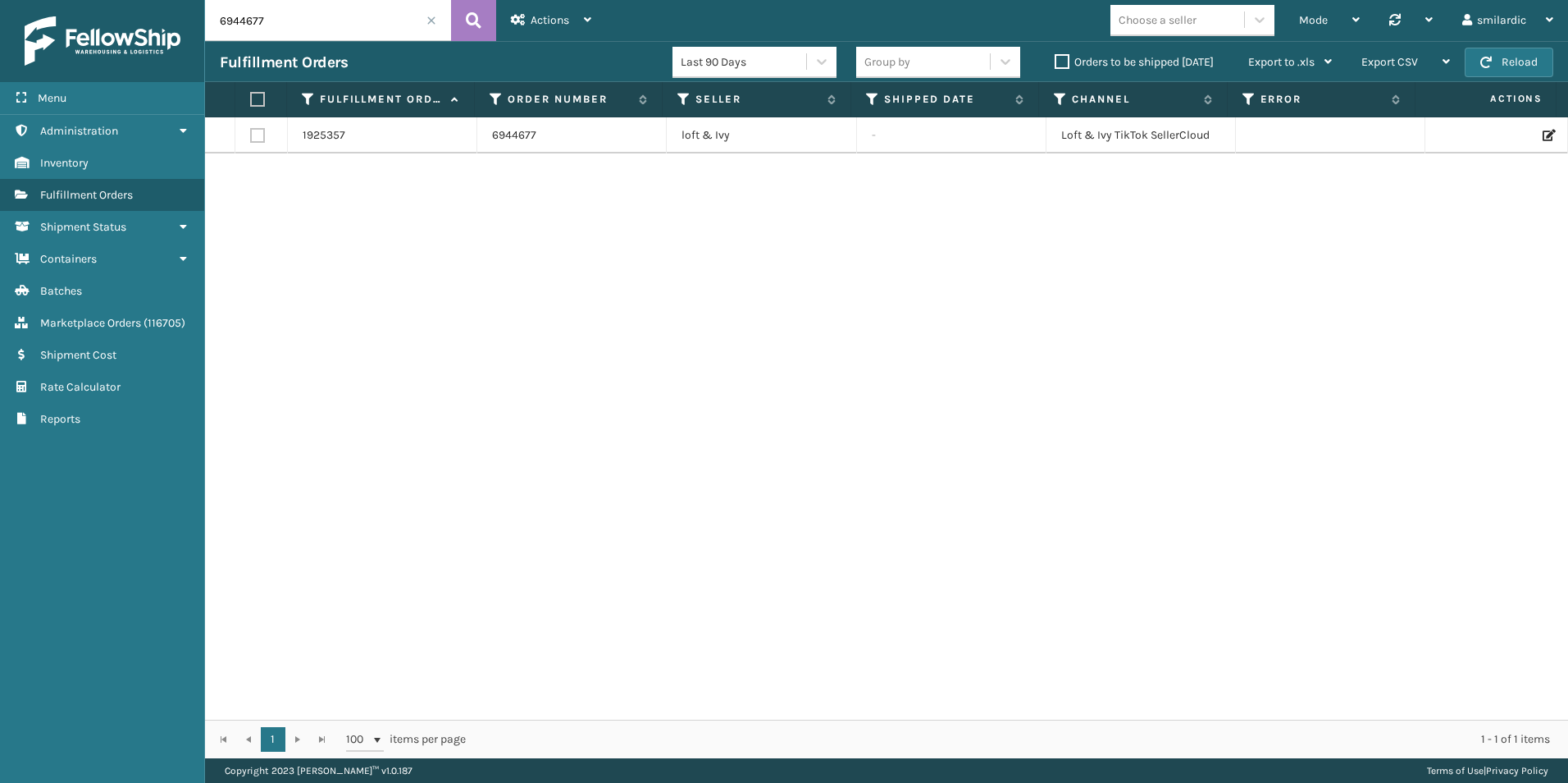
click at [429, 24] on span at bounding box center [431, 20] width 10 height 10
drag, startPoint x: 935, startPoint y: 148, endPoint x: 1034, endPoint y: 157, distance: 99.4
click at [1055, 96] on icon at bounding box center [1061, 99] width 13 height 14
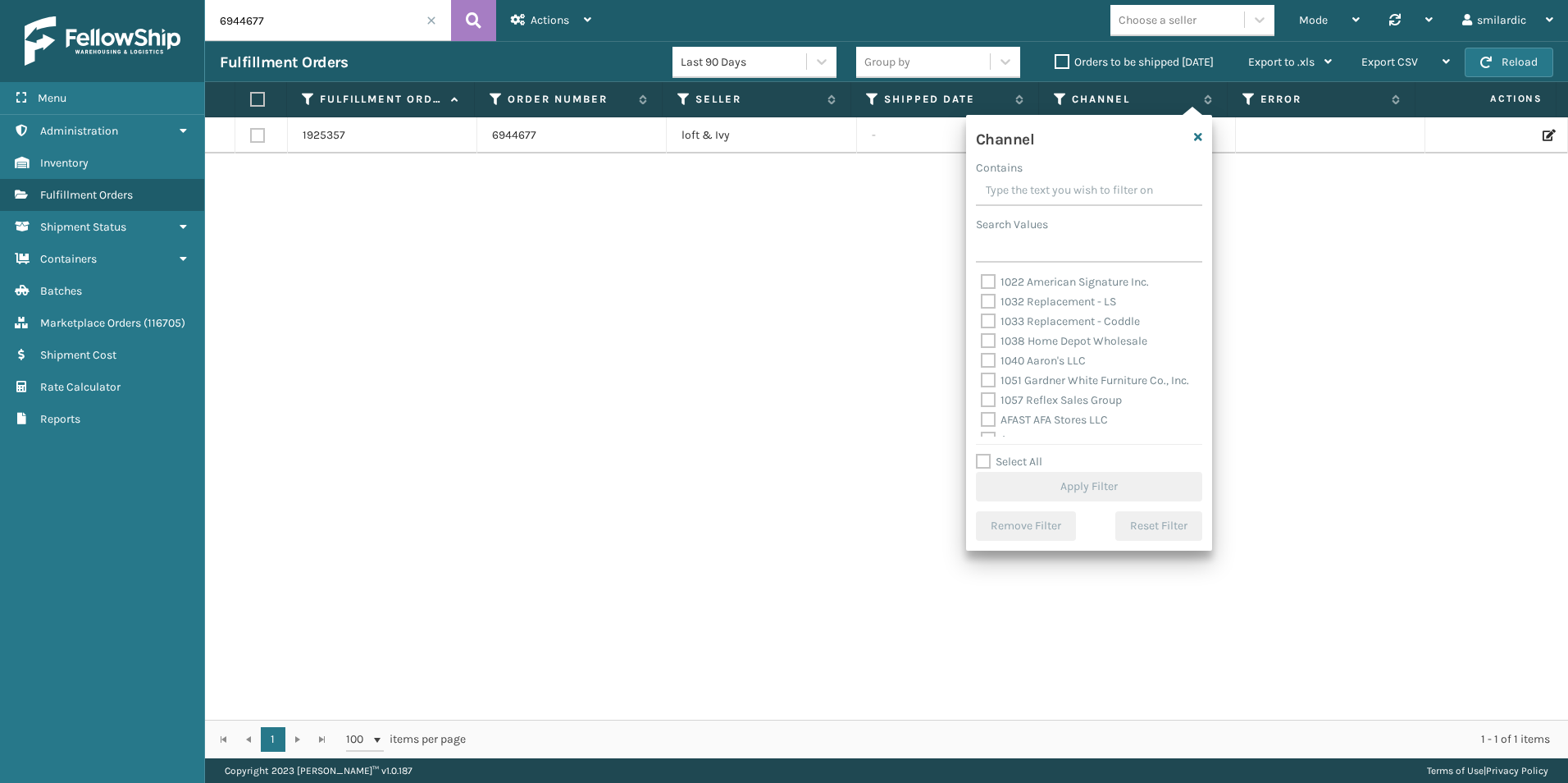
type input "Brightech [PERSON_NAME]"
click at [1061, 244] on input "Search Values" at bounding box center [1090, 247] width 226 height 30
paste input "Brightech [PERSON_NAME]"
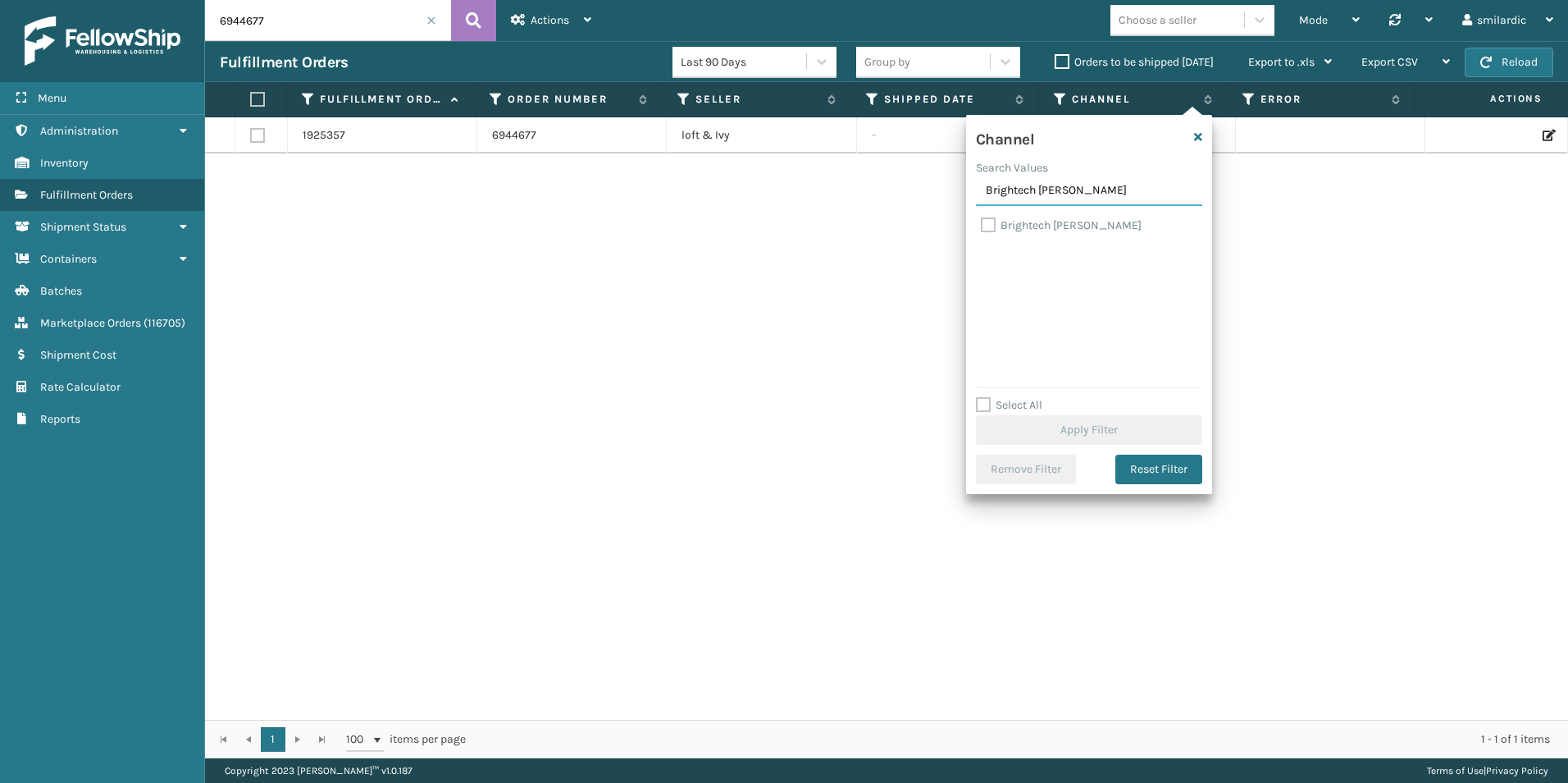
type input "Brightech [PERSON_NAME]"
click at [994, 221] on label "Brightech [PERSON_NAME]" at bounding box center [1061, 225] width 160 height 14
click at [982, 221] on input "Brightech [PERSON_NAME]" at bounding box center [981, 221] width 1 height 11
checkbox input "true"
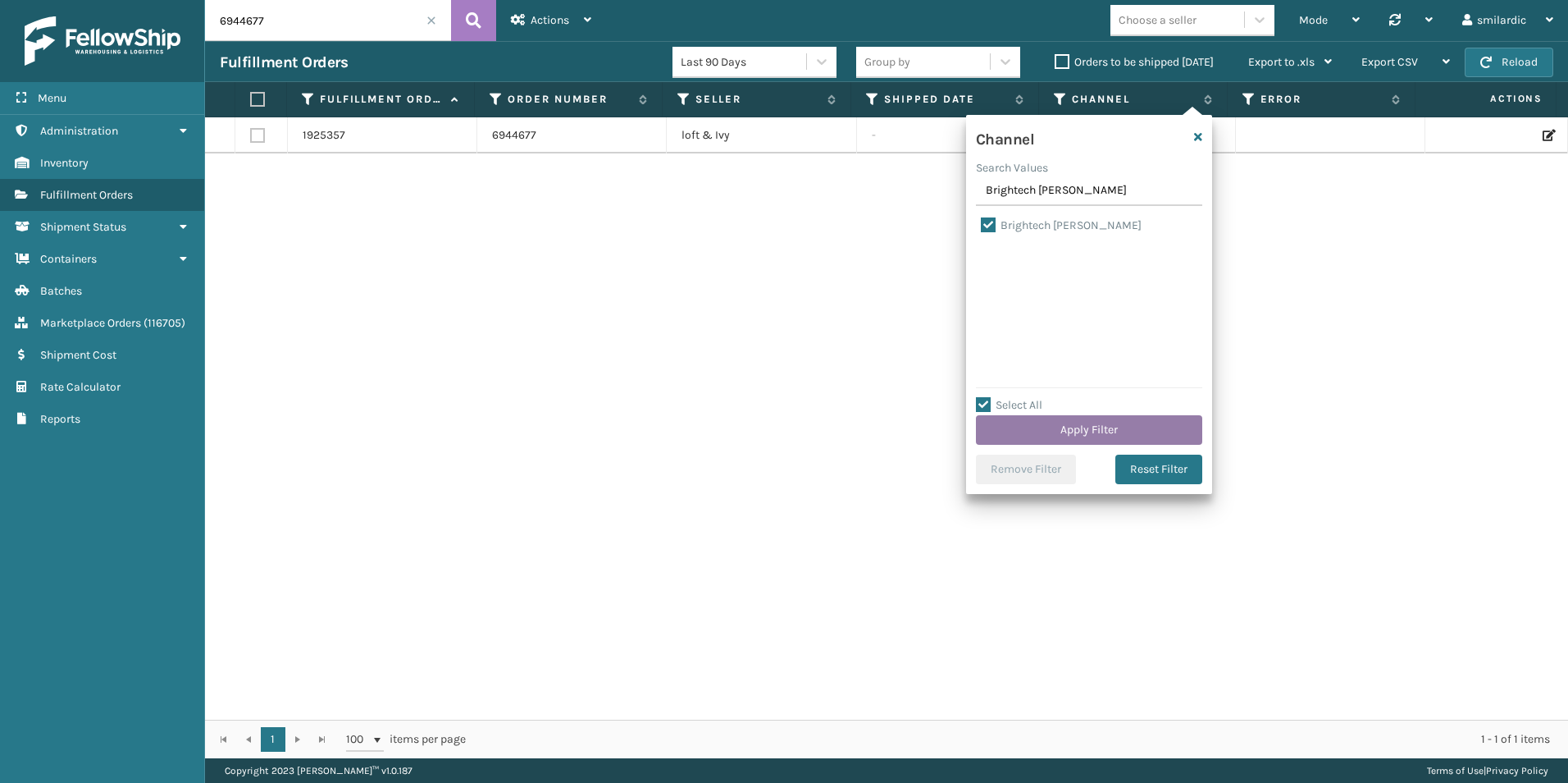
click at [1099, 427] on button "Apply Filter" at bounding box center [1090, 430] width 226 height 30
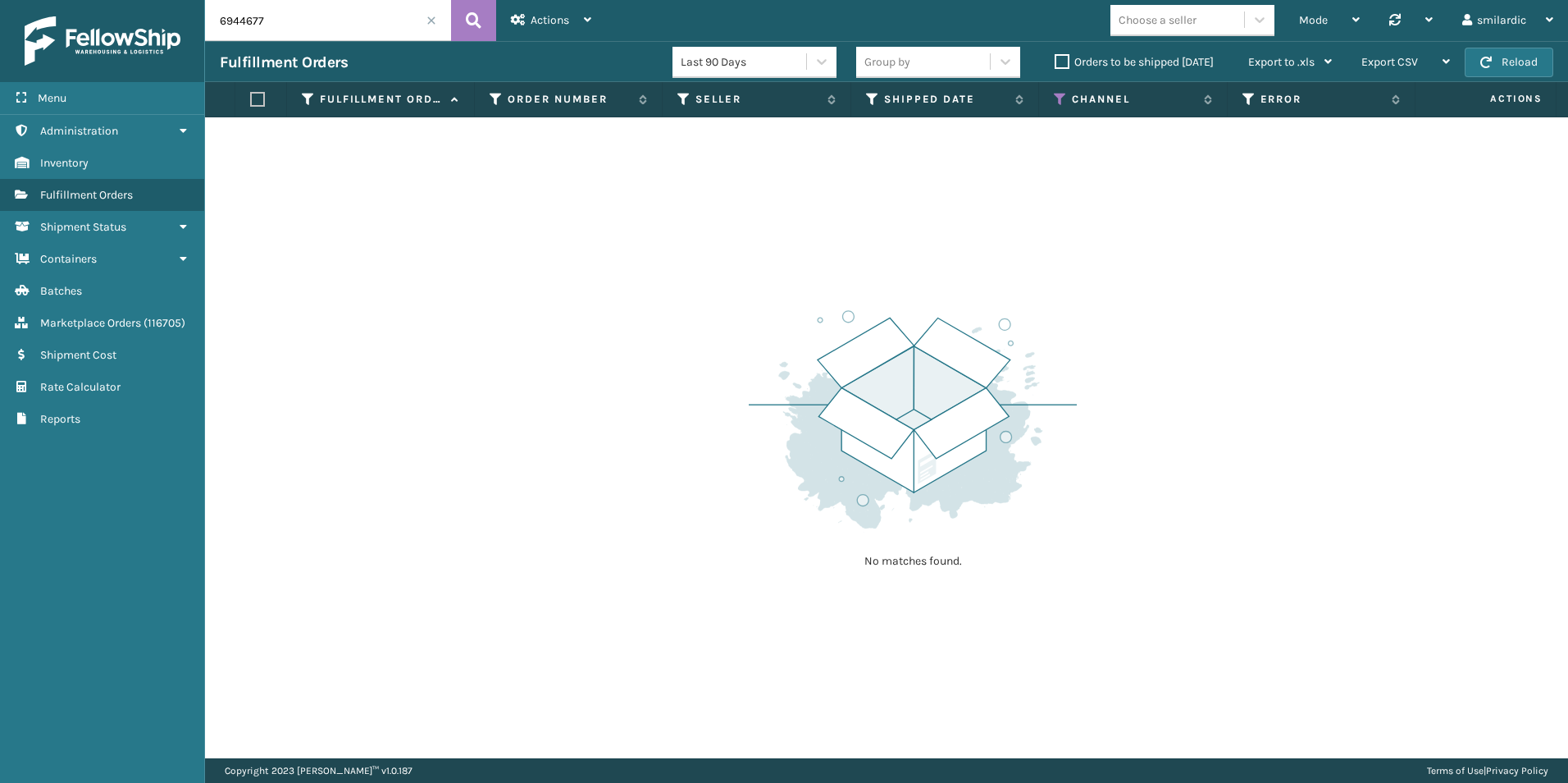
click at [428, 19] on span at bounding box center [431, 20] width 10 height 10
click at [101, 131] on span "Administration" at bounding box center [79, 130] width 78 height 14
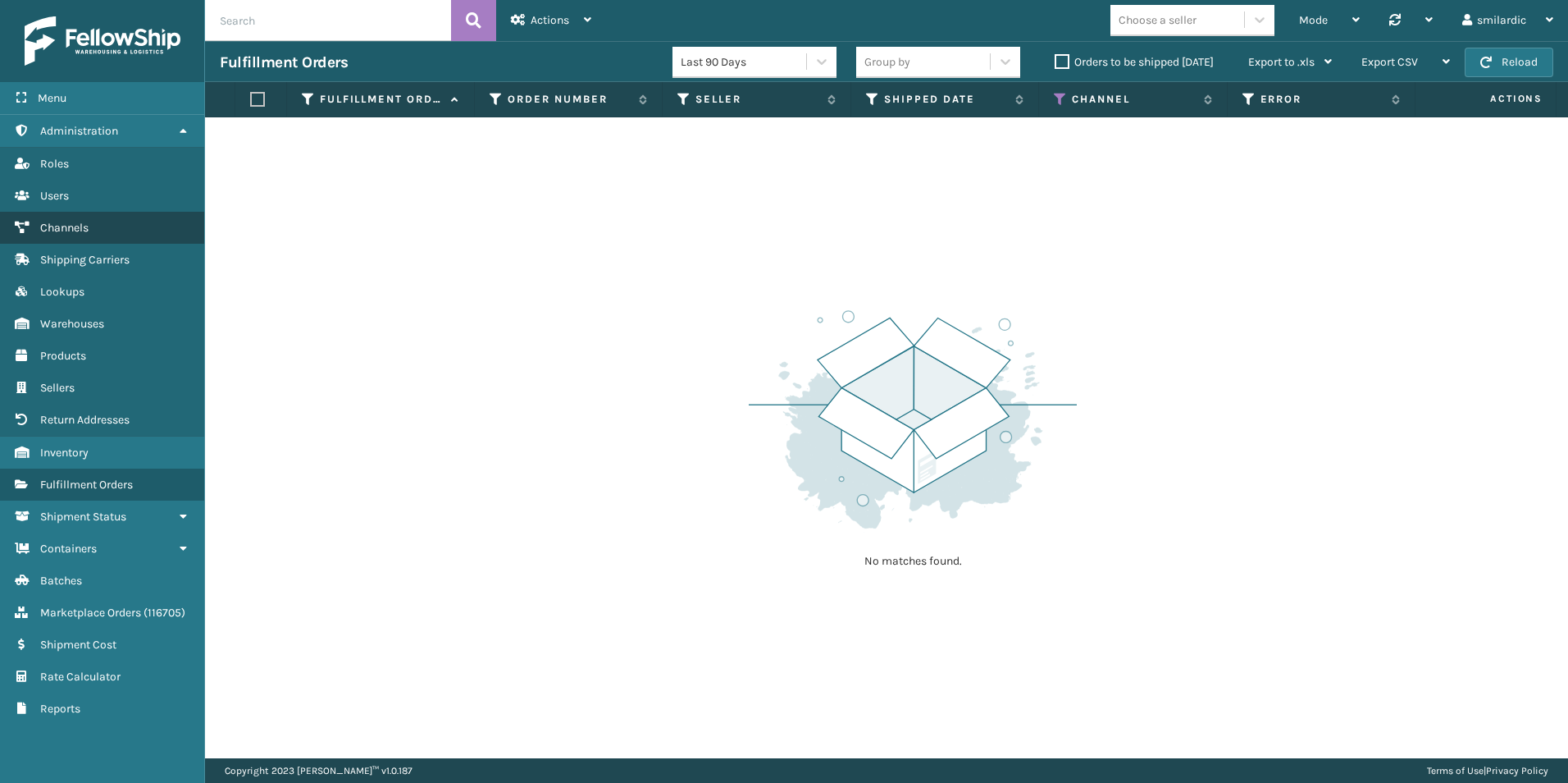
click at [109, 232] on link "Channels" at bounding box center [101, 227] width 204 height 32
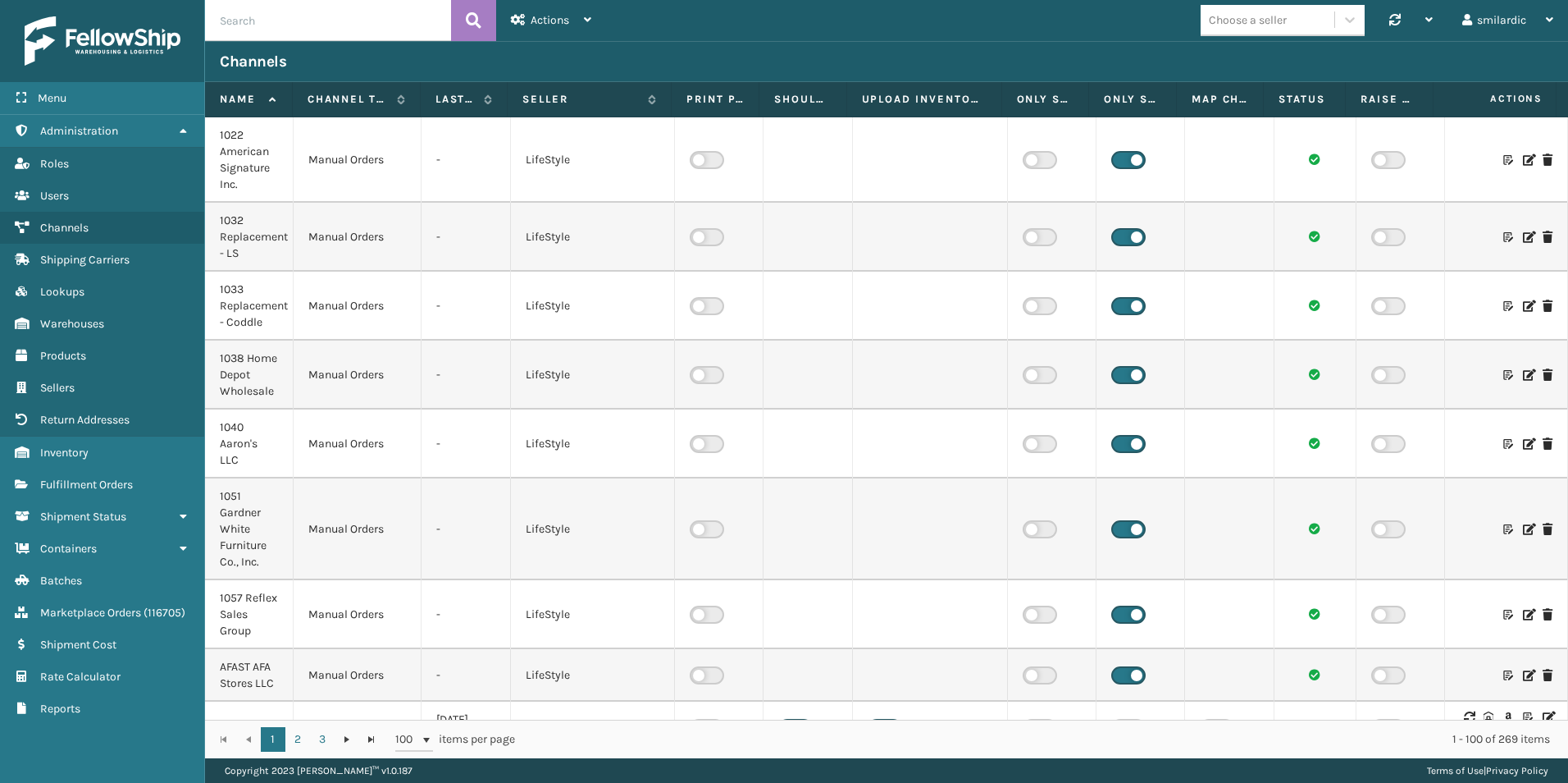
click at [343, 35] on input "text" at bounding box center [328, 20] width 246 height 41
paste input "Brightech [PERSON_NAME]"
click at [456, 21] on button at bounding box center [474, 20] width 45 height 41
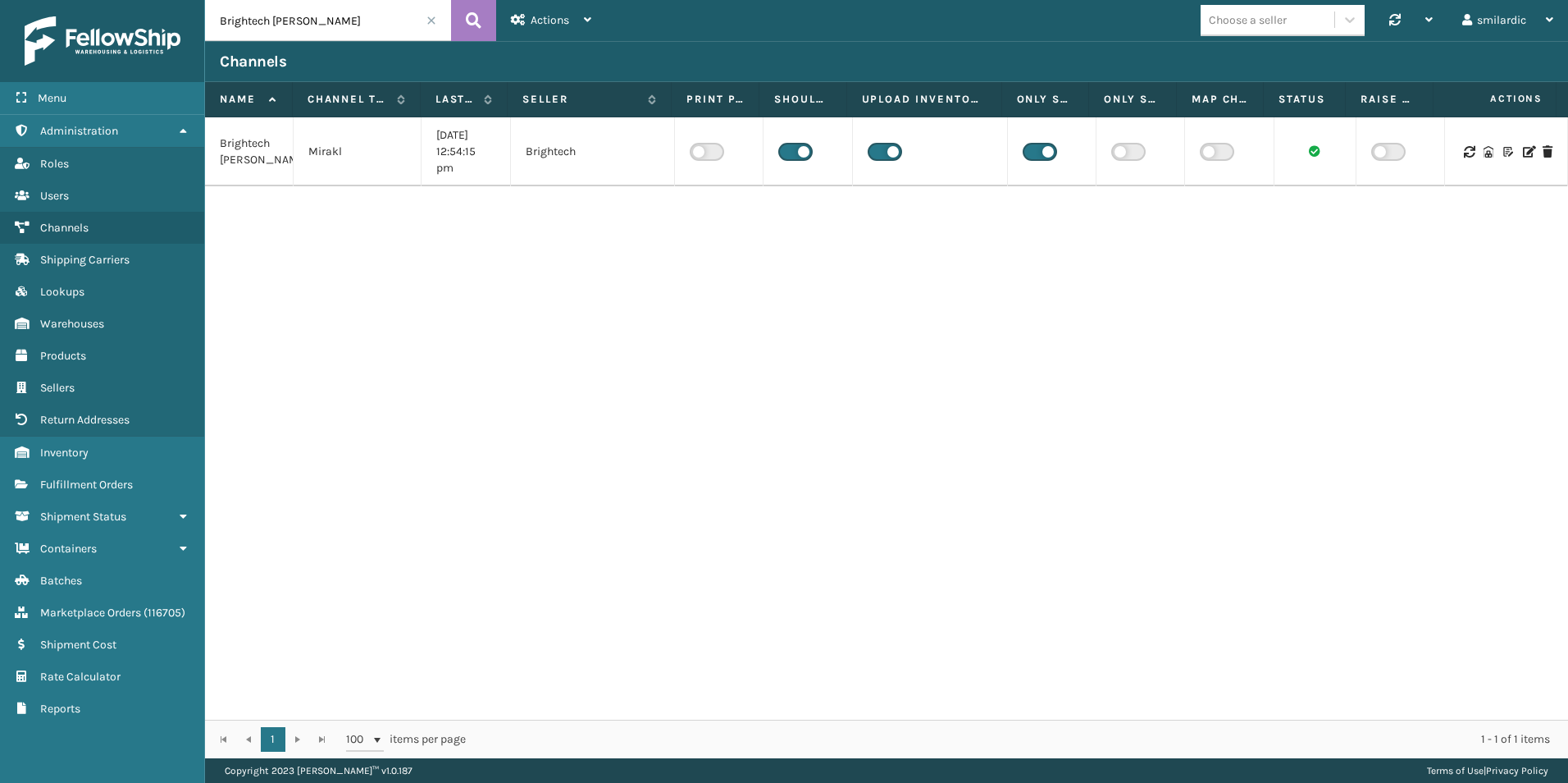
click at [871, 153] on label at bounding box center [885, 152] width 34 height 18
click at [871, 153] on input "checkbox" at bounding box center [873, 149] width 11 height 11
click at [1028, 153] on label at bounding box center [1040, 152] width 34 height 18
click at [1028, 153] on input "checkbox" at bounding box center [1028, 149] width 11 height 11
click at [368, 30] on input "Brightech [PERSON_NAME]" at bounding box center [328, 20] width 246 height 41
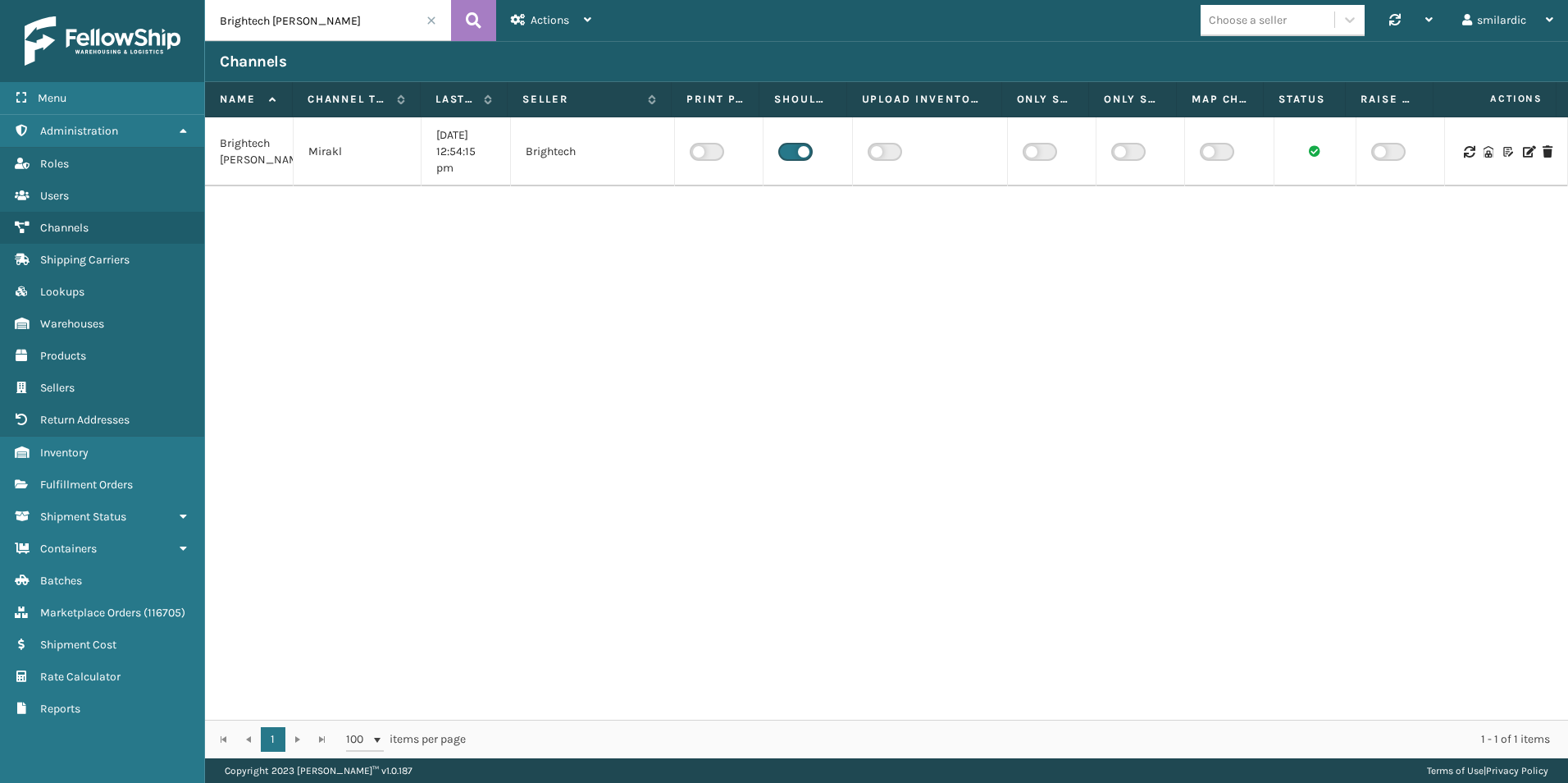
paste input "Dapper Sellercloud Lowes"
type input "Dapper Sellercloud Lowes"
click at [469, 27] on icon at bounding box center [473, 20] width 15 height 24
